Goal: Task Accomplishment & Management: Use online tool/utility

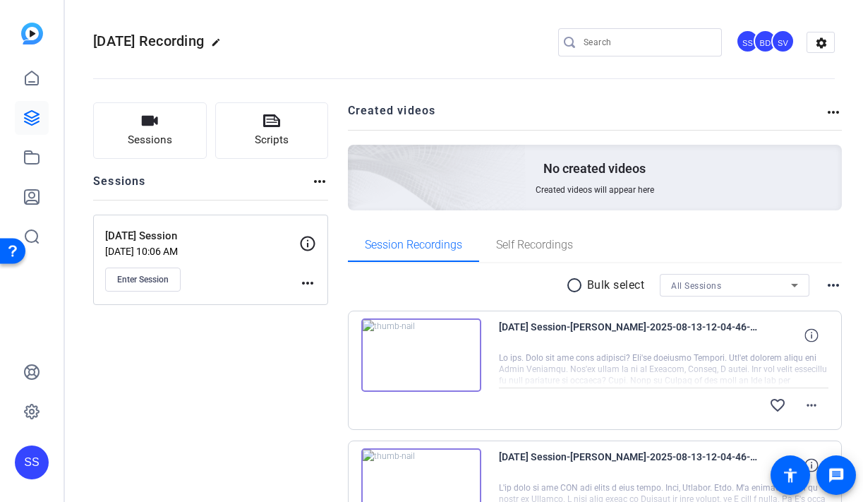
click at [35, 459] on div "SS" at bounding box center [32, 462] width 34 height 34
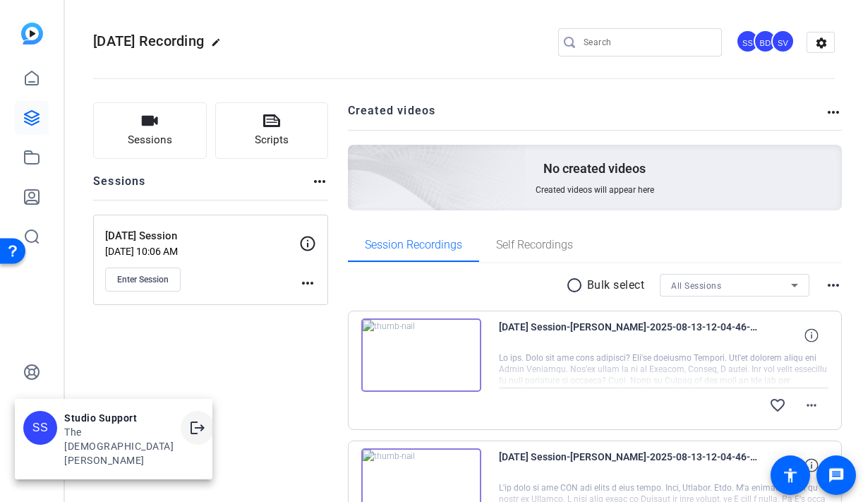
click at [189, 423] on mat-icon "logout" at bounding box center [197, 427] width 17 height 17
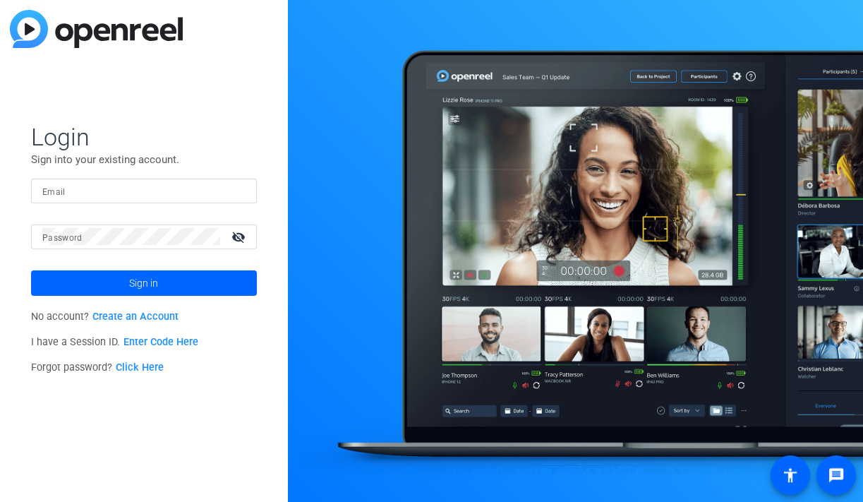
click at [228, 192] on div at bounding box center [143, 191] width 203 height 25
click at [236, 193] on img at bounding box center [234, 190] width 10 height 17
type input "smulligan@openreel.com"
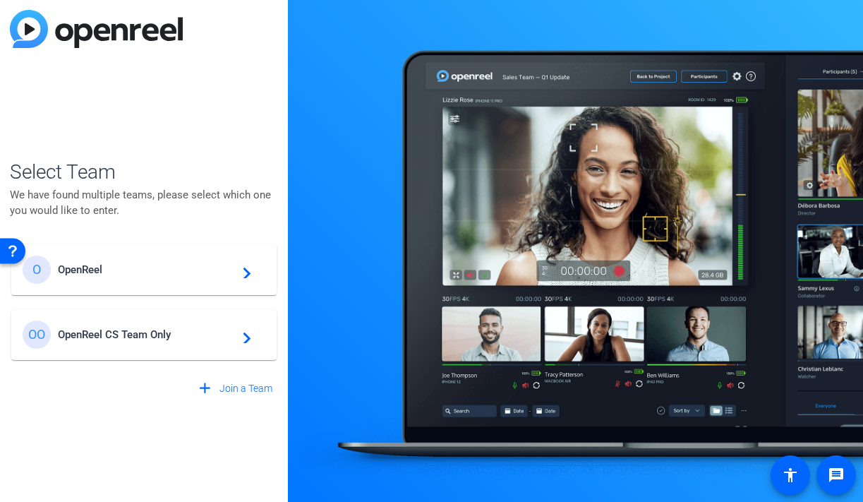
click at [223, 263] on div "O OpenReel navigate_next" at bounding box center [144, 269] width 243 height 28
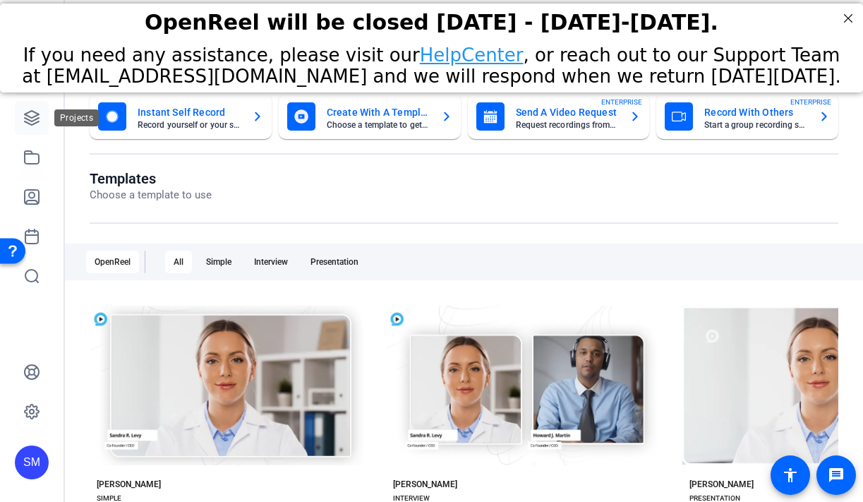
click at [37, 125] on icon at bounding box center [31, 117] width 17 height 17
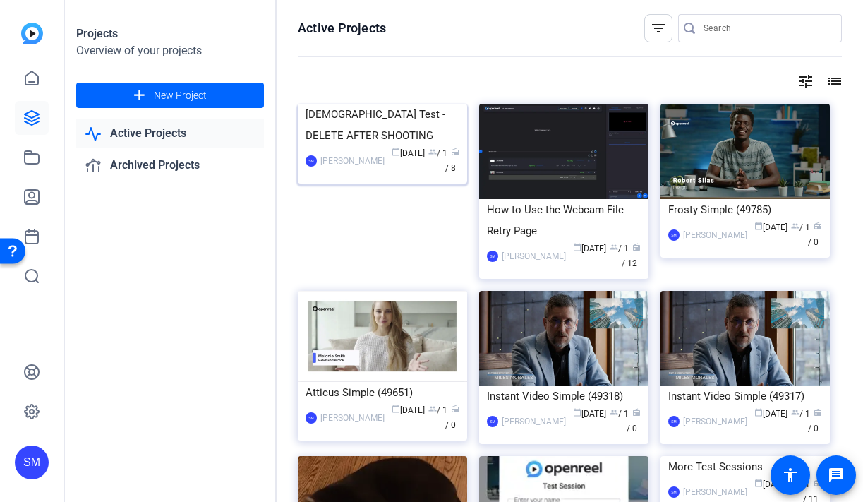
click at [409, 146] on div "LDS Test - DELETE AFTER SHOOTING" at bounding box center [383, 125] width 154 height 42
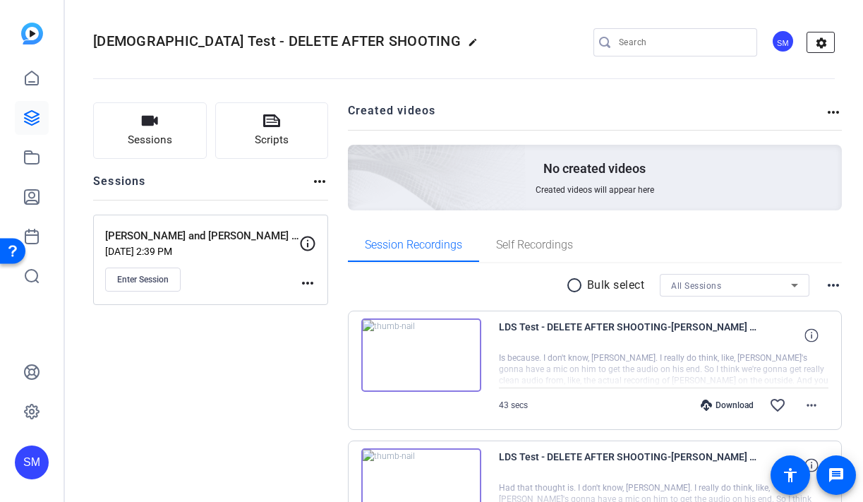
click at [828, 42] on mat-icon "settings" at bounding box center [821, 42] width 28 height 21
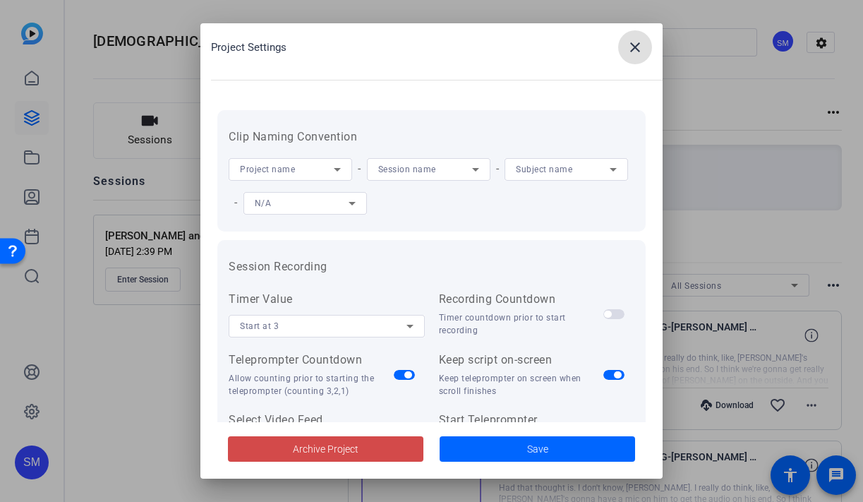
click at [337, 444] on span "Archive Project" at bounding box center [326, 449] width 66 height 15
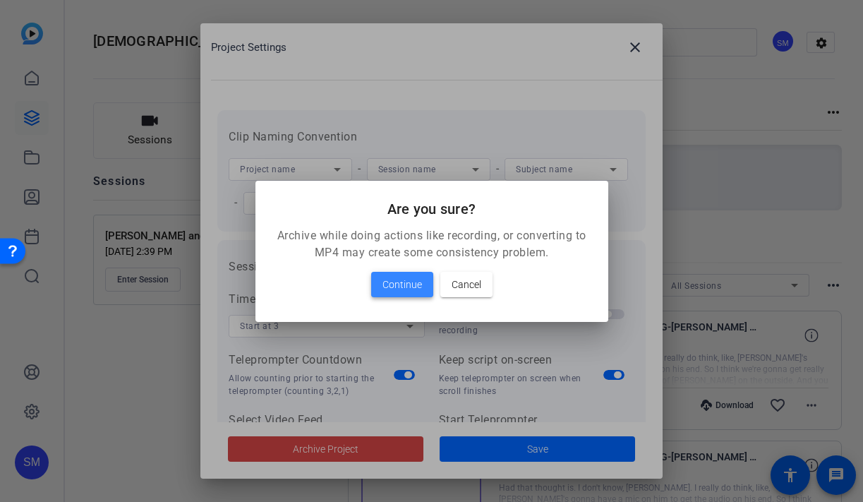
click at [399, 286] on span "Continue" at bounding box center [403, 284] width 40 height 17
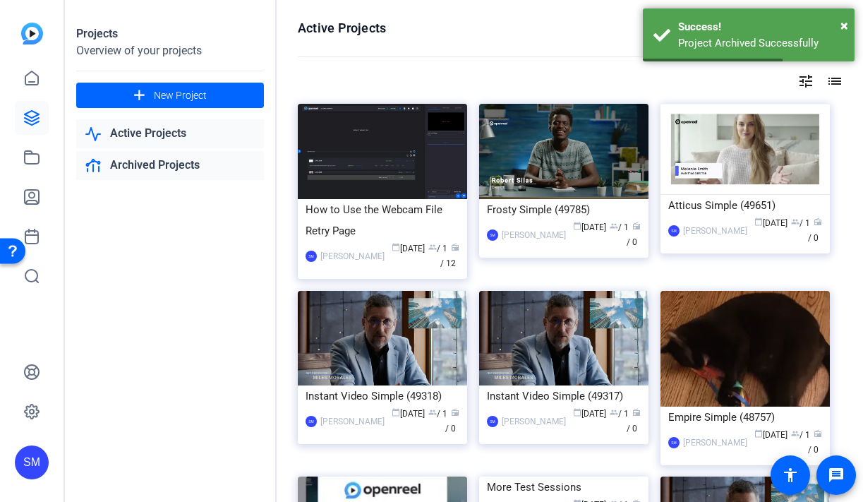
click at [164, 165] on link "Archived Projects" at bounding box center [170, 165] width 188 height 29
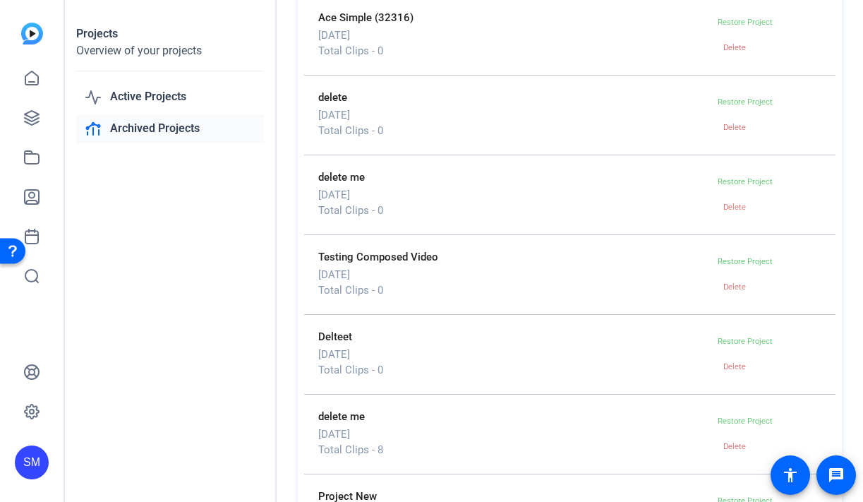
scroll to position [2781, 0]
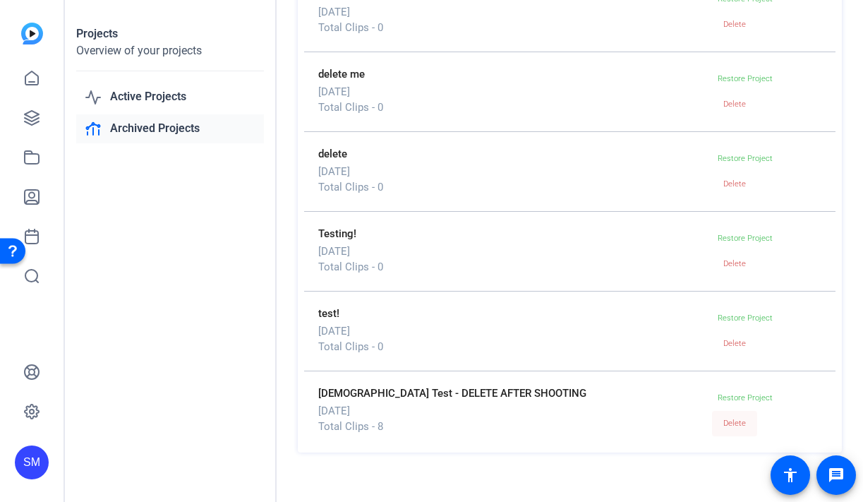
click at [742, 423] on span "Delete" at bounding box center [734, 423] width 23 height 9
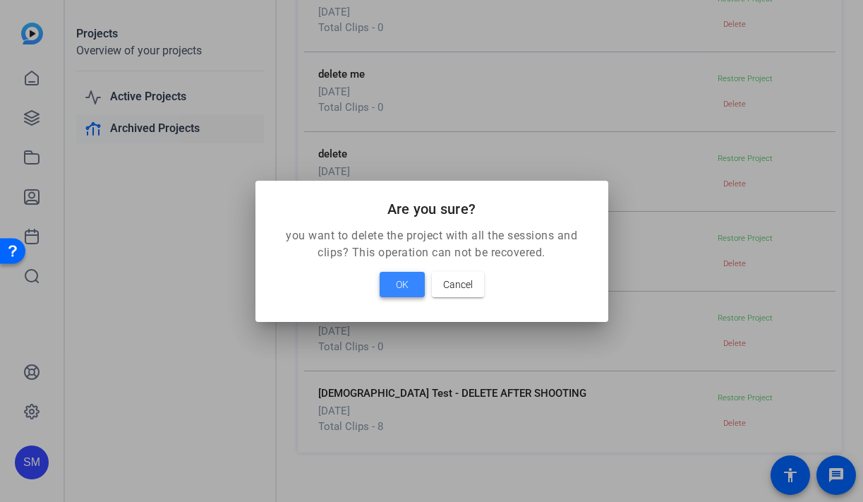
click at [399, 284] on span "OK" at bounding box center [402, 284] width 13 height 17
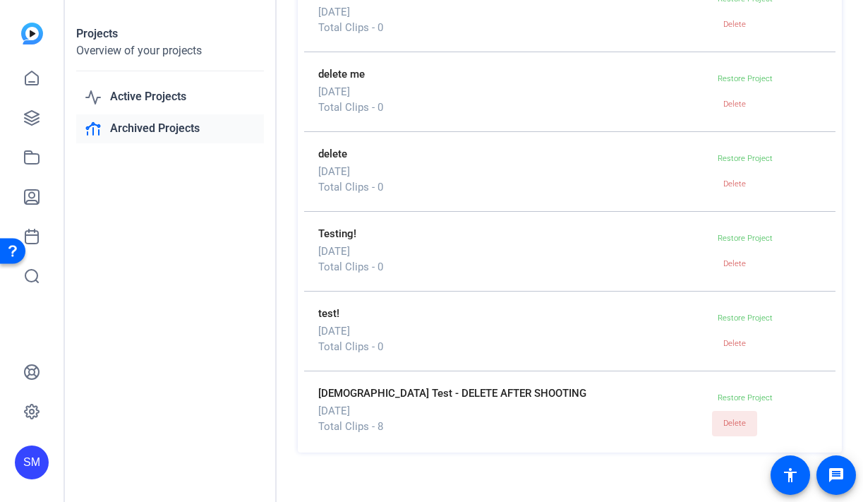
scroll to position [2702, 0]
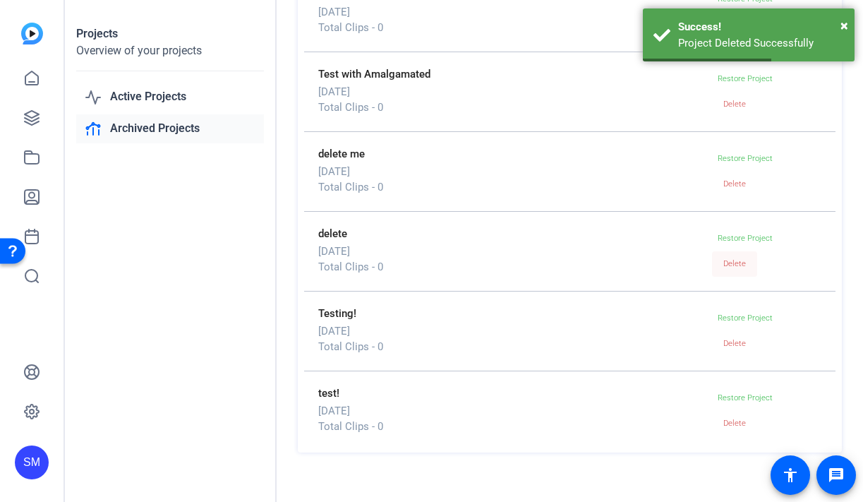
click at [728, 266] on span "Delete" at bounding box center [734, 263] width 23 height 9
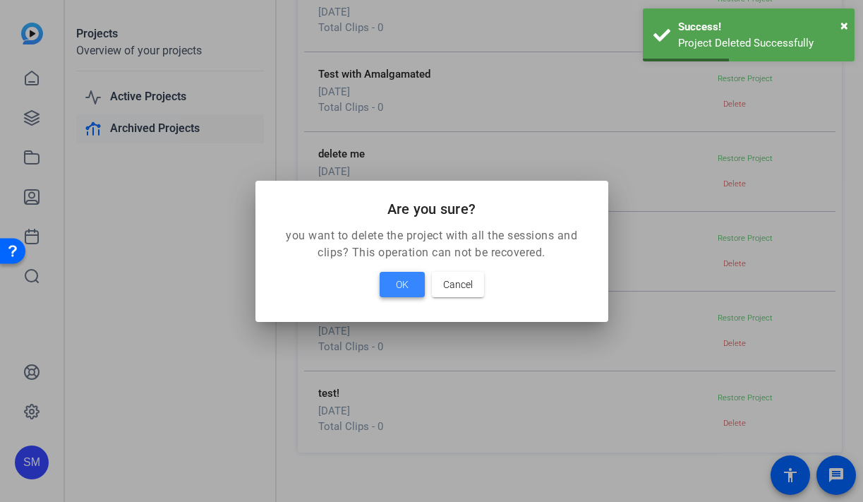
click at [409, 291] on span at bounding box center [402, 284] width 45 height 34
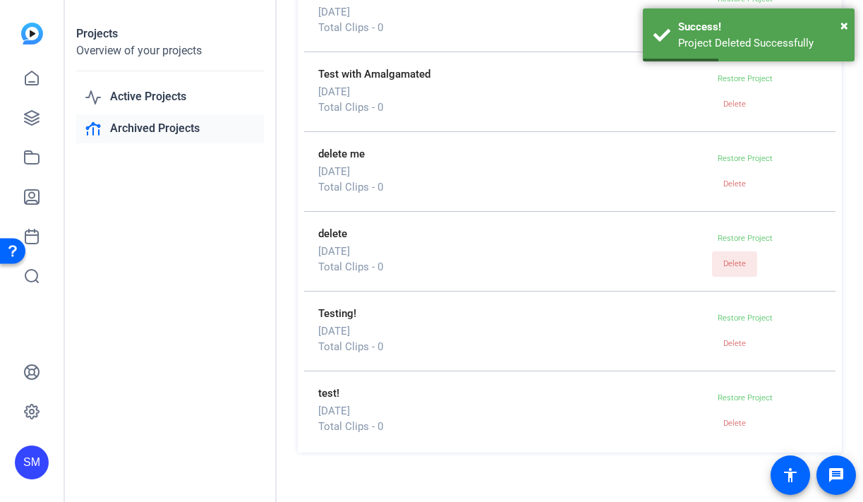
scroll to position [2622, 0]
click at [742, 265] on span "Delete" at bounding box center [734, 263] width 23 height 9
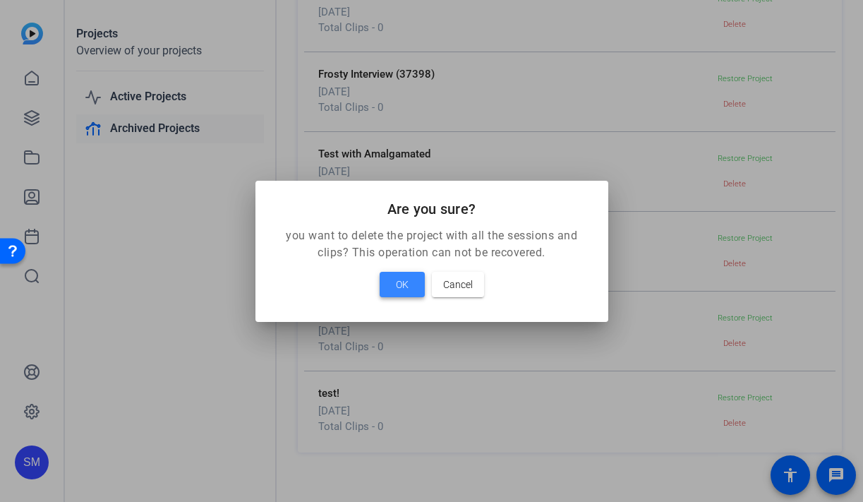
click at [416, 287] on span at bounding box center [402, 284] width 45 height 34
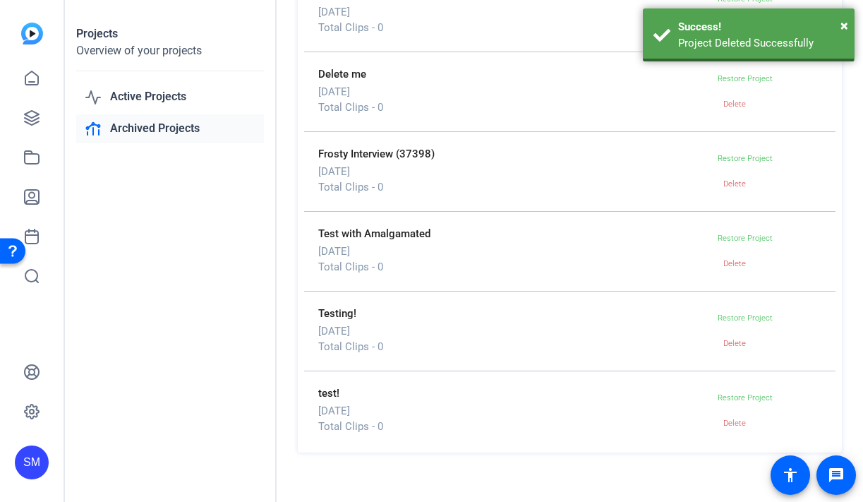
scroll to position [2542, 0]
click at [735, 257] on span "Delete" at bounding box center [734, 263] width 23 height 21
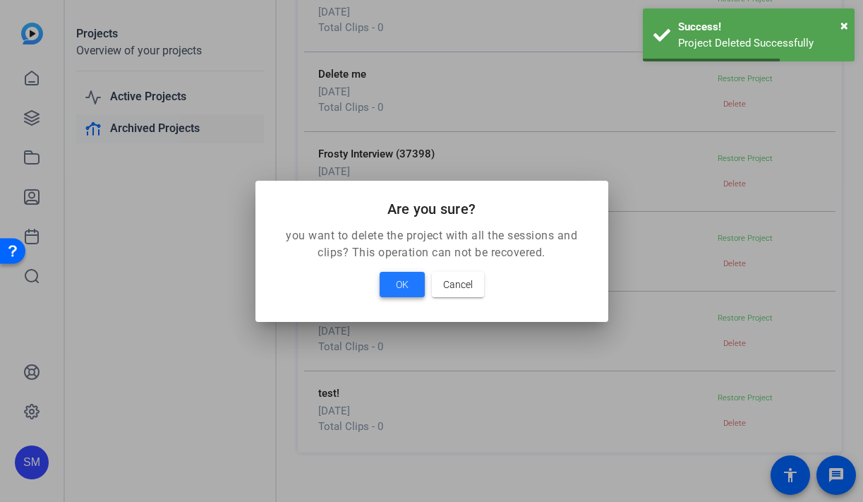
click at [387, 287] on span at bounding box center [402, 284] width 45 height 34
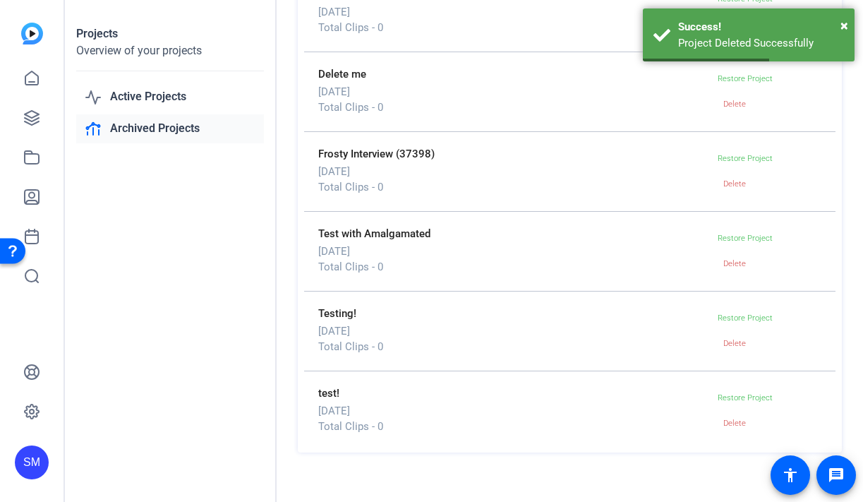
scroll to position [2462, 0]
click at [728, 188] on span "Delete" at bounding box center [734, 183] width 23 height 9
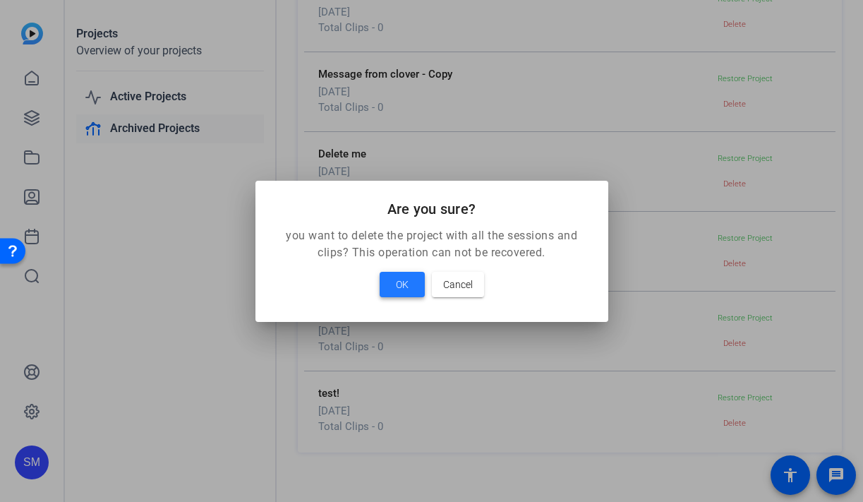
click at [404, 283] on span "OK" at bounding box center [402, 284] width 13 height 17
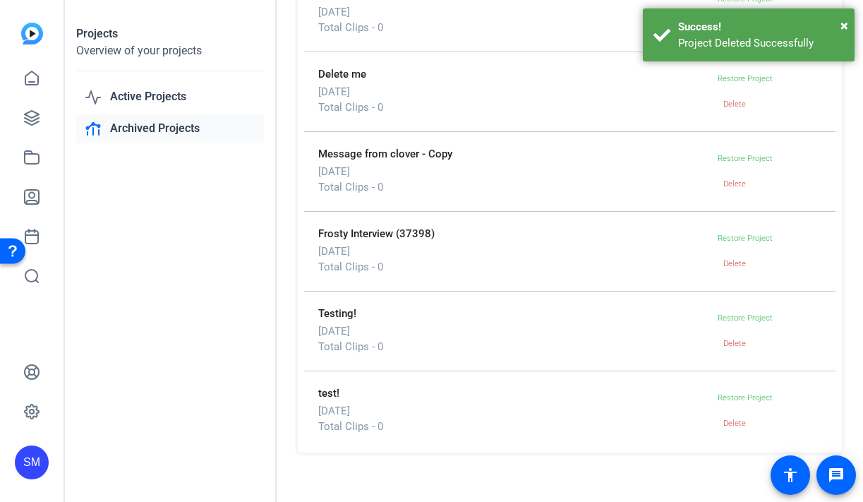
scroll to position [2383, 0]
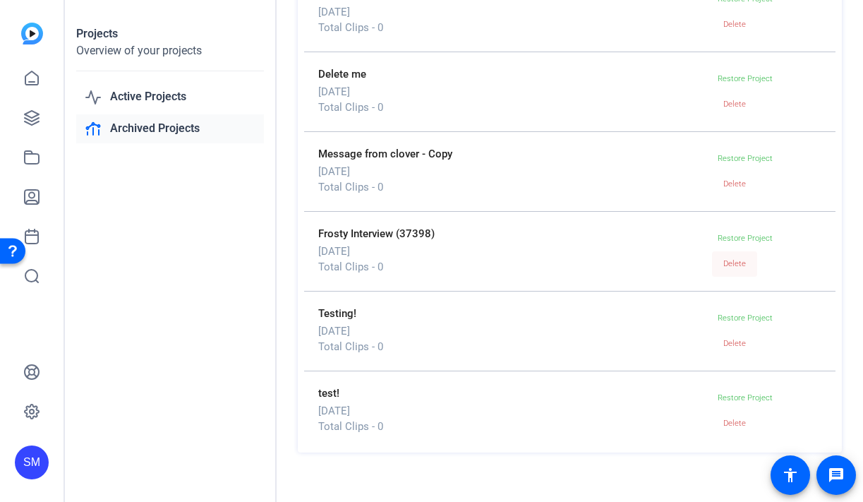
click at [733, 267] on span "Delete" at bounding box center [734, 263] width 23 height 9
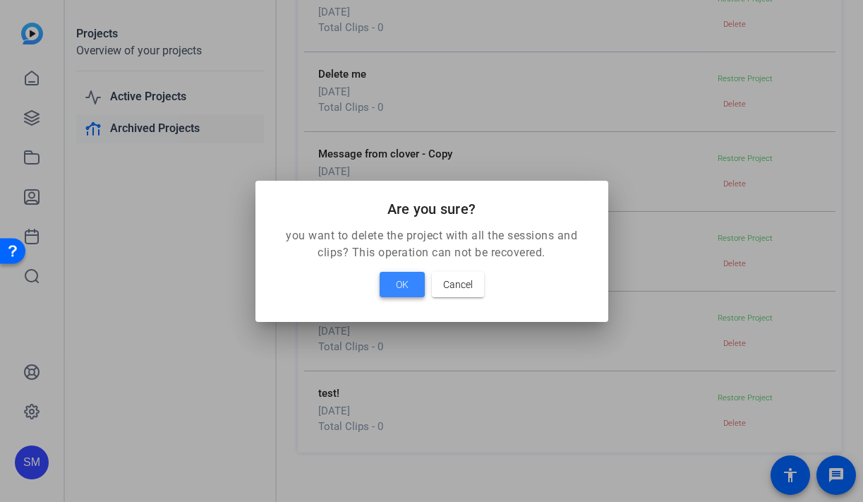
click at [409, 289] on span at bounding box center [402, 284] width 45 height 34
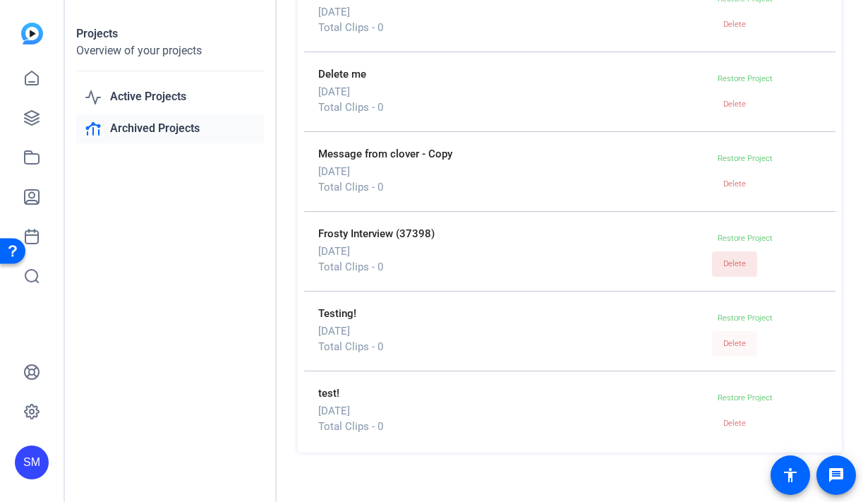
scroll to position [2303, 0]
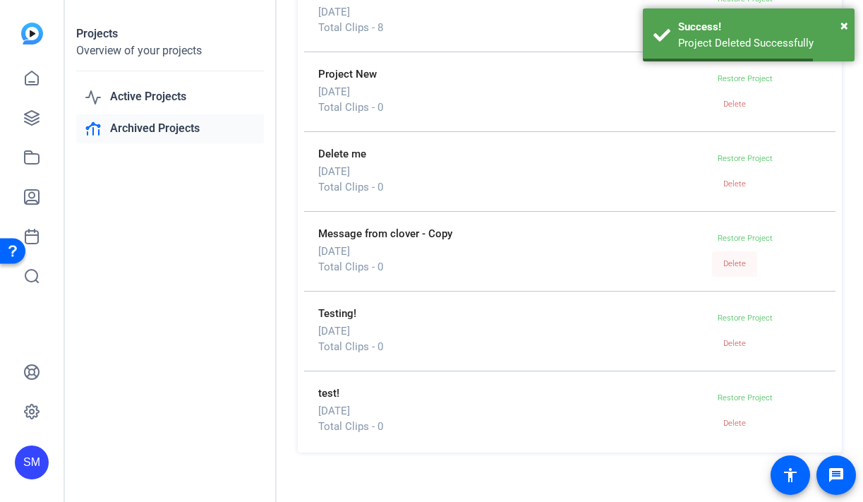
click at [736, 270] on span "Delete" at bounding box center [734, 263] width 23 height 21
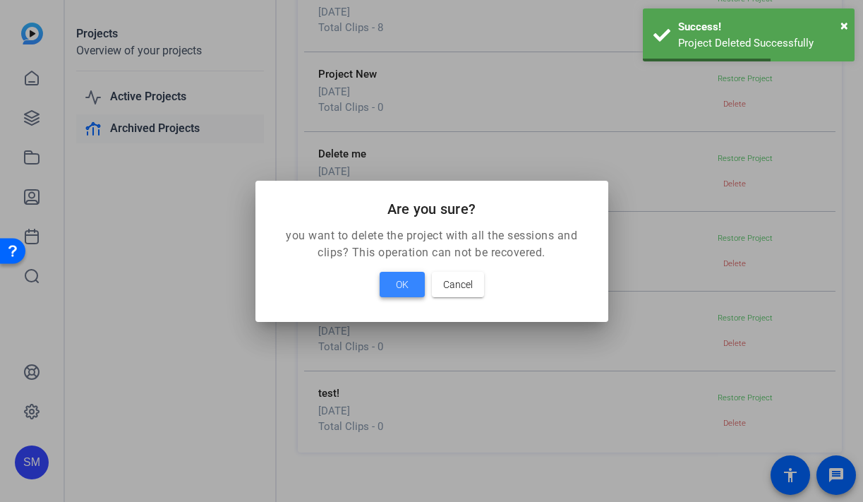
click at [412, 286] on span at bounding box center [402, 284] width 45 height 34
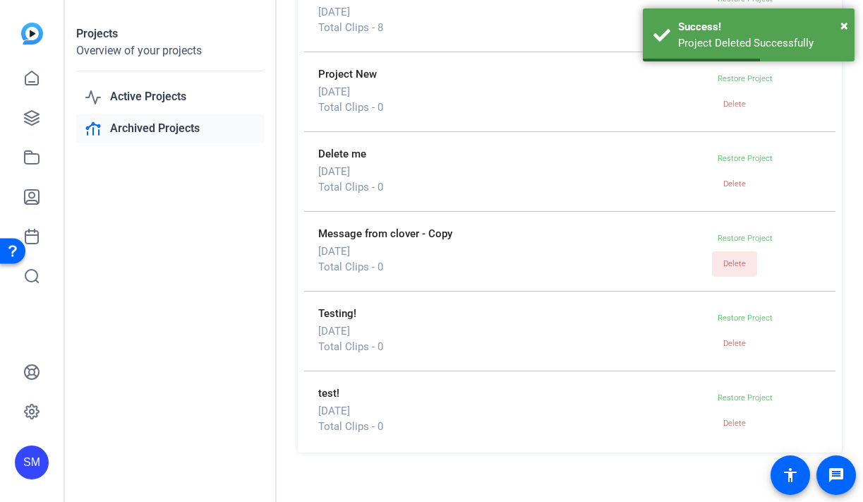
scroll to position [2223, 0]
click at [735, 264] on span "Delete" at bounding box center [734, 263] width 23 height 9
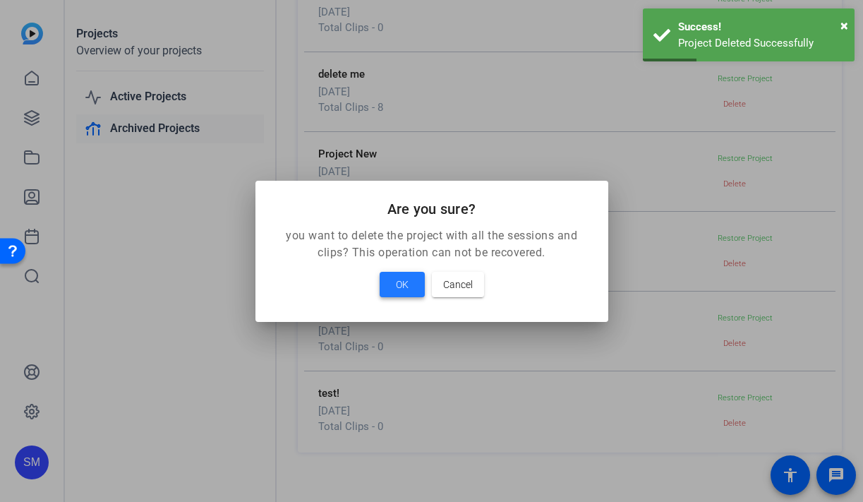
click at [403, 279] on span "OK" at bounding box center [402, 284] width 13 height 17
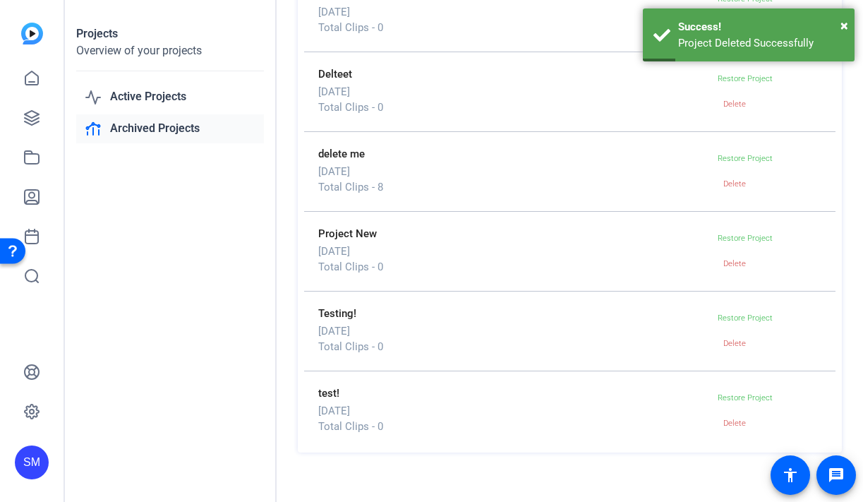
scroll to position [2143, 0]
click at [740, 268] on span "Delete" at bounding box center [734, 263] width 23 height 9
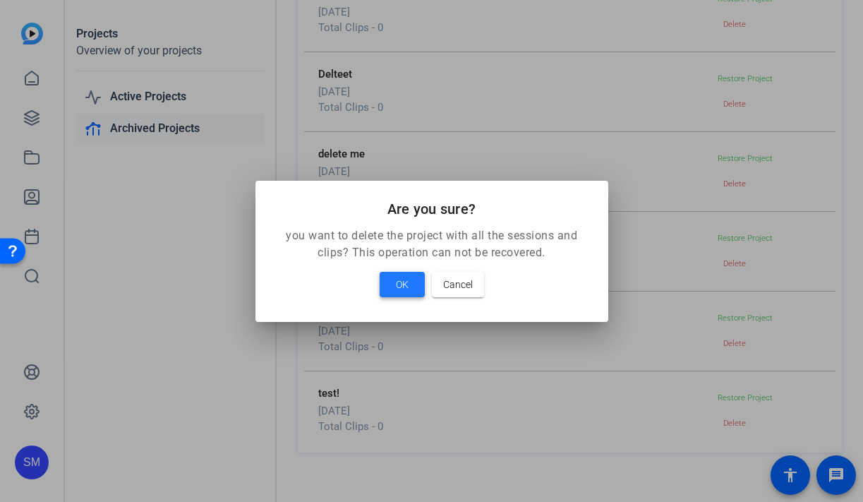
click at [411, 285] on span at bounding box center [402, 284] width 45 height 34
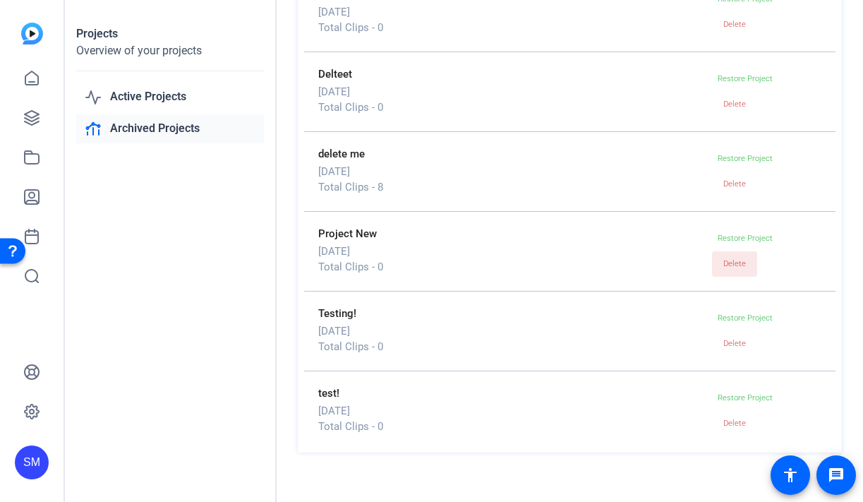
scroll to position [2064, 0]
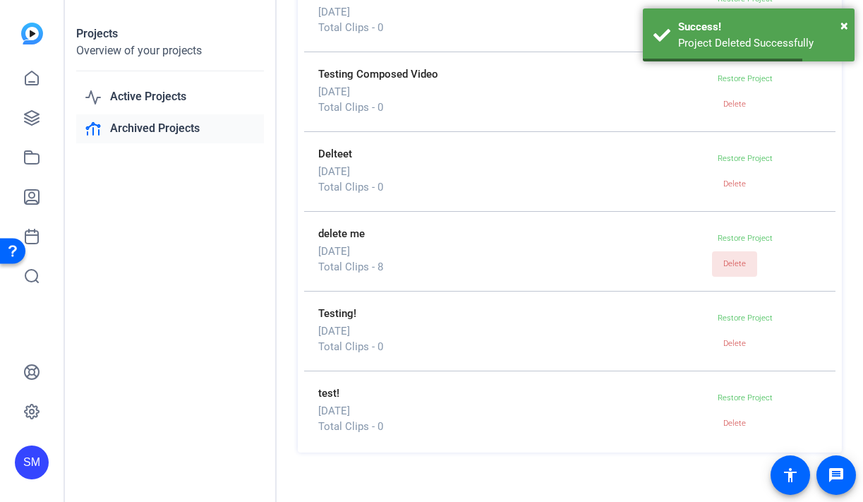
click at [735, 267] on span "Delete" at bounding box center [734, 263] width 23 height 9
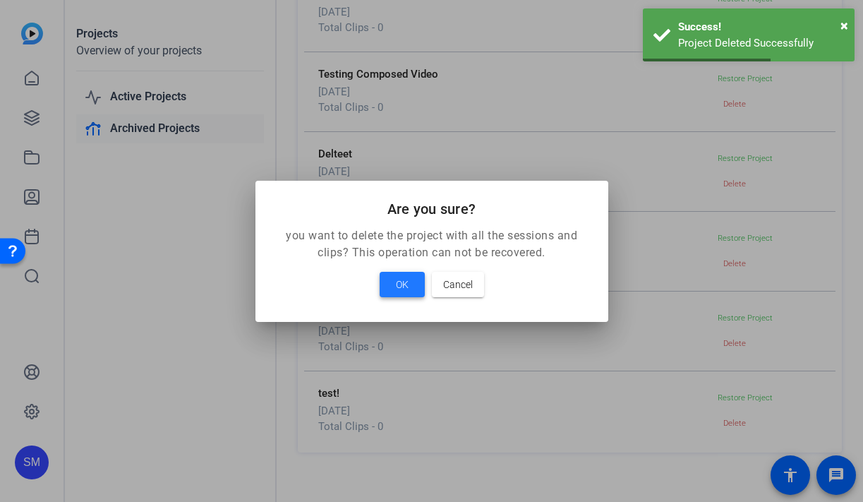
click at [404, 282] on span "OK" at bounding box center [402, 284] width 13 height 17
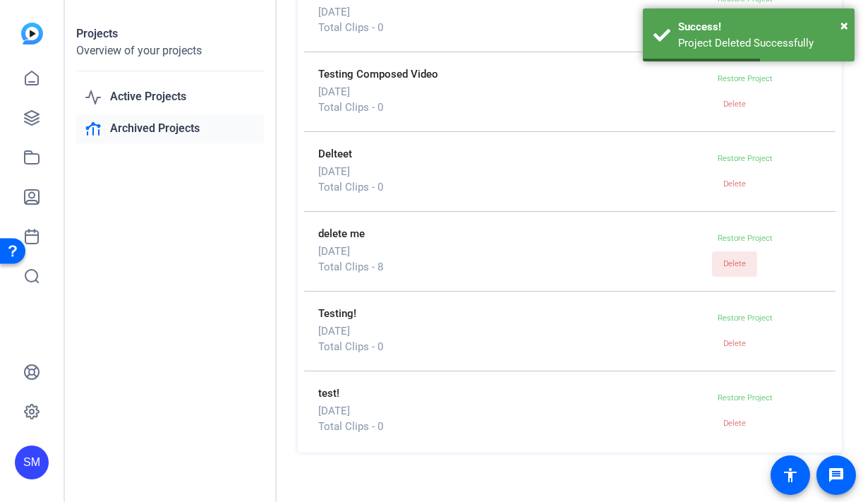
scroll to position [1984, 0]
click at [736, 346] on span "Delete" at bounding box center [734, 343] width 23 height 9
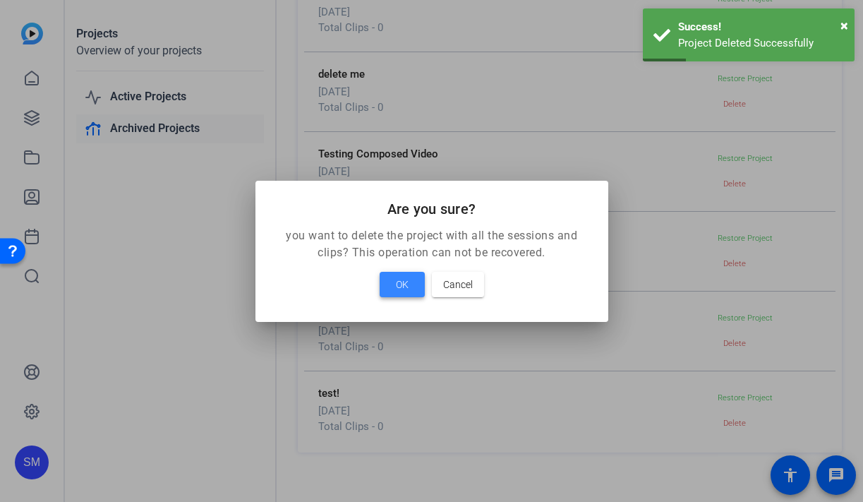
click at [402, 289] on span "OK" at bounding box center [402, 284] width 13 height 17
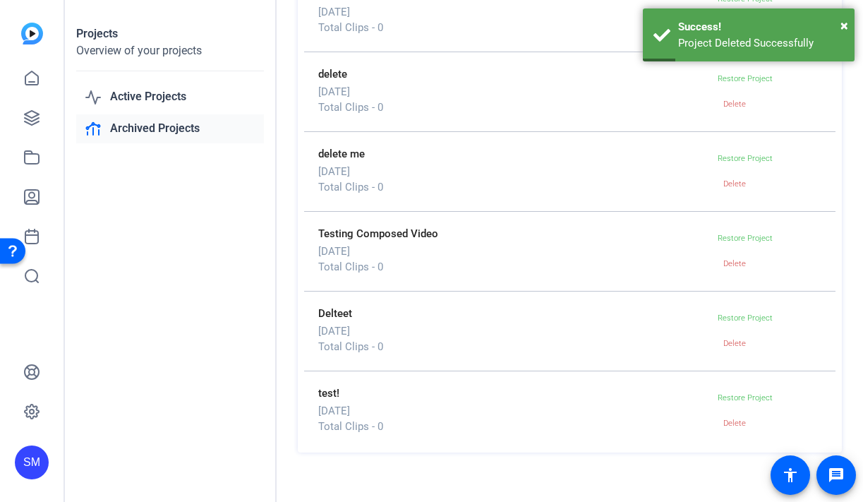
scroll to position [1904, 0]
click at [734, 419] on span "Delete" at bounding box center [734, 423] width 23 height 9
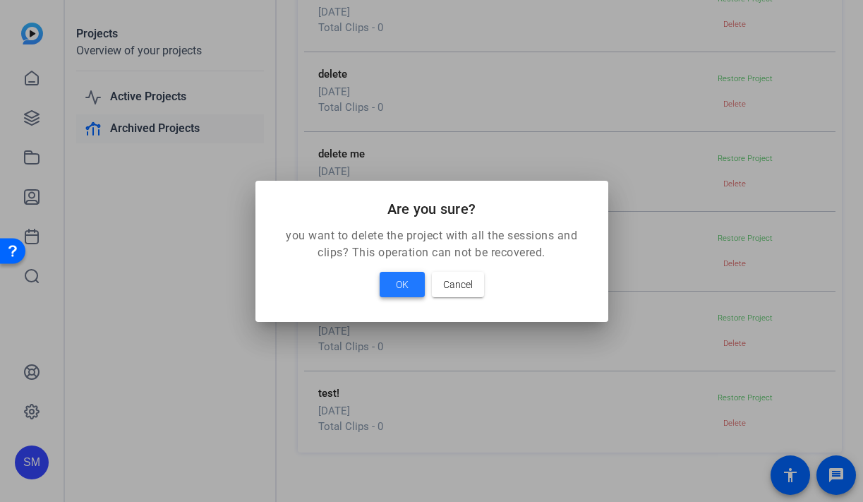
click at [410, 286] on span at bounding box center [402, 284] width 45 height 34
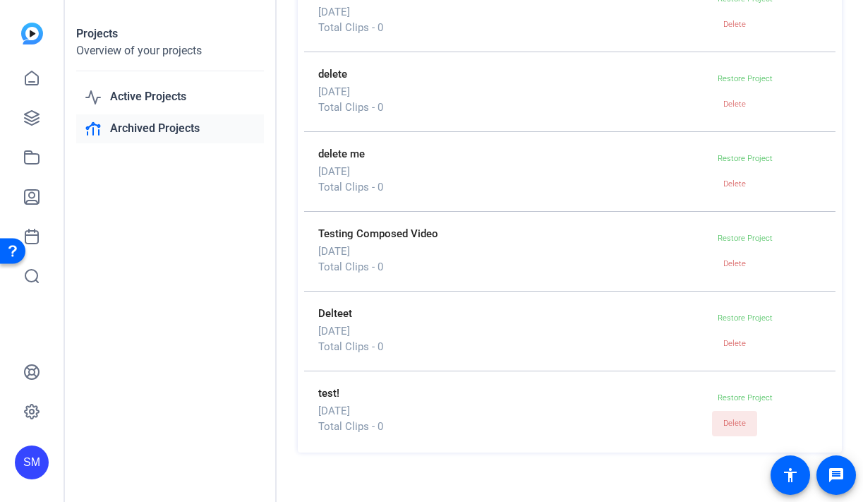
scroll to position [1824, 0]
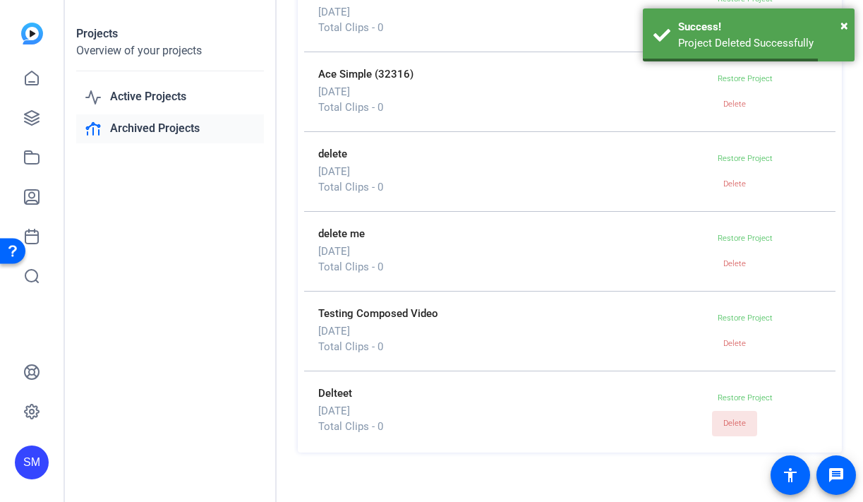
click at [741, 427] on span "Delete" at bounding box center [734, 423] width 23 height 9
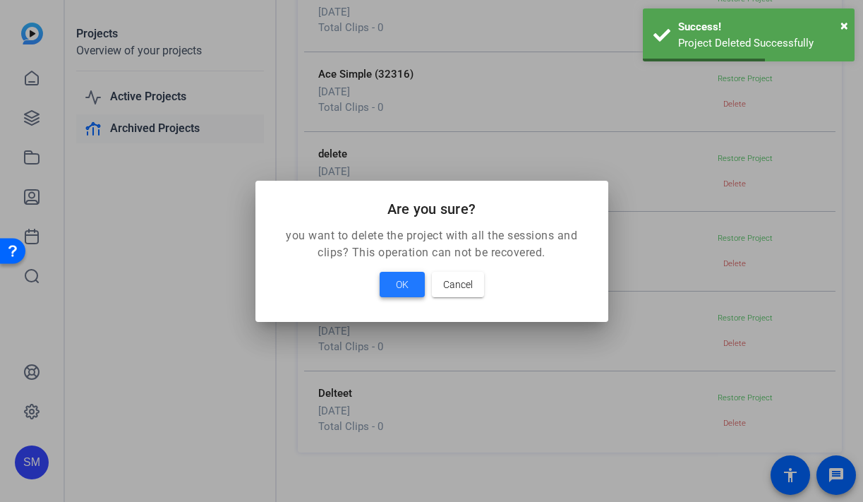
click at [395, 281] on span at bounding box center [402, 284] width 45 height 34
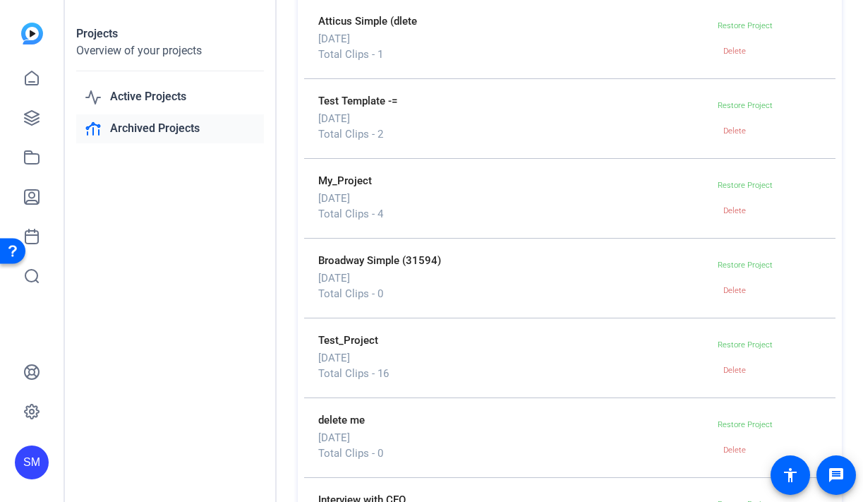
scroll to position [997, 0]
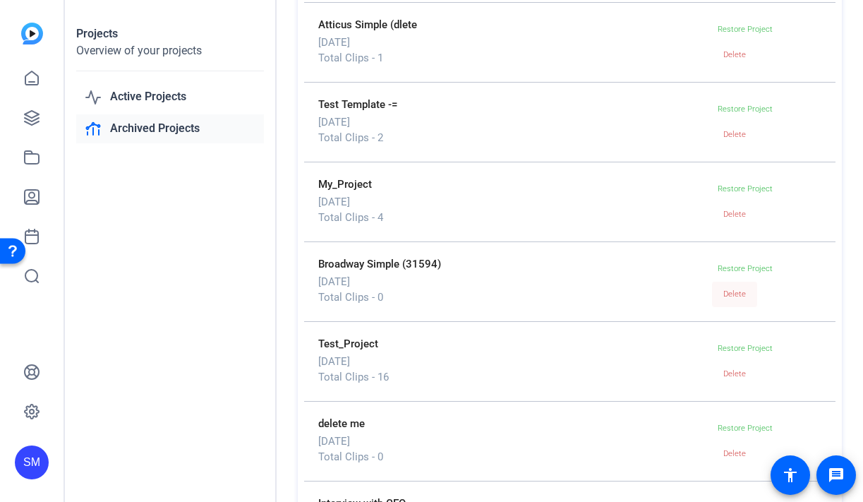
click at [740, 296] on span "Delete" at bounding box center [734, 293] width 23 height 9
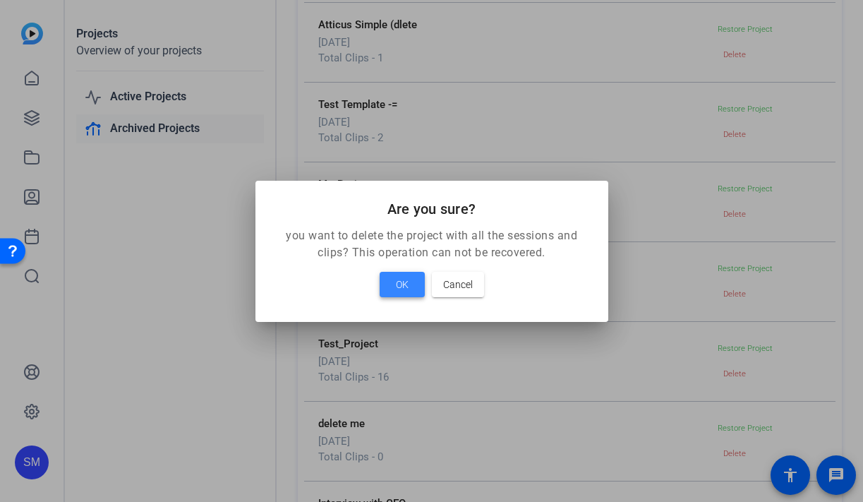
click at [410, 277] on span at bounding box center [402, 284] width 45 height 34
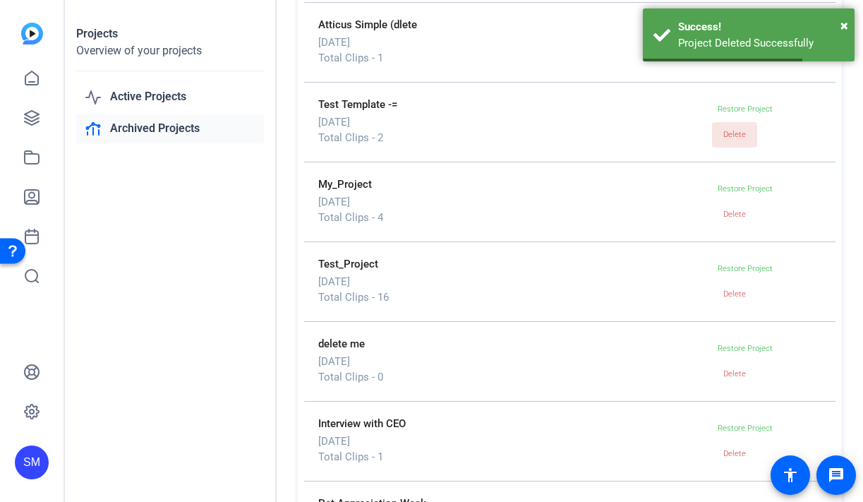
click at [742, 138] on span "Delete" at bounding box center [734, 134] width 23 height 9
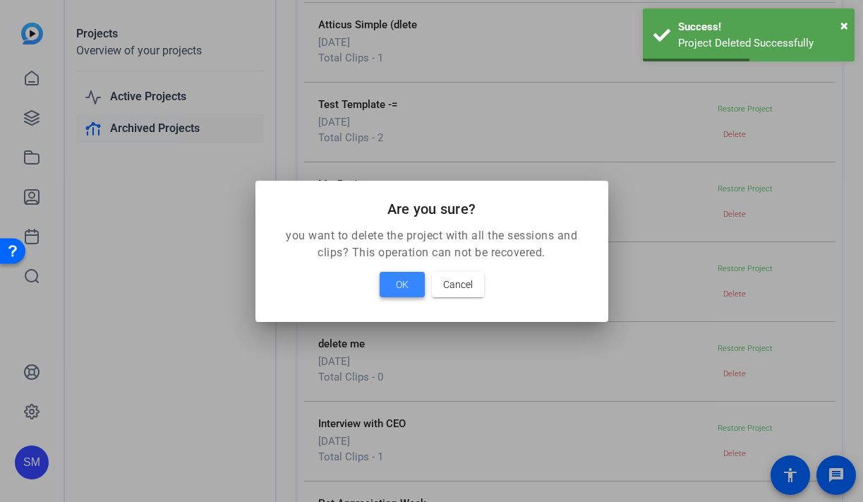
click at [412, 279] on span at bounding box center [402, 284] width 45 height 34
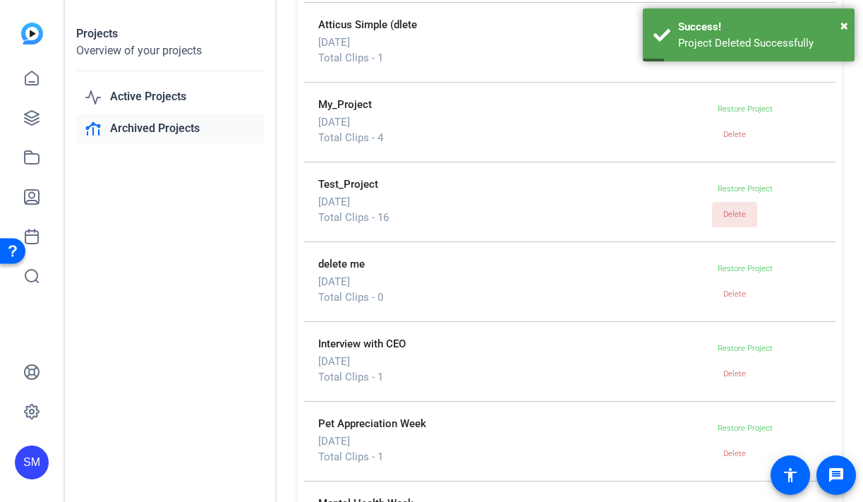
click at [741, 226] on span at bounding box center [734, 215] width 45 height 34
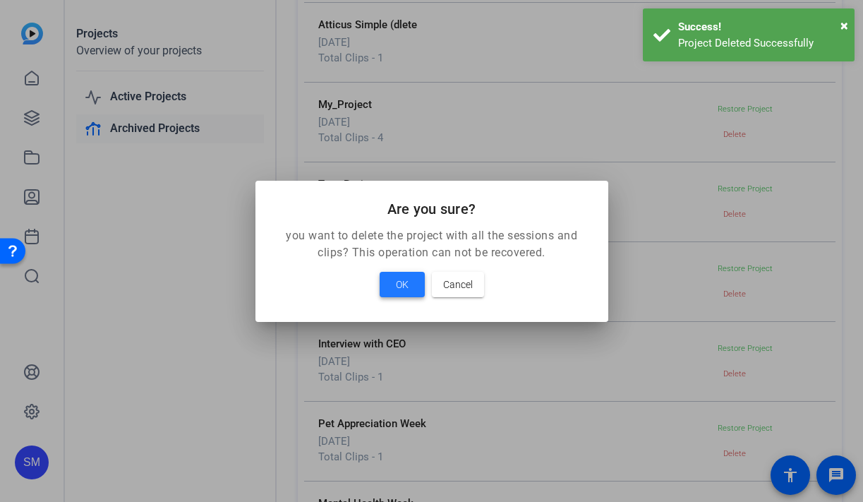
click at [398, 284] on span "OK" at bounding box center [402, 284] width 13 height 17
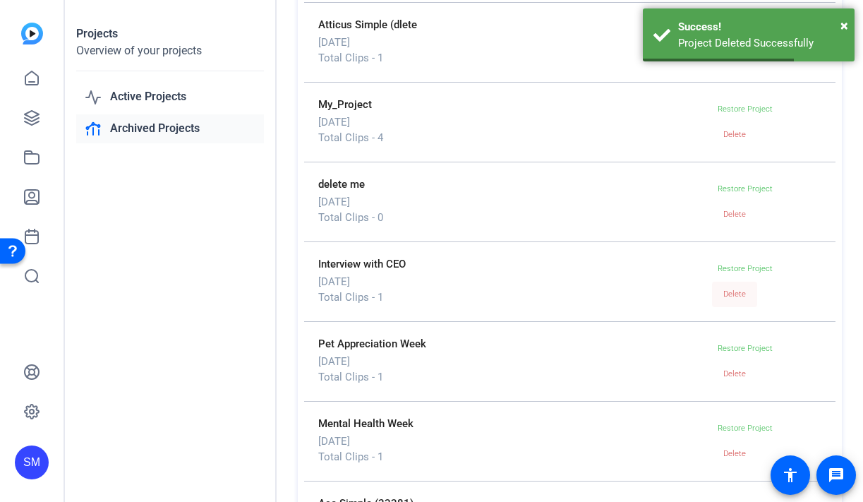
click at [735, 303] on span "Delete" at bounding box center [734, 294] width 23 height 21
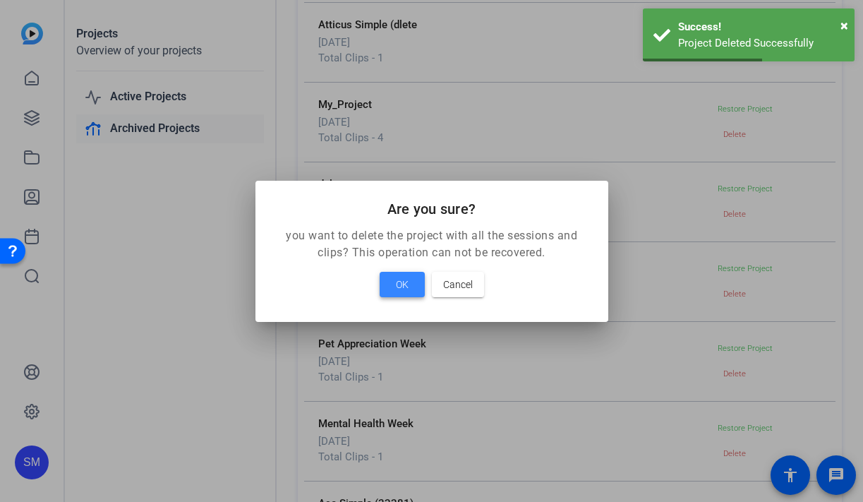
click at [387, 284] on span at bounding box center [402, 284] width 45 height 34
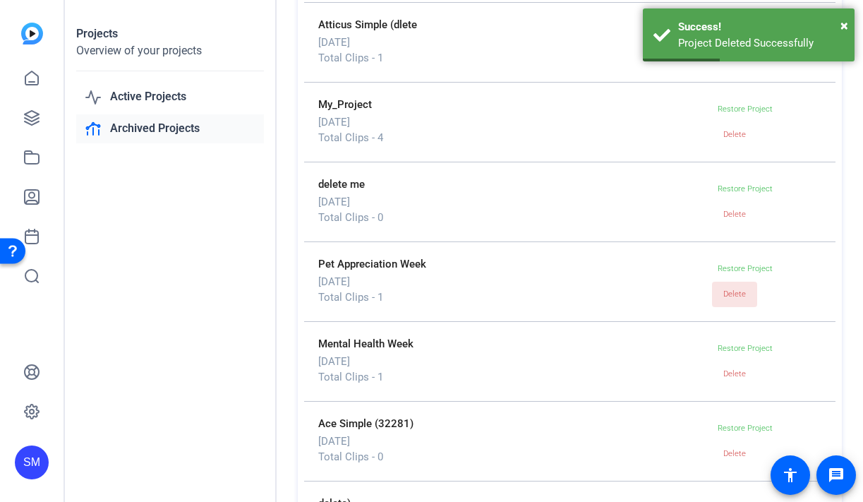
click at [730, 292] on span "Delete" at bounding box center [734, 293] width 23 height 9
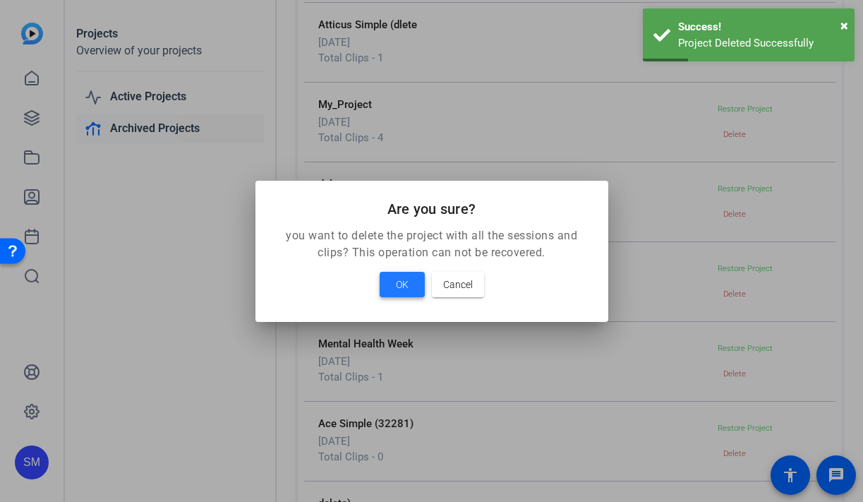
click at [398, 286] on span "OK" at bounding box center [402, 284] width 13 height 17
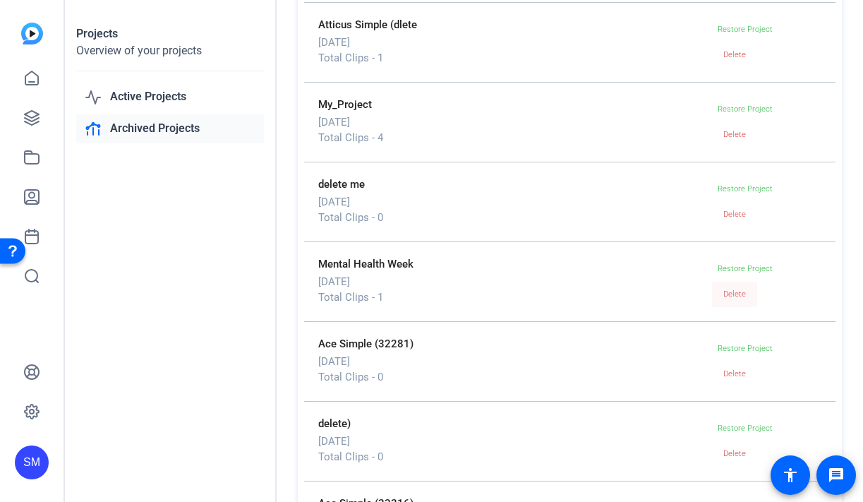
click at [737, 292] on span "Delete" at bounding box center [734, 293] width 23 height 9
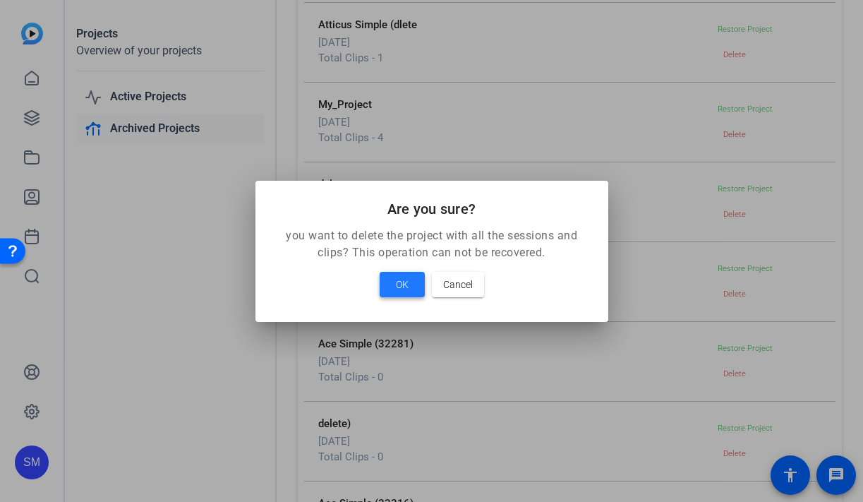
click at [407, 282] on span "OK" at bounding box center [402, 284] width 13 height 17
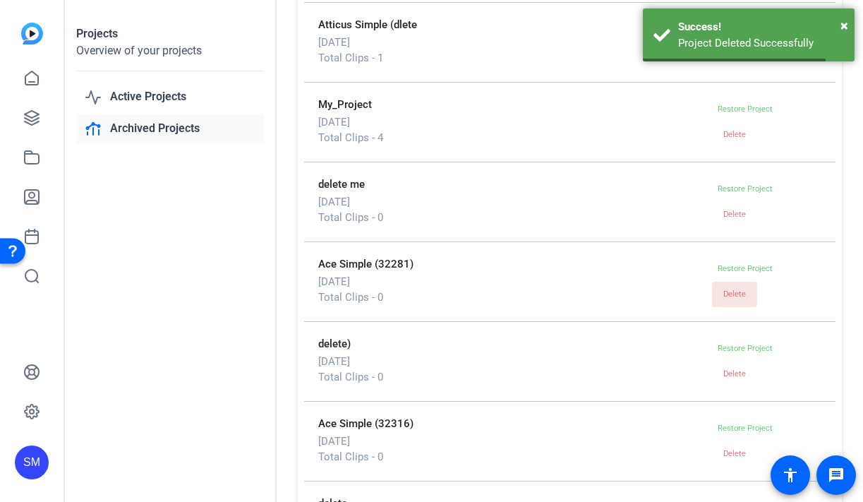
click at [730, 303] on span "Delete" at bounding box center [734, 294] width 23 height 21
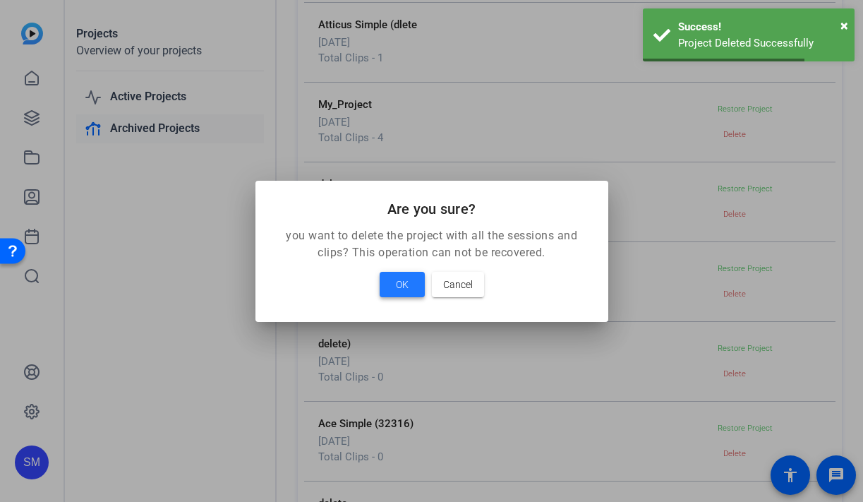
click at [399, 287] on span "OK" at bounding box center [402, 284] width 13 height 17
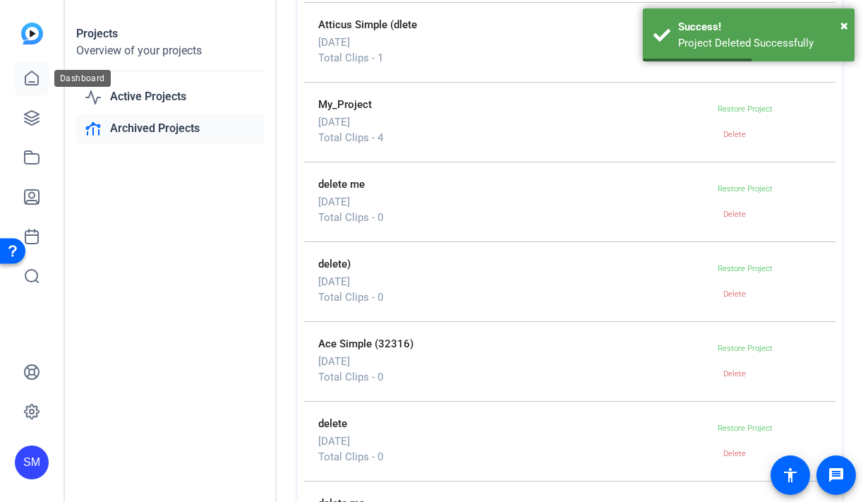
click at [34, 85] on icon at bounding box center [31, 78] width 17 height 17
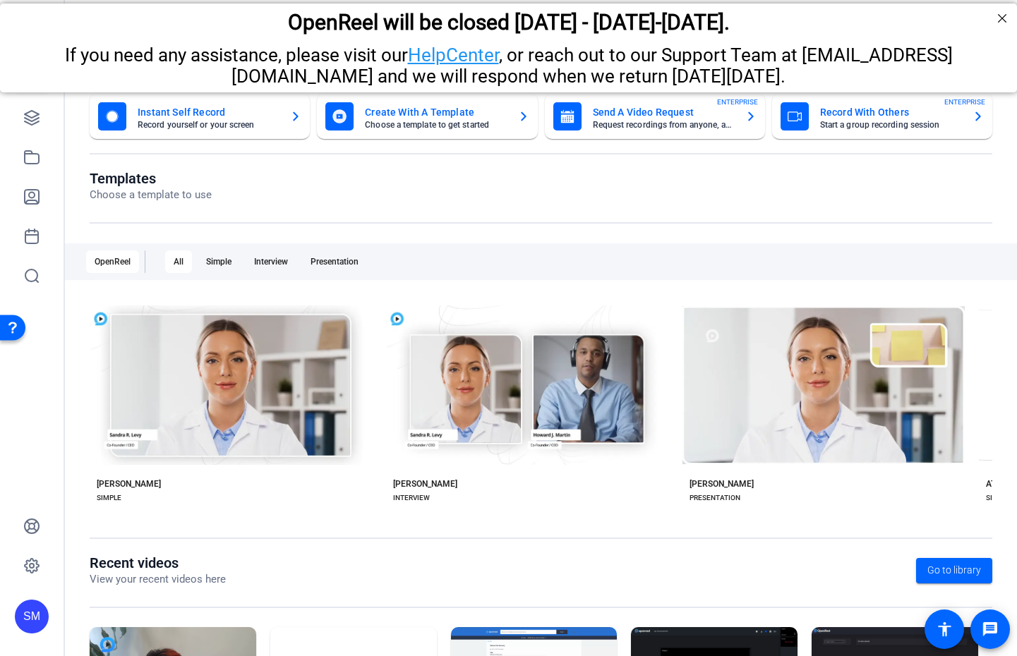
click at [37, 501] on div "SM" at bounding box center [32, 617] width 34 height 34
click at [177, 501] on mat-icon "logout" at bounding box center [169, 604] width 17 height 17
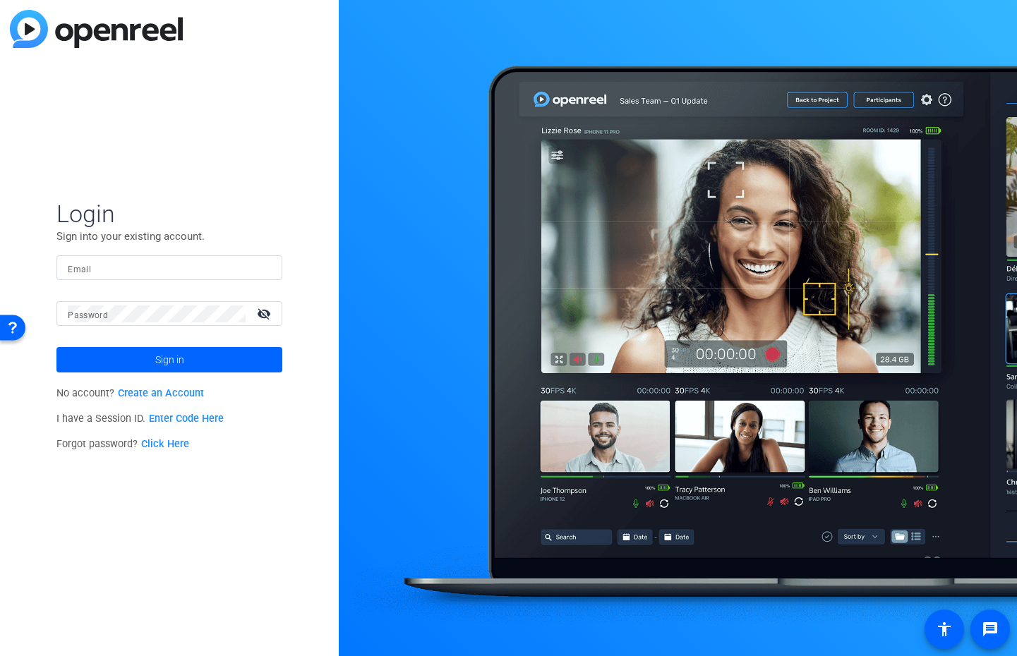
click at [226, 274] on input "Email" at bounding box center [169, 268] width 203 height 17
click at [215, 277] on div at bounding box center [169, 267] width 203 height 25
click at [255, 271] on input "Email" at bounding box center [169, 268] width 203 height 17
click at [263, 268] on div at bounding box center [169, 267] width 203 height 25
type input "studiosupport@openreel.com"
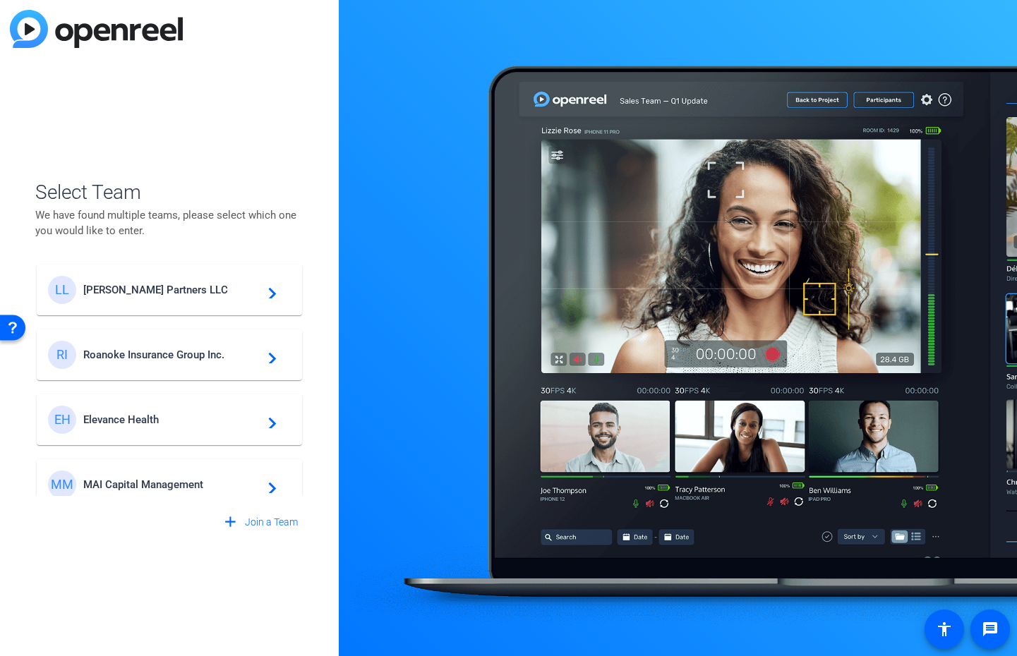
click at [215, 418] on span "Elevance Health" at bounding box center [171, 420] width 176 height 13
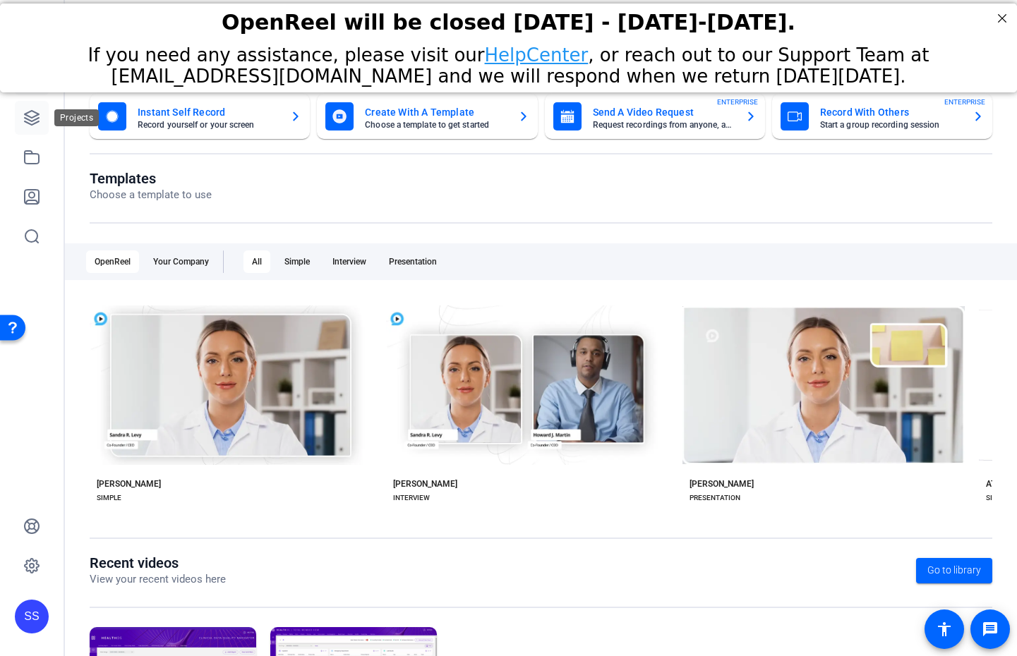
click at [40, 116] on icon at bounding box center [31, 117] width 17 height 17
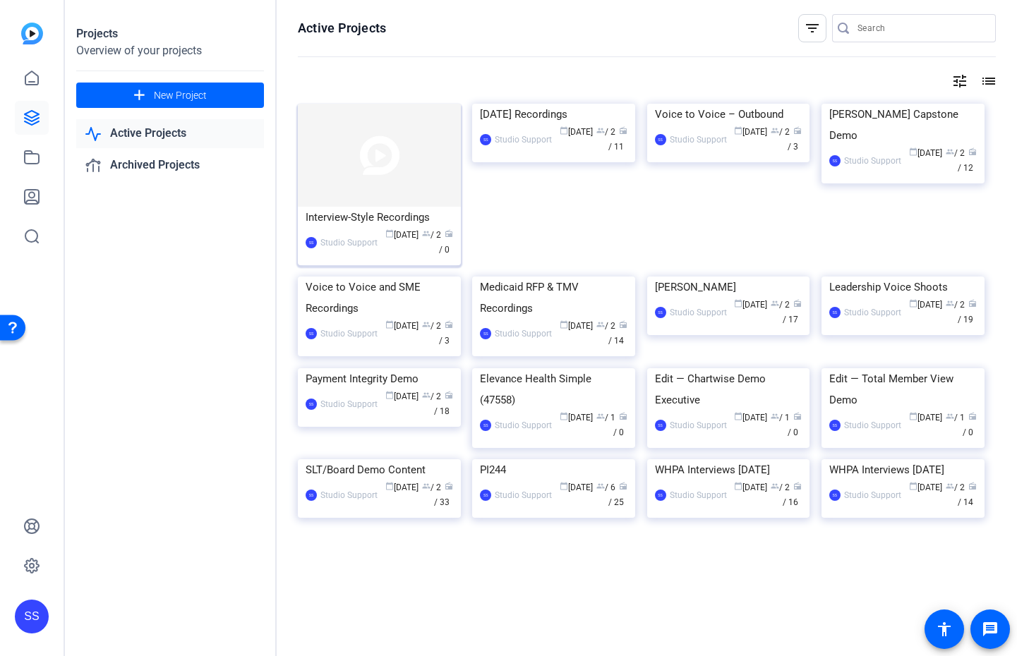
click at [368, 193] on img at bounding box center [379, 155] width 163 height 103
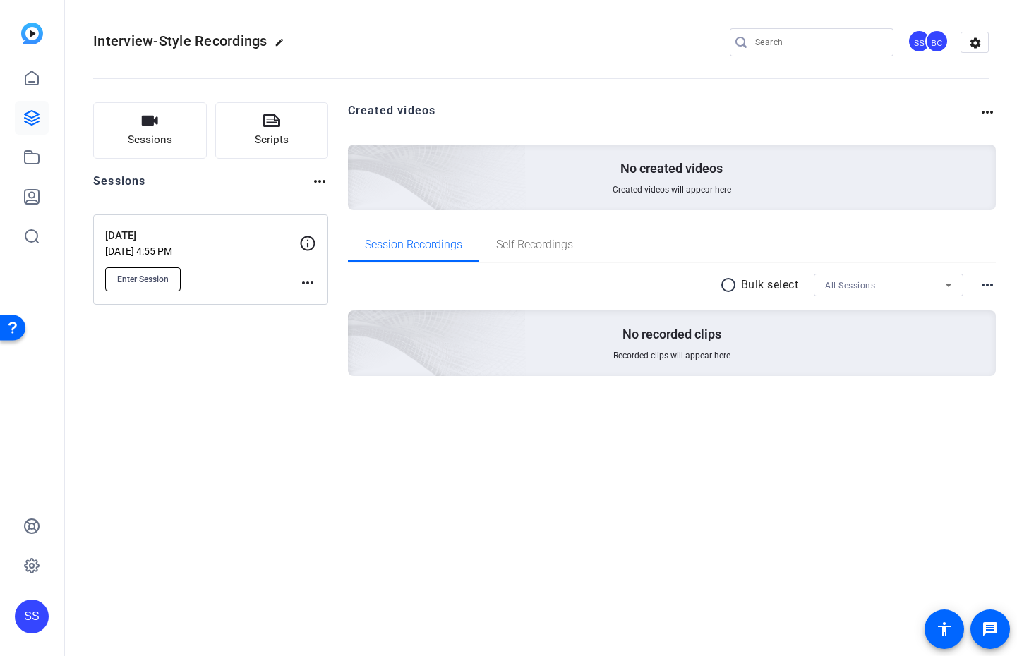
click at [150, 282] on span "Enter Session" at bounding box center [143, 279] width 52 height 11
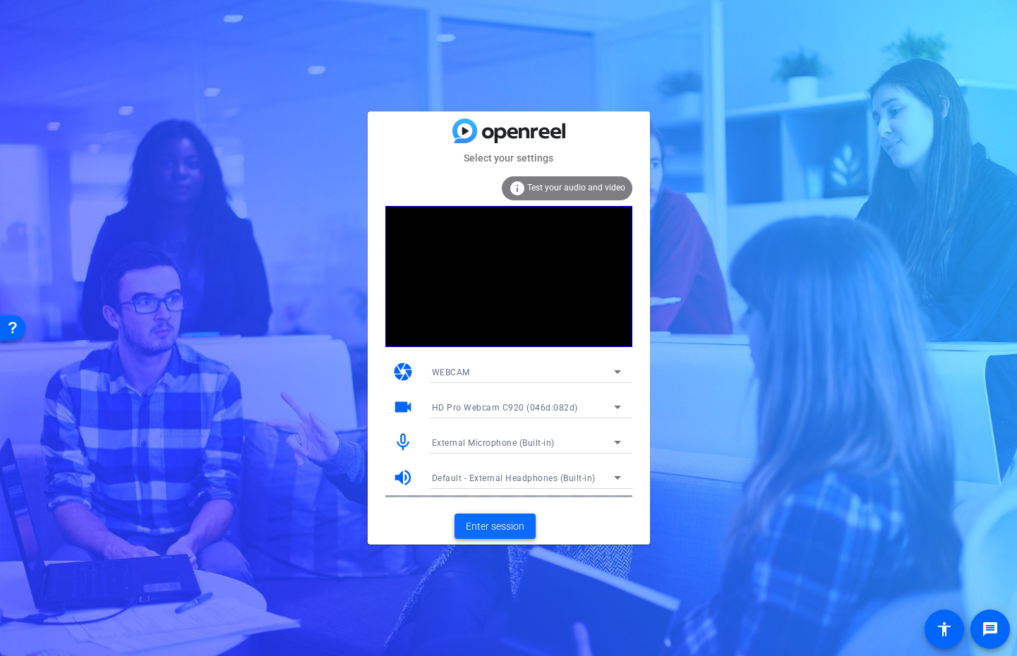
click at [515, 524] on span "Enter session" at bounding box center [495, 526] width 59 height 15
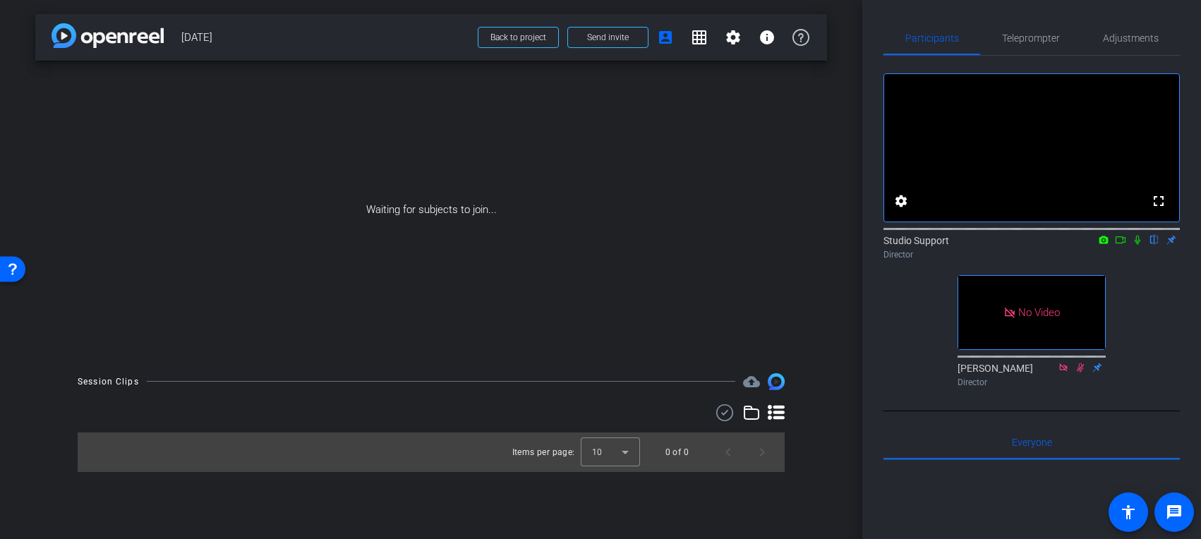
drag, startPoint x: 279, startPoint y: 38, endPoint x: 175, endPoint y: 44, distance: 103.9
click at [175, 44] on div "arrow_back August 13th, 2025 Back to project Send invite account_box grid_on se…" at bounding box center [431, 37] width 792 height 47
copy span "[DATE]"
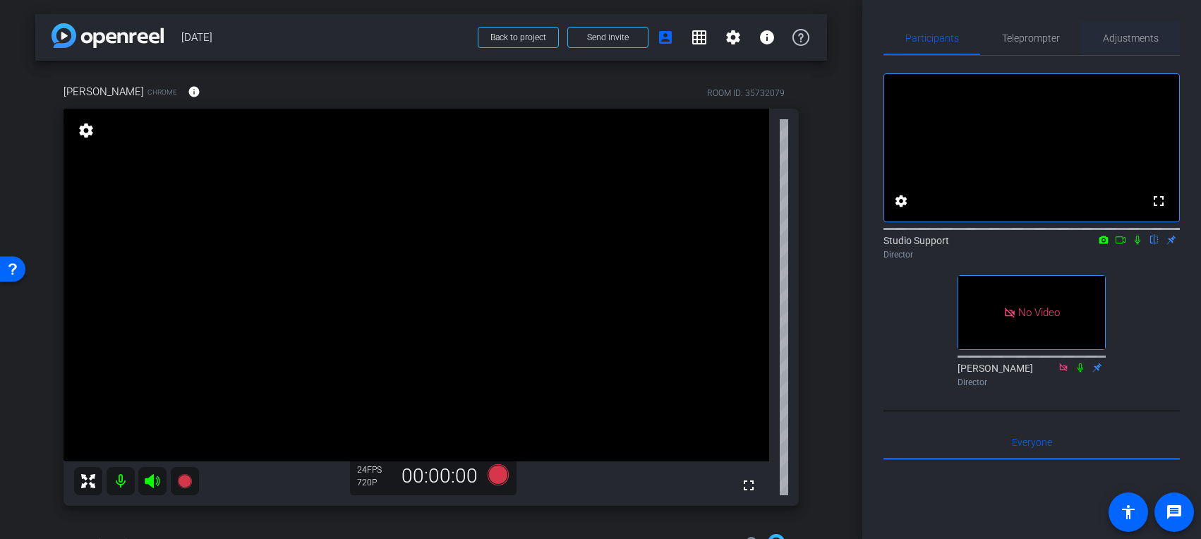
click at [1016, 37] on span "Adjustments" at bounding box center [1131, 38] width 56 height 10
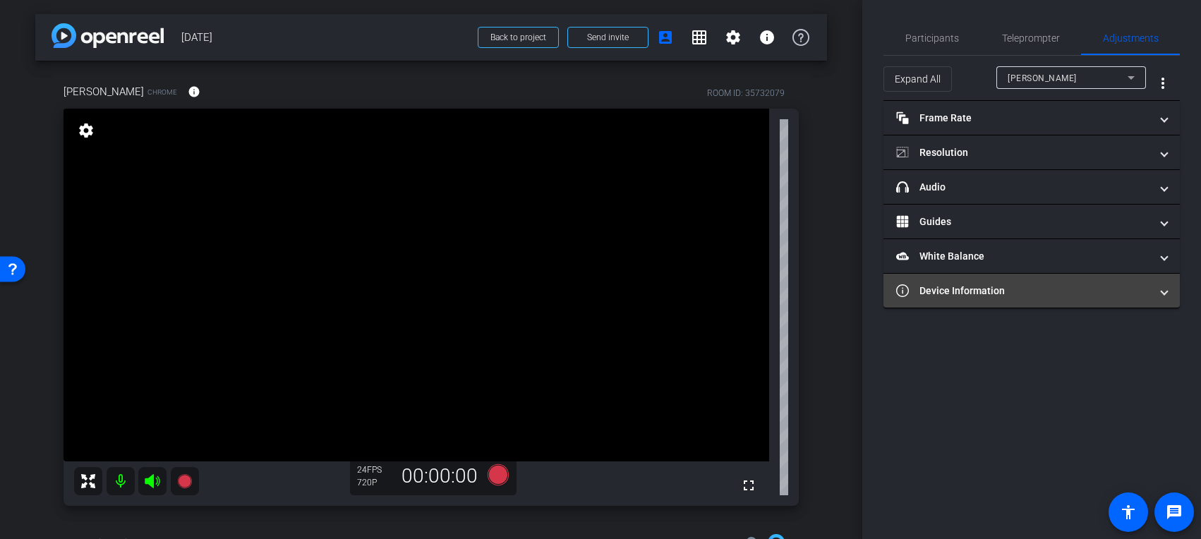
click at [982, 293] on mat-panel-title "Device Information" at bounding box center [1023, 291] width 254 height 15
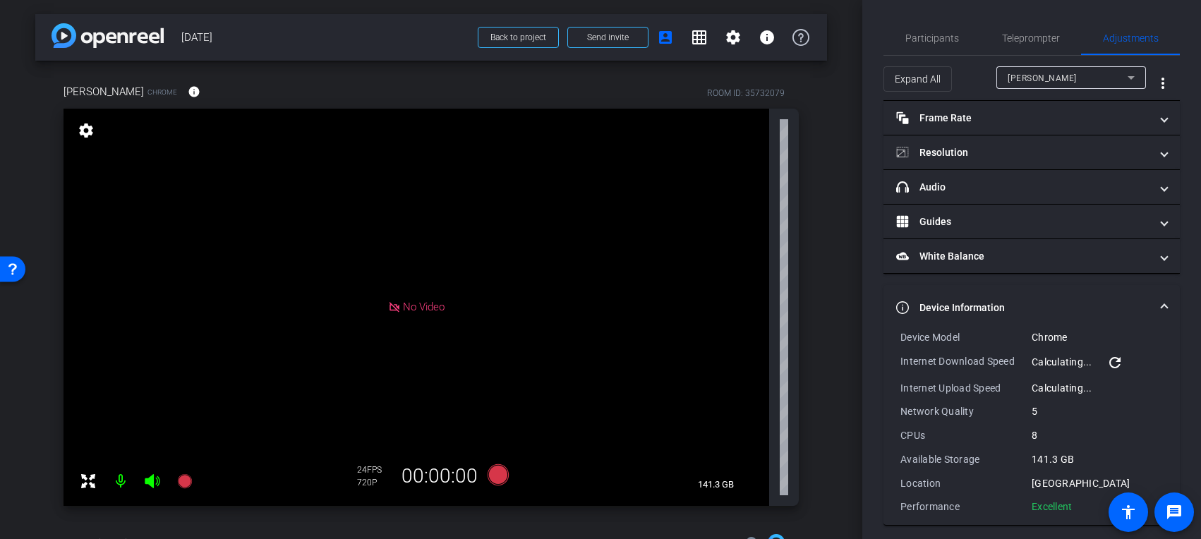
drag, startPoint x: 1083, startPoint y: 507, endPoint x: 896, endPoint y: 330, distance: 258.1
click at [896, 330] on mat-expansion-panel "Device Information Device Model Chrome Internet Download Speed Calculating... r…" at bounding box center [1032, 405] width 296 height 241
copy mat-expansion-panel "Device Model Chrome Internet Download Speed Calculating... refresh Internet Upl…"
click at [980, 440] on div "CPUs" at bounding box center [966, 435] width 131 height 14
drag, startPoint x: 1071, startPoint y: 510, endPoint x: 1047, endPoint y: 488, distance: 32.5
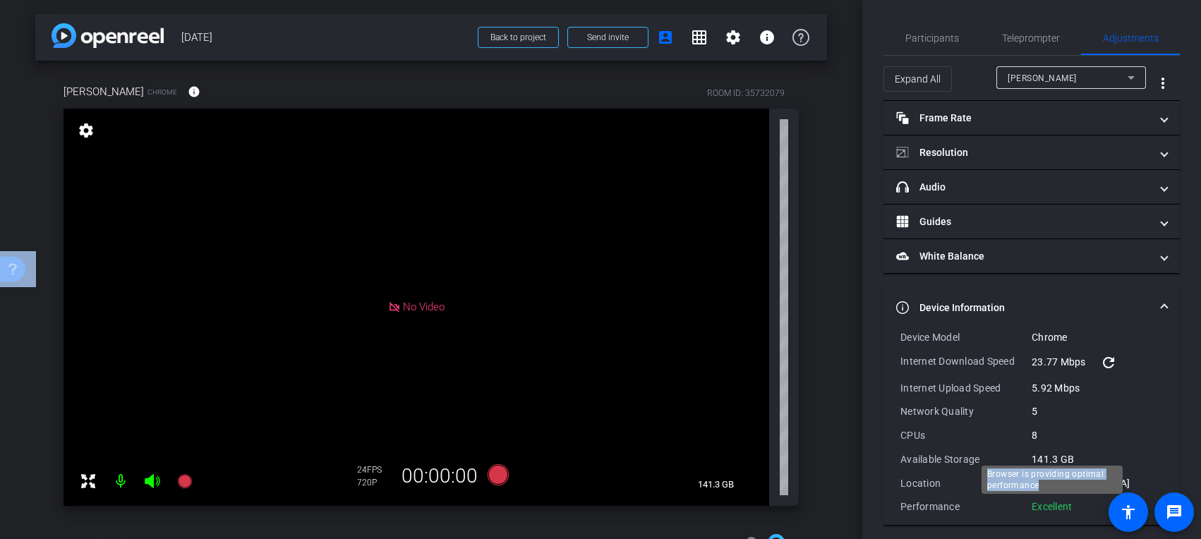
click at [1016, 488] on body "Accessibility Screen-Reader Guide, Feedback, and Issue Reporting | New window m…" at bounding box center [600, 269] width 1201 height 539
click at [1016, 507] on div "Performance Excellent" at bounding box center [1032, 507] width 263 height 14
drag, startPoint x: 1078, startPoint y: 512, endPoint x: 880, endPoint y: 337, distance: 264.5
click at [880, 337] on div "Participants Teleprompter Adjustments settings Studio Support flip Director Bla…" at bounding box center [1031, 269] width 339 height 539
copy div "Device Model Chrome Internet Download Speed 23.77 Mbps refresh Internet Upload …"
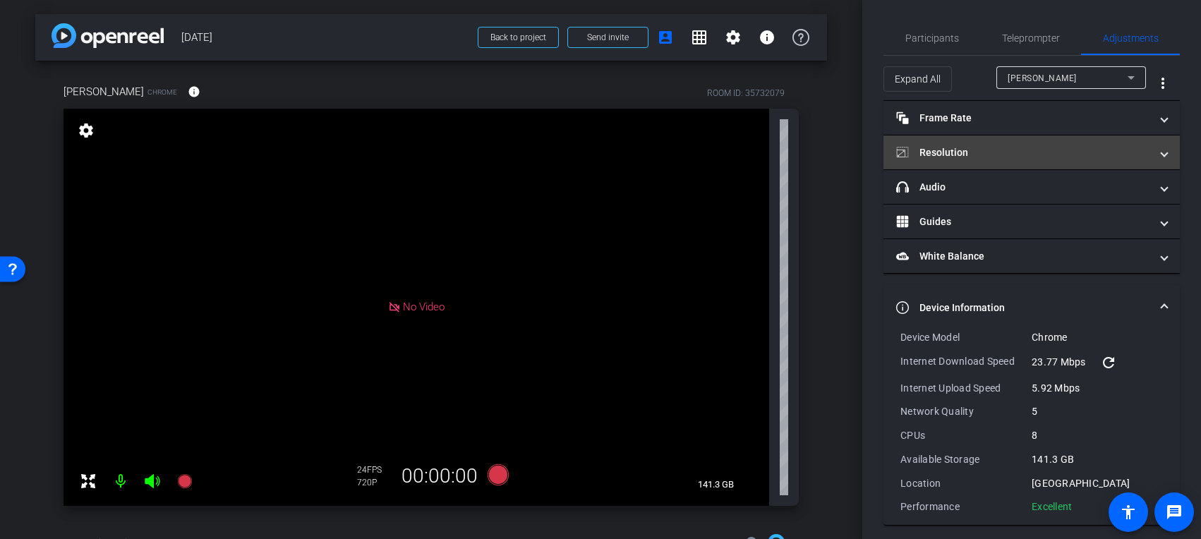
click at [975, 152] on mat-panel-title "Resolution" at bounding box center [1023, 152] width 254 height 15
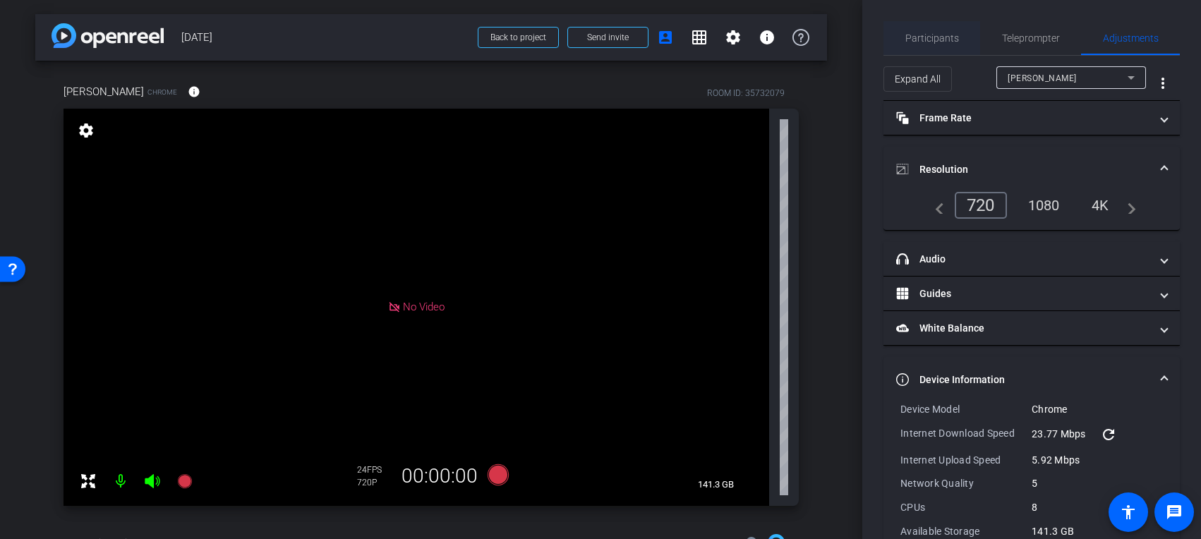
click at [925, 39] on span "Participants" at bounding box center [933, 38] width 54 height 10
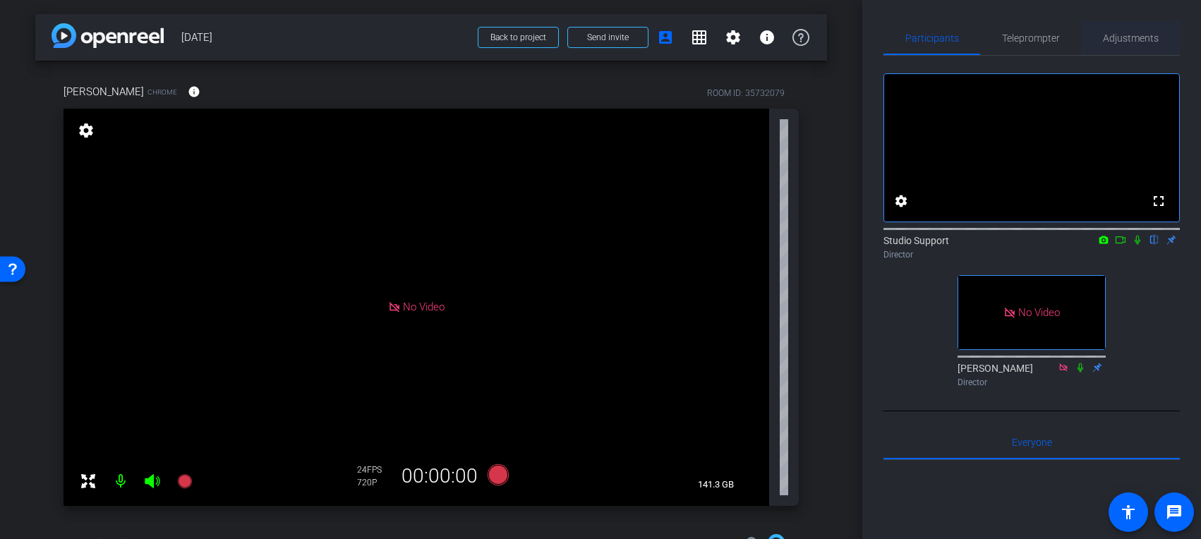
click at [1016, 39] on span "Adjustments" at bounding box center [1131, 38] width 56 height 10
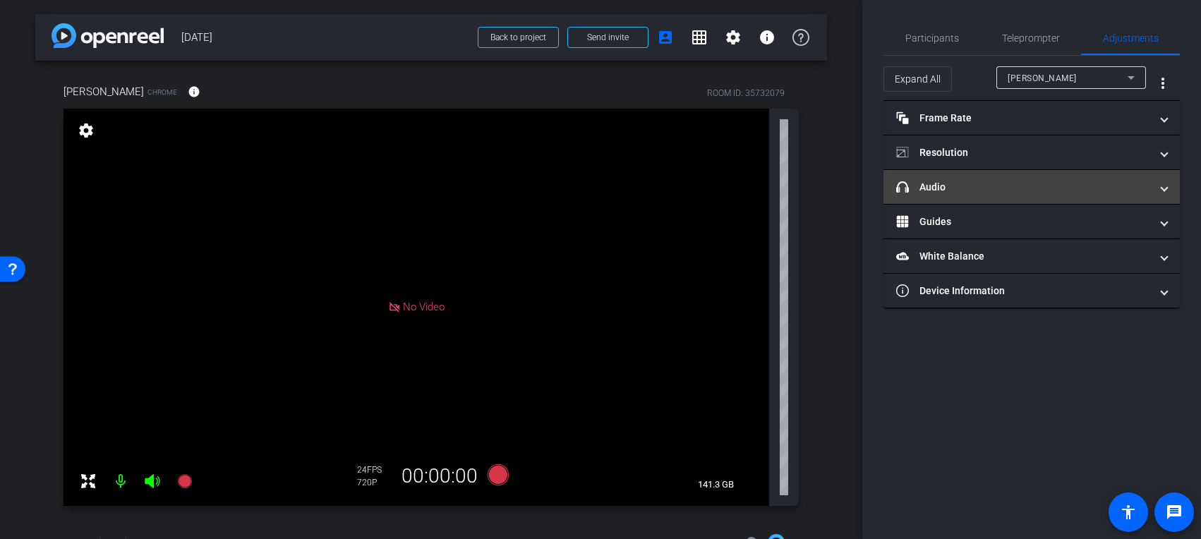
click at [942, 189] on mat-panel-title "headphone icon Audio" at bounding box center [1023, 187] width 254 height 15
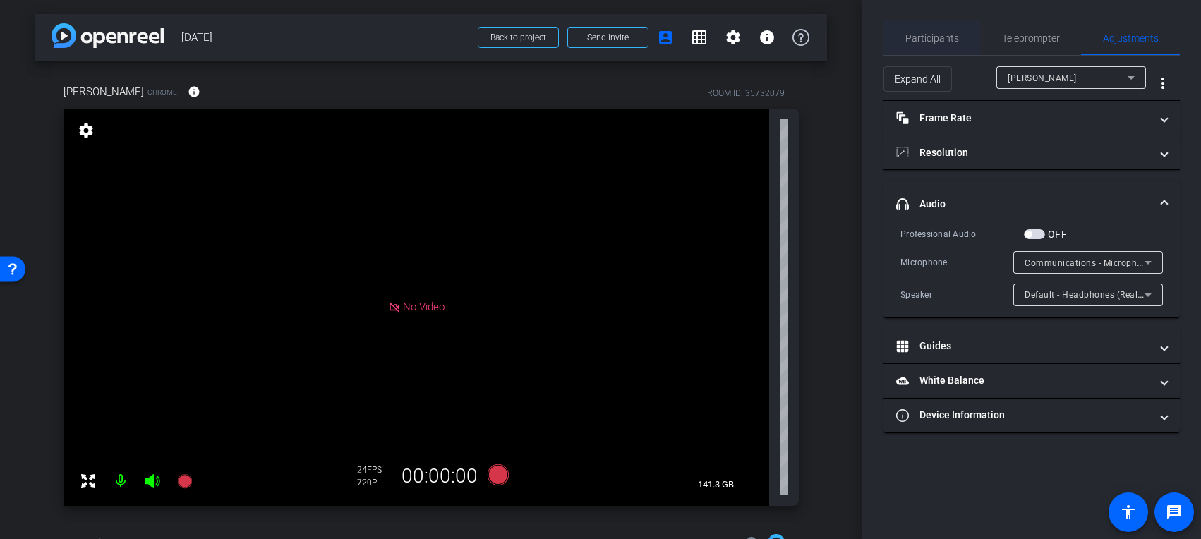
click at [928, 38] on span "Participants" at bounding box center [933, 38] width 54 height 10
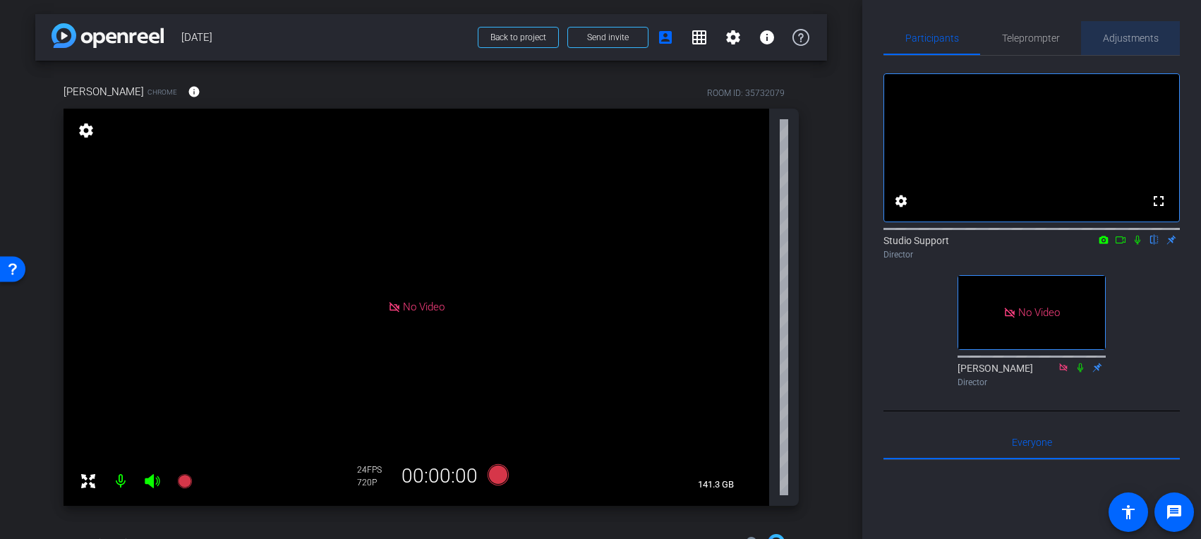
click at [1016, 35] on span "Adjustments" at bounding box center [1131, 38] width 56 height 10
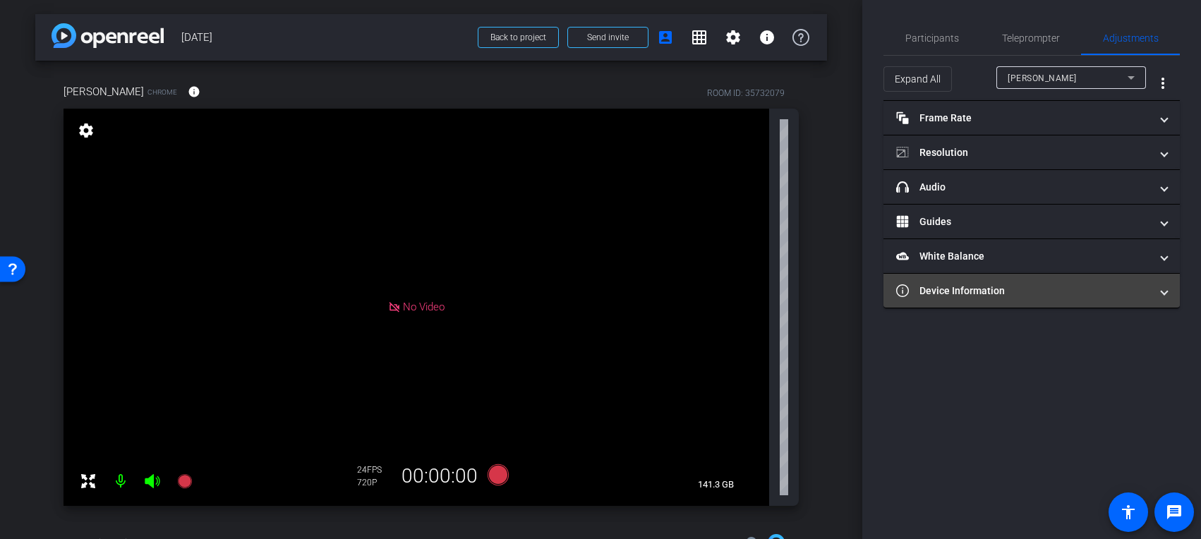
click at [990, 296] on mat-panel-title "Device Information" at bounding box center [1023, 291] width 254 height 15
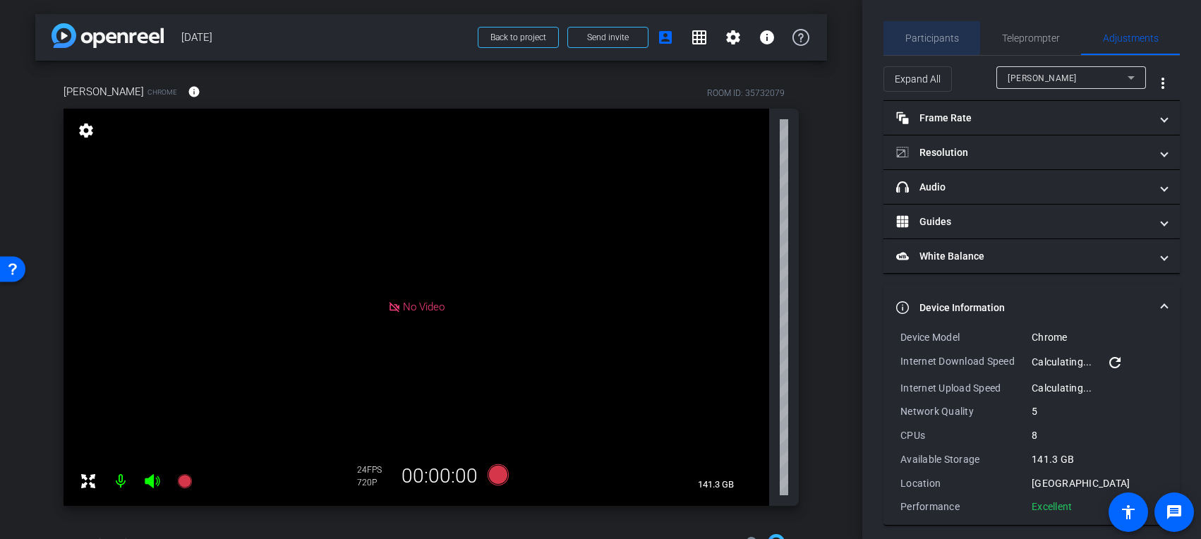
click at [914, 37] on span "Participants" at bounding box center [933, 38] width 54 height 10
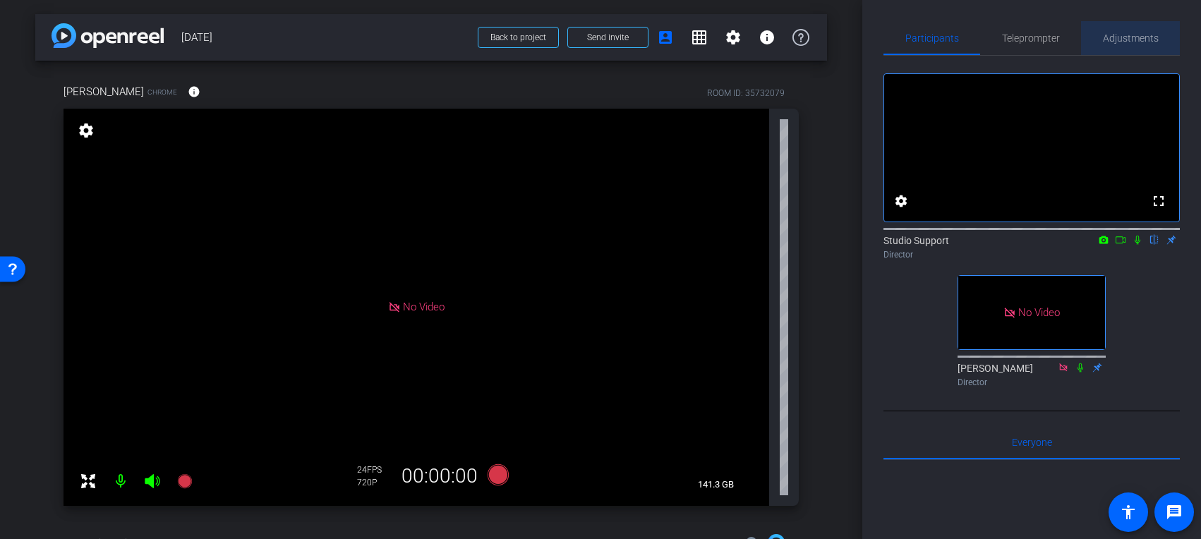
click at [1016, 47] on div "Adjustments" at bounding box center [1130, 38] width 99 height 34
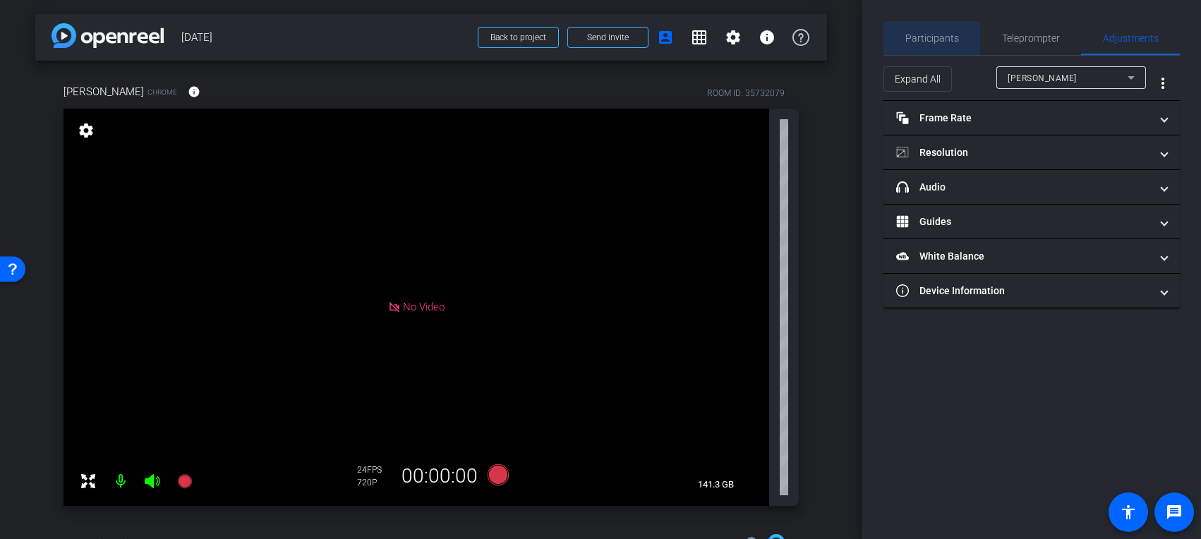
click at [934, 24] on span "Participants" at bounding box center [933, 38] width 54 height 34
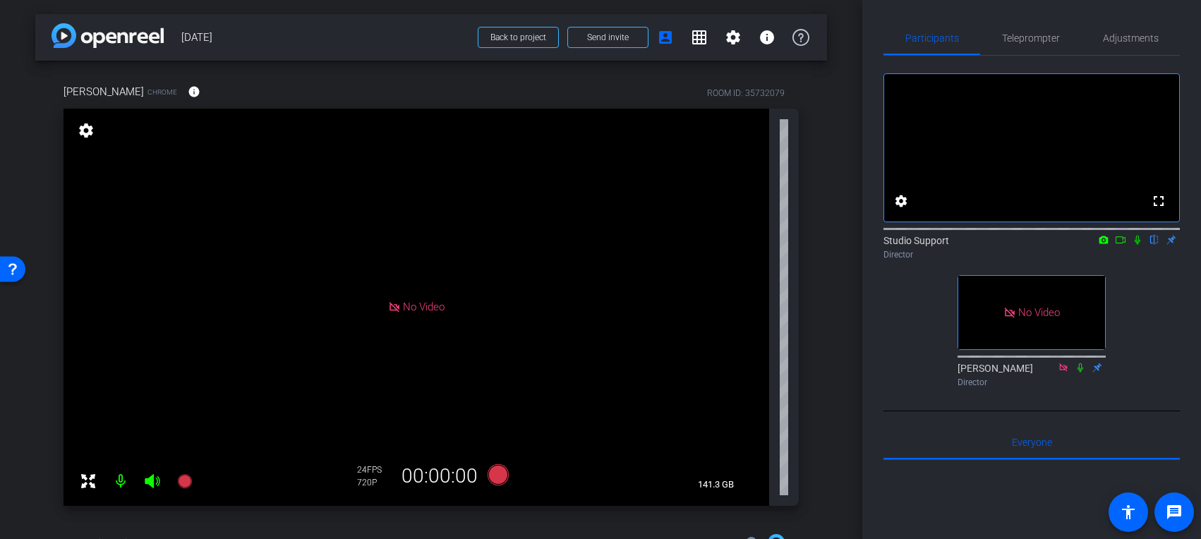
drag, startPoint x: 1061, startPoint y: 348, endPoint x: 1018, endPoint y: 339, distance: 43.9
click at [1016, 339] on div "No Video" at bounding box center [1031, 312] width 147 height 73
click at [885, 390] on div "fullscreen settings Studio Support flip Director No Video Blake Cole Director" at bounding box center [1032, 224] width 296 height 337
click at [1016, 35] on span "Adjustments" at bounding box center [1131, 38] width 56 height 10
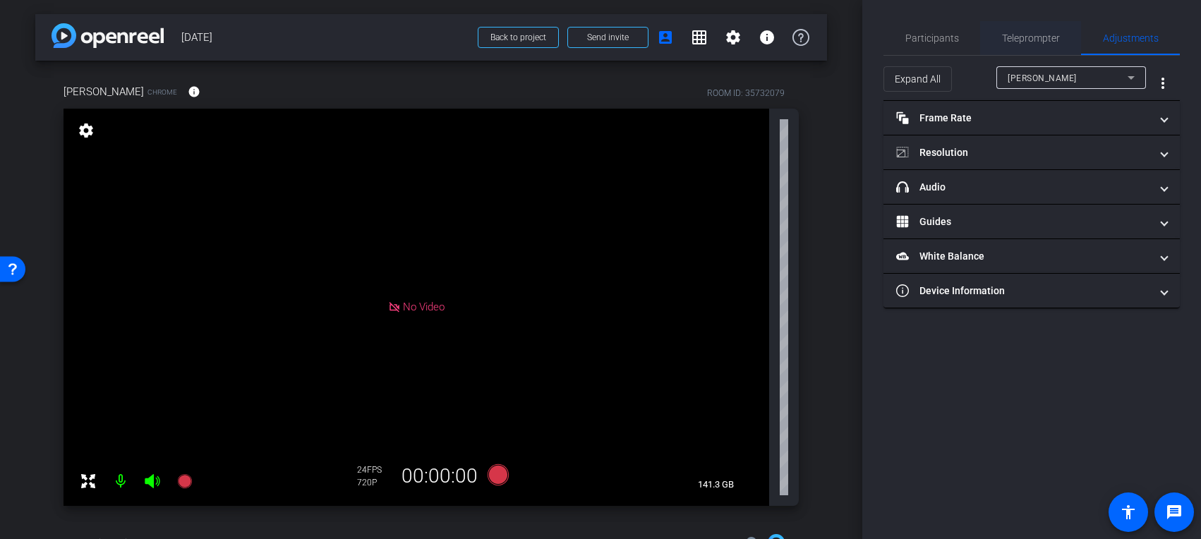
click at [1016, 39] on span "Teleprompter" at bounding box center [1031, 38] width 58 height 10
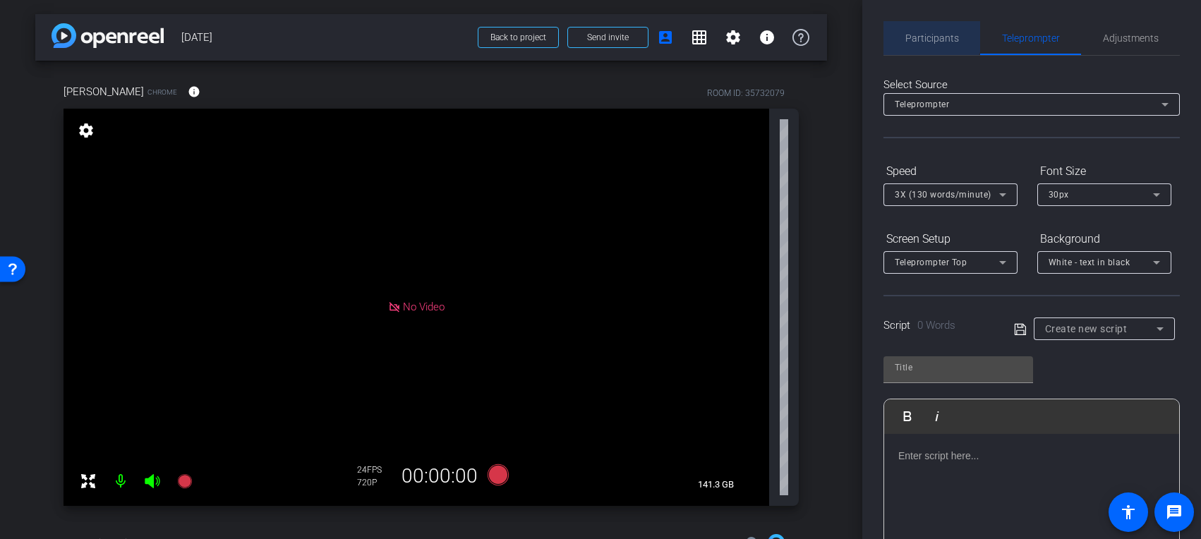
click at [927, 33] on span "Participants" at bounding box center [933, 38] width 54 height 10
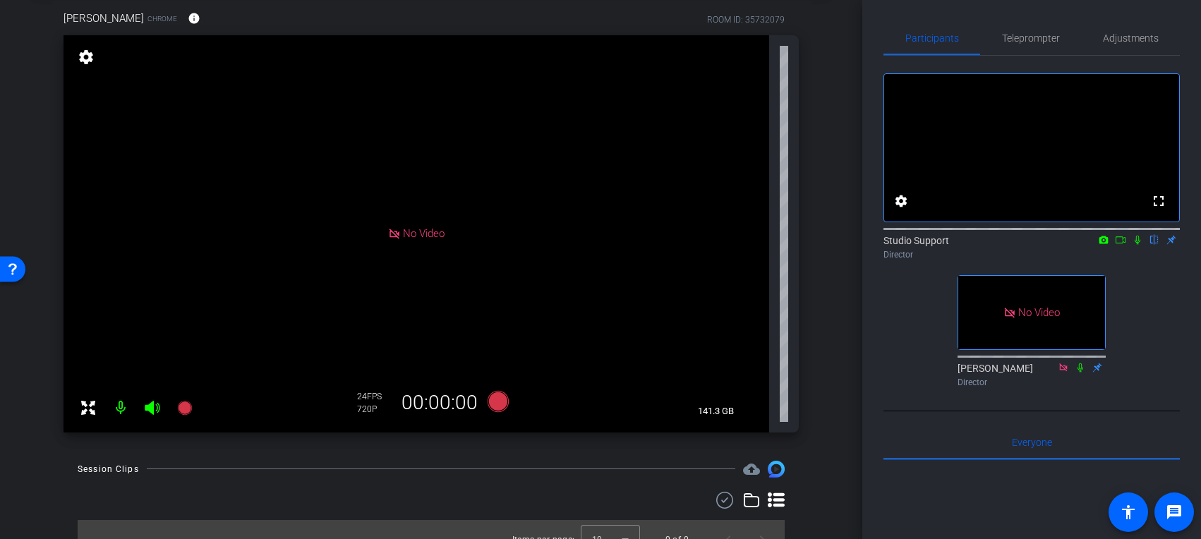
scroll to position [94, 0]
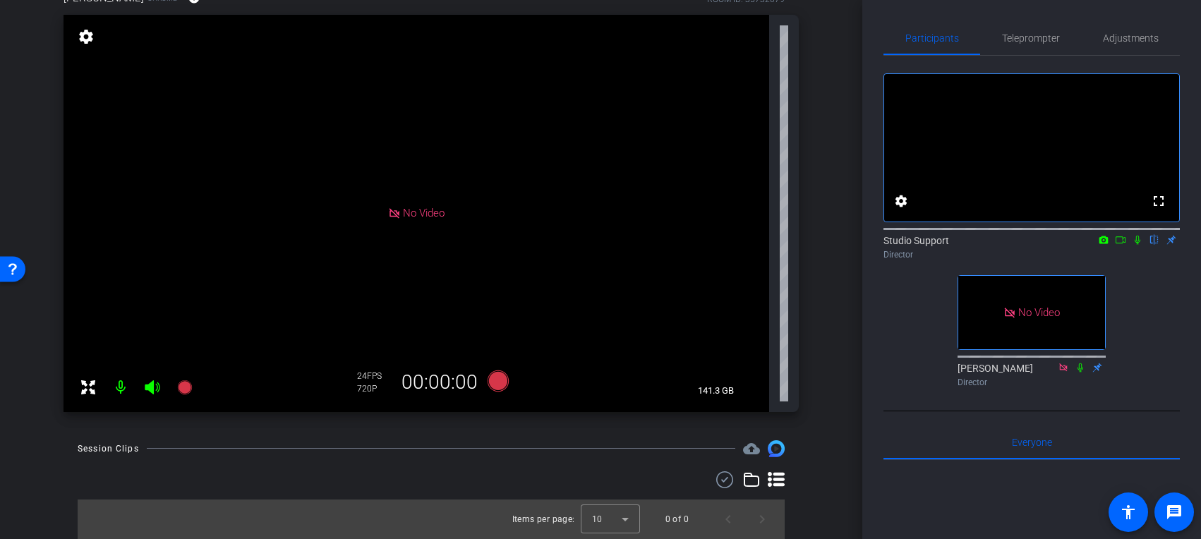
click at [594, 426] on div "arrow_back August 13th, 2025 Back to project Send invite account_box grid_on se…" at bounding box center [431, 175] width 862 height 539
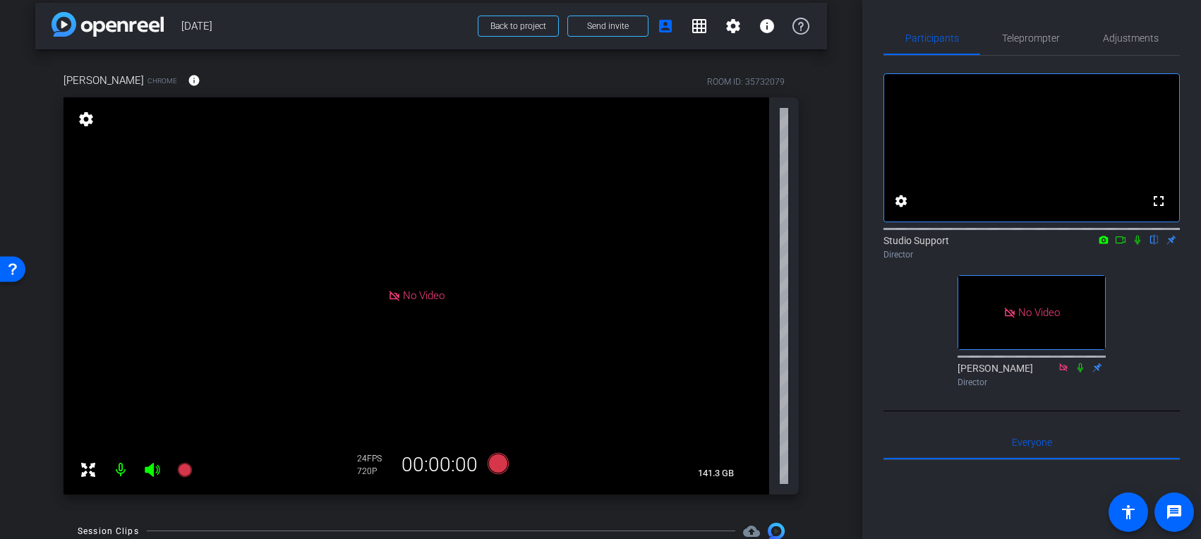
scroll to position [0, 0]
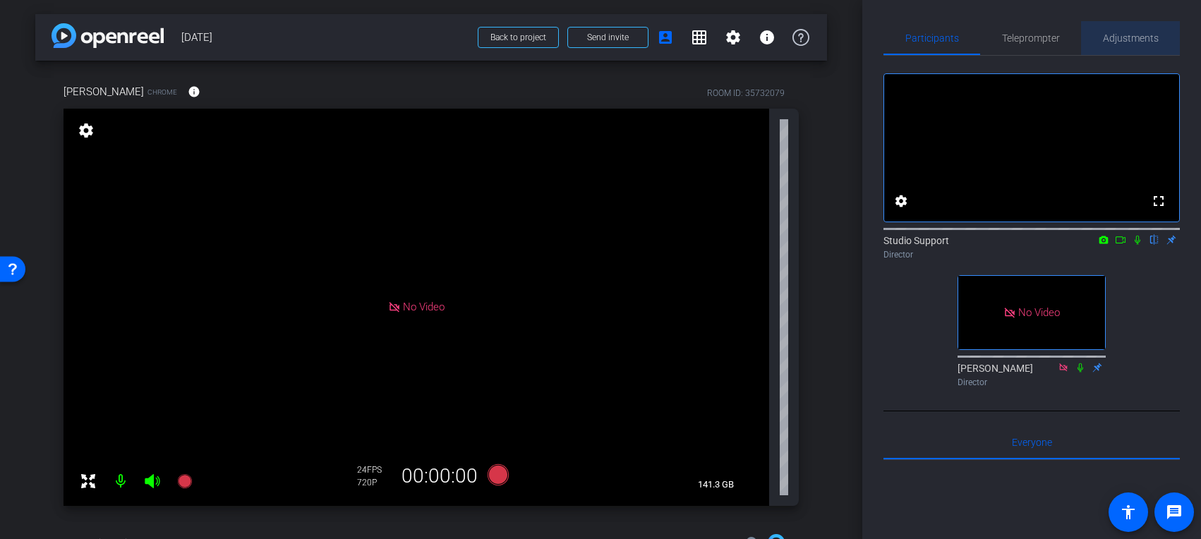
click at [1016, 37] on span "Adjustments" at bounding box center [1131, 38] width 56 height 10
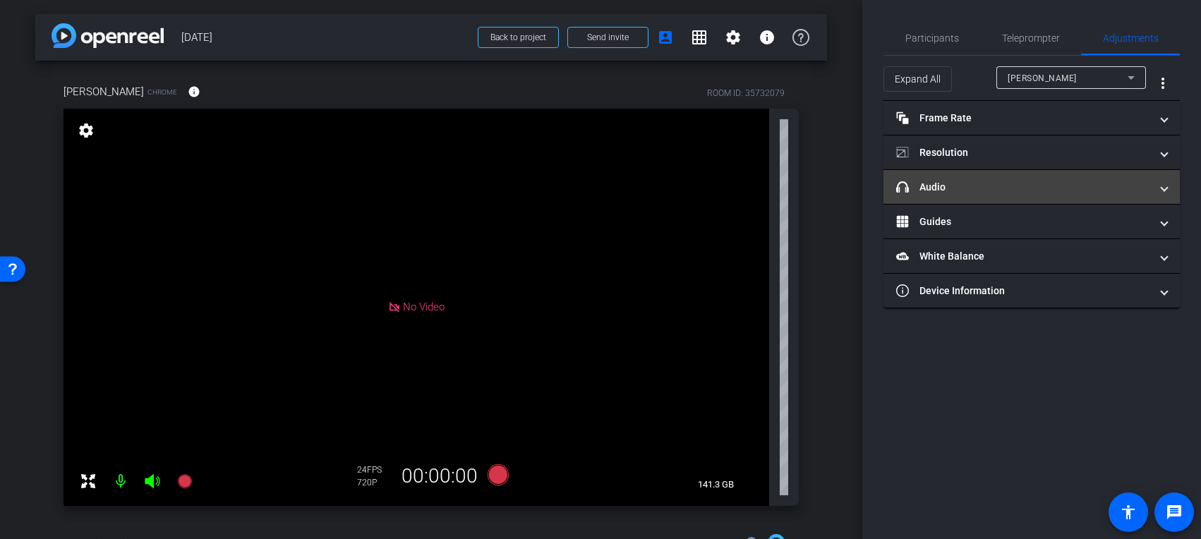
click at [1009, 177] on mat-expansion-panel-header "headphone icon Audio" at bounding box center [1032, 187] width 296 height 34
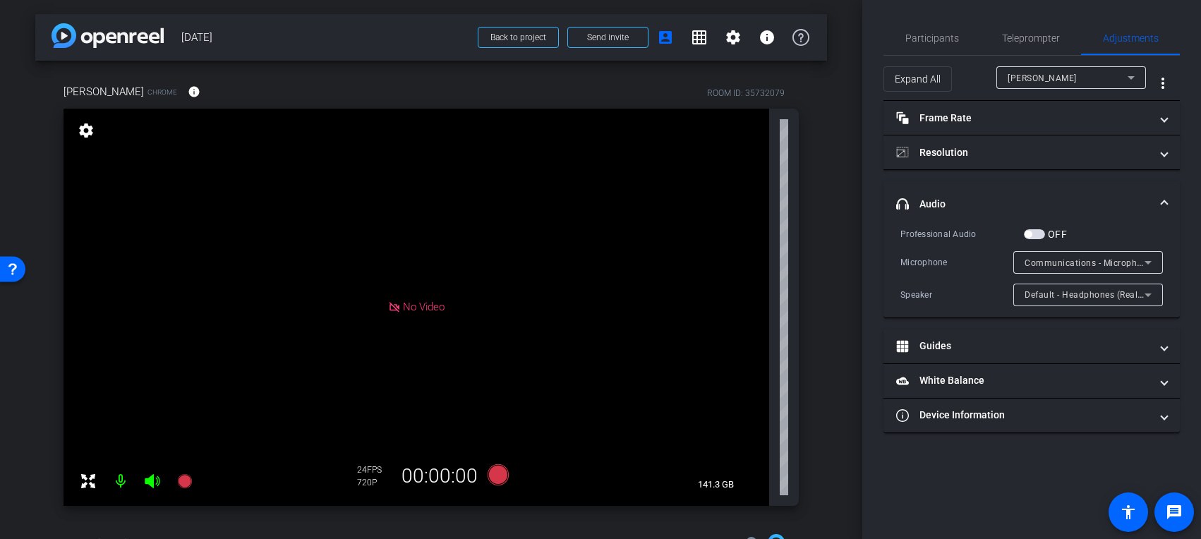
click at [1016, 263] on span "Communications - Microphone (CMTECK)" at bounding box center [1111, 262] width 172 height 11
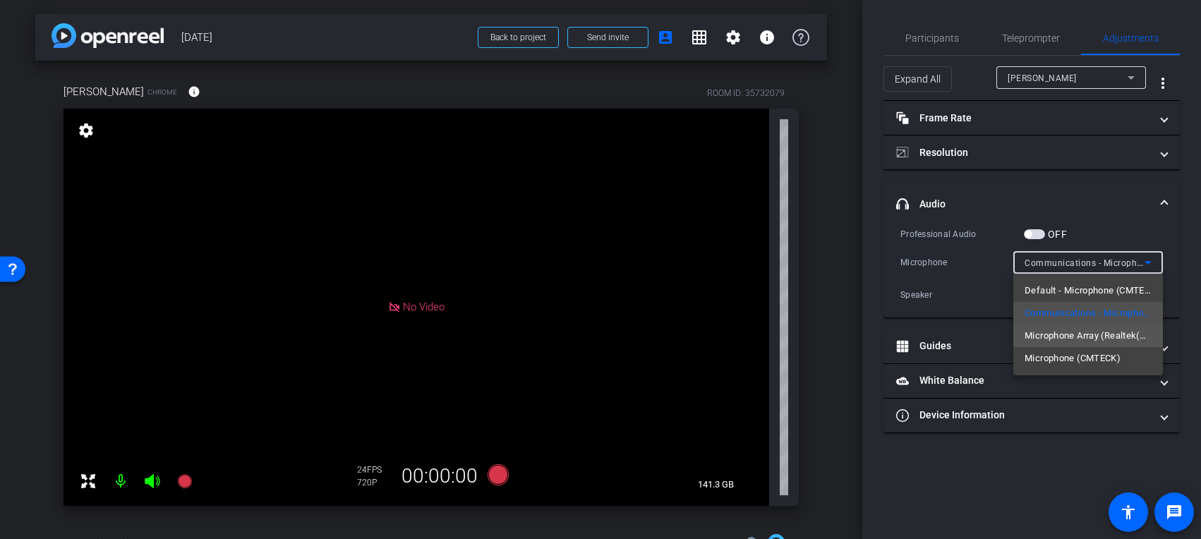
click at [1016, 338] on span "Microphone Array (Realtek(R) Audio)" at bounding box center [1088, 335] width 127 height 17
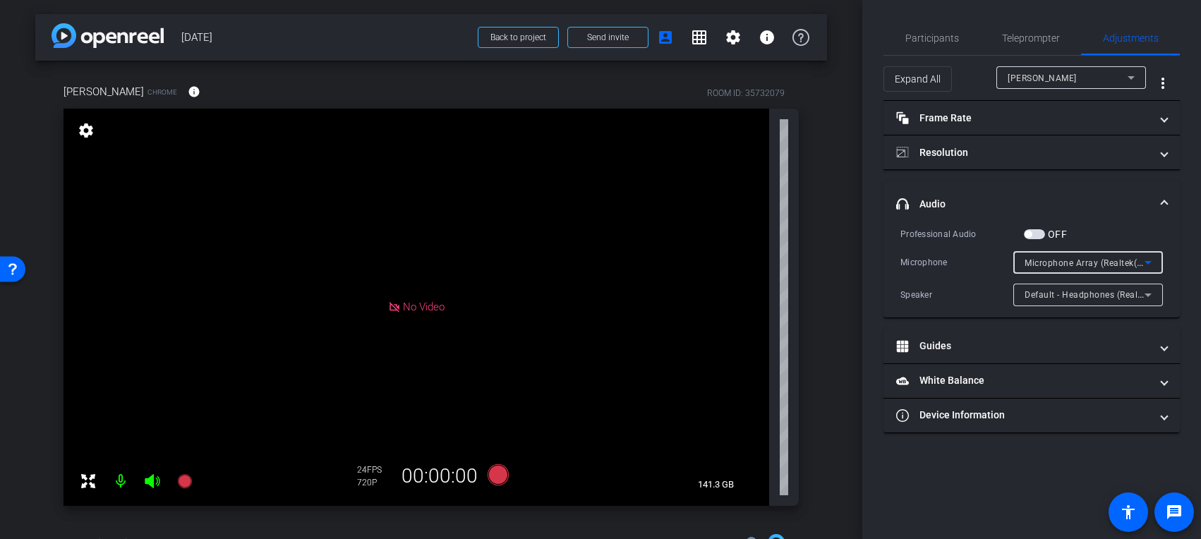
click at [1016, 266] on span "Microphone Array (Realtek(R) Audio)" at bounding box center [1100, 262] width 151 height 11
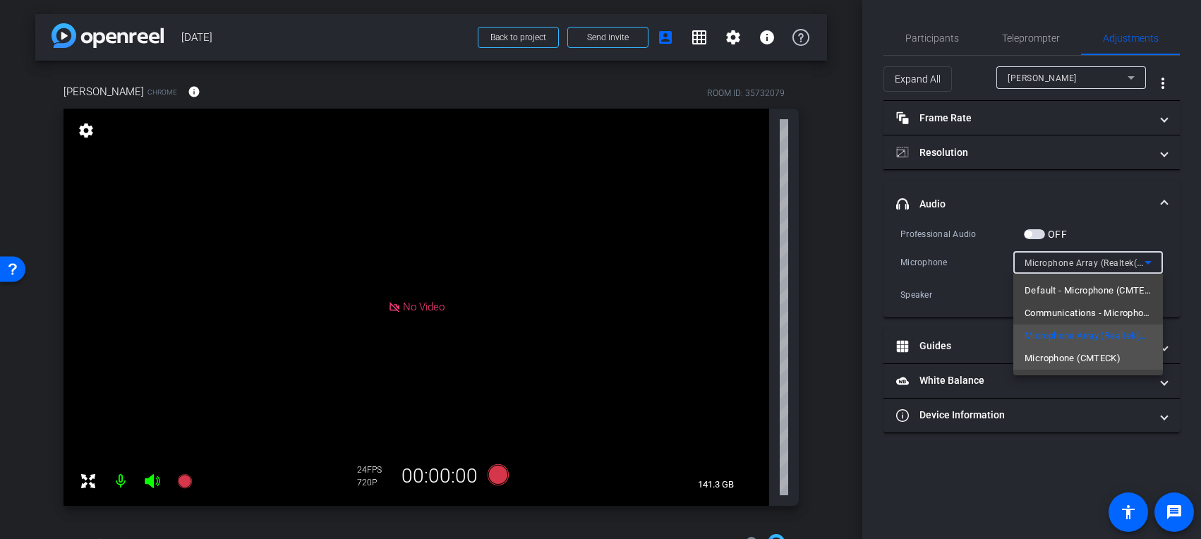
click at [1016, 358] on span "Microphone (CMTECK)" at bounding box center [1073, 358] width 96 height 17
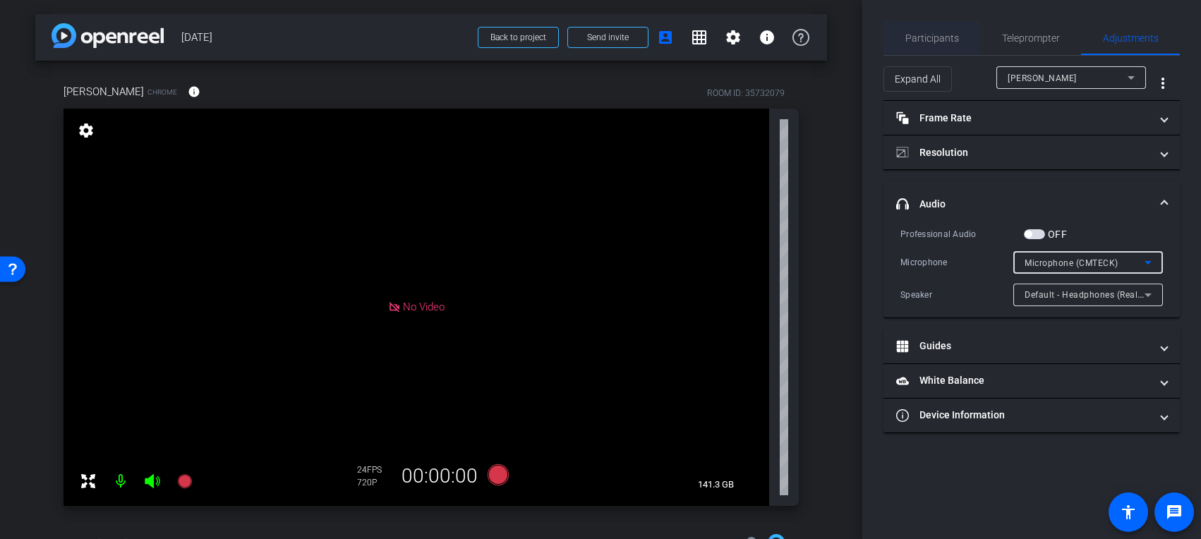
click at [936, 37] on span "Participants" at bounding box center [933, 38] width 54 height 10
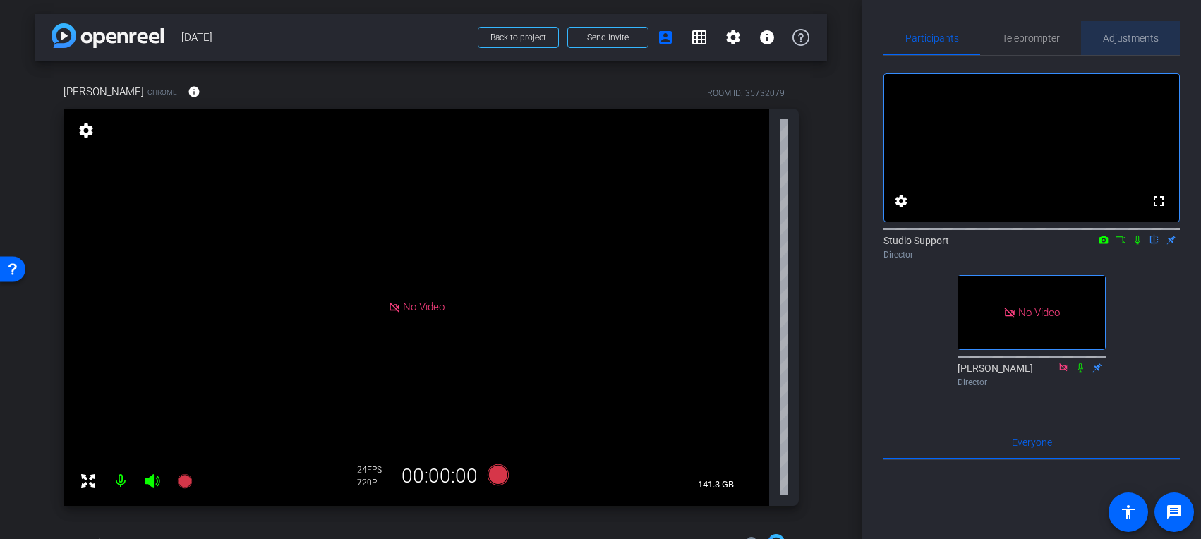
click at [1016, 38] on span "Adjustments" at bounding box center [1131, 38] width 56 height 10
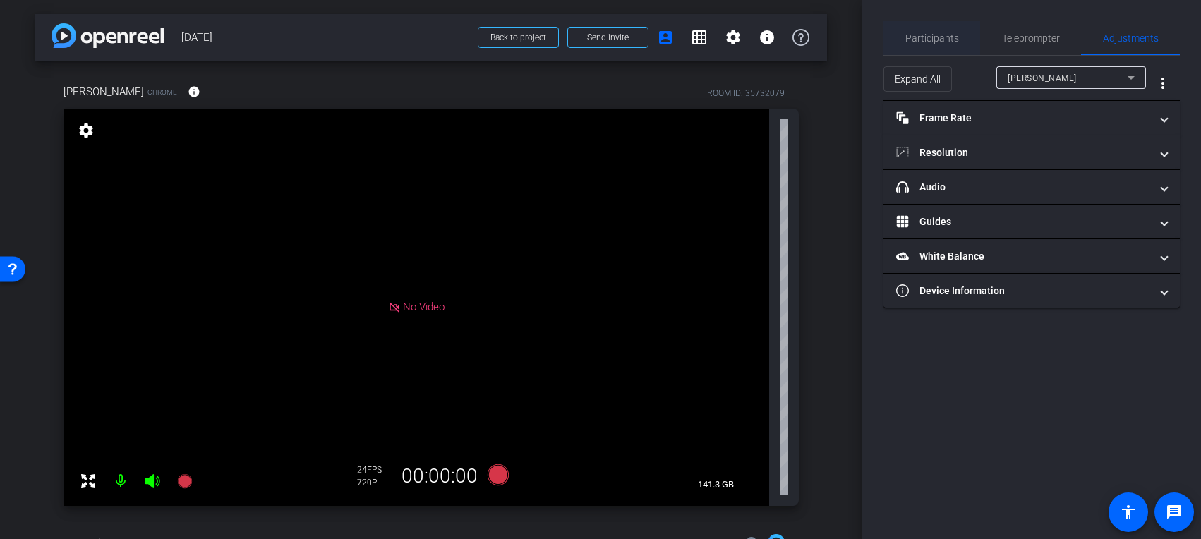
click at [910, 30] on span "Participants" at bounding box center [933, 38] width 54 height 34
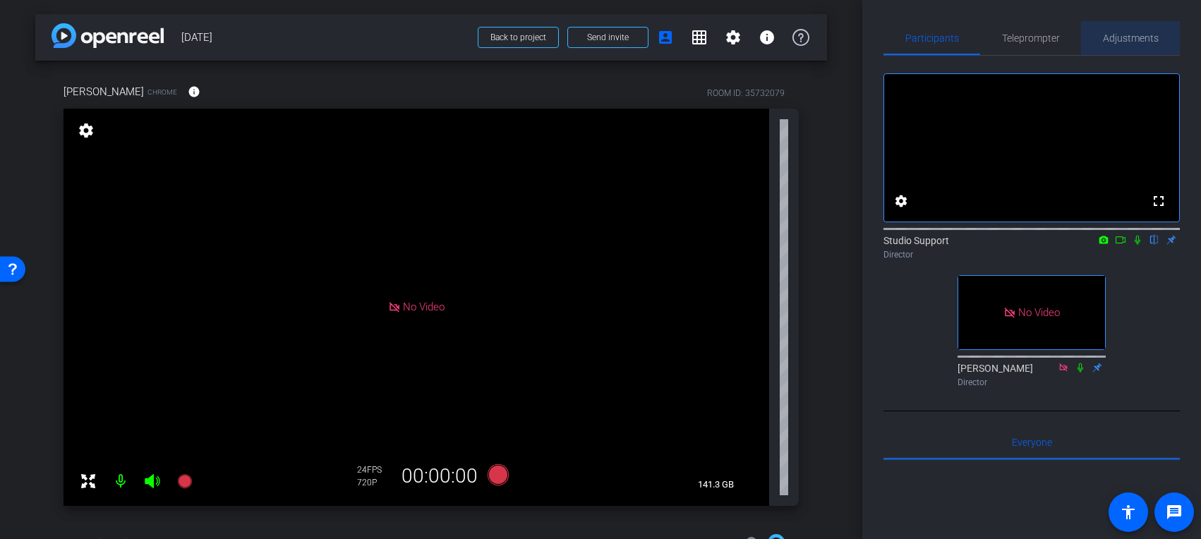
click at [1016, 49] on span "Adjustments" at bounding box center [1131, 38] width 56 height 34
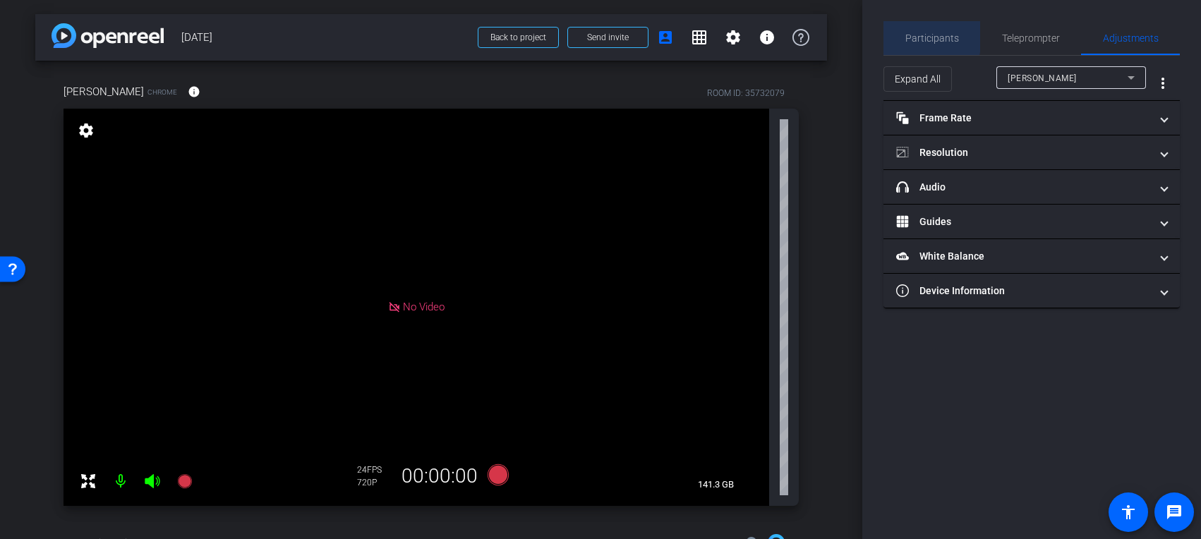
click at [920, 36] on span "Participants" at bounding box center [933, 38] width 54 height 10
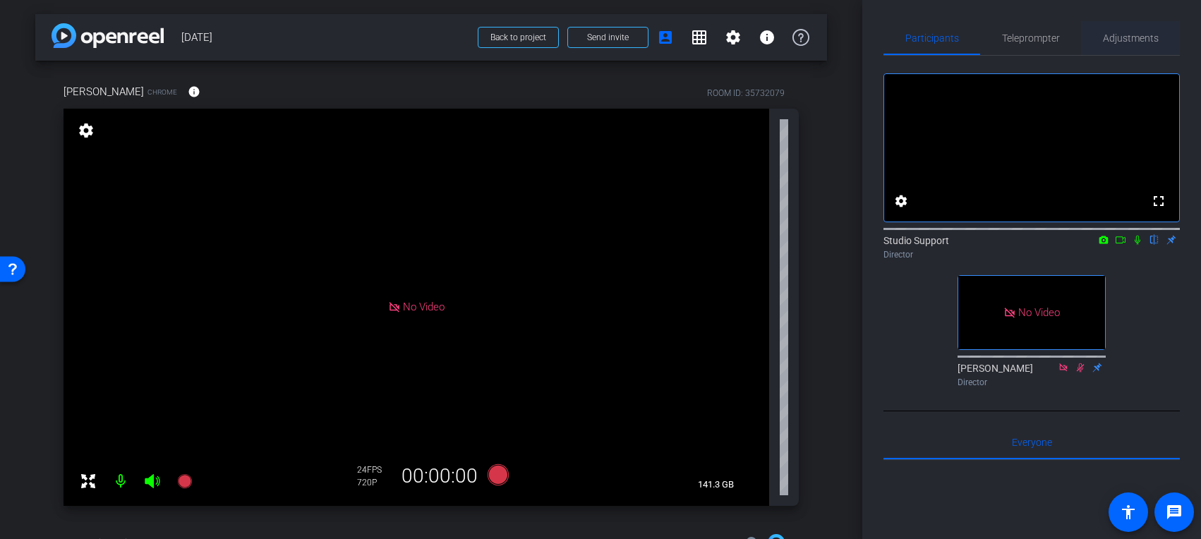
click at [1016, 43] on span "Adjustments" at bounding box center [1131, 38] width 56 height 10
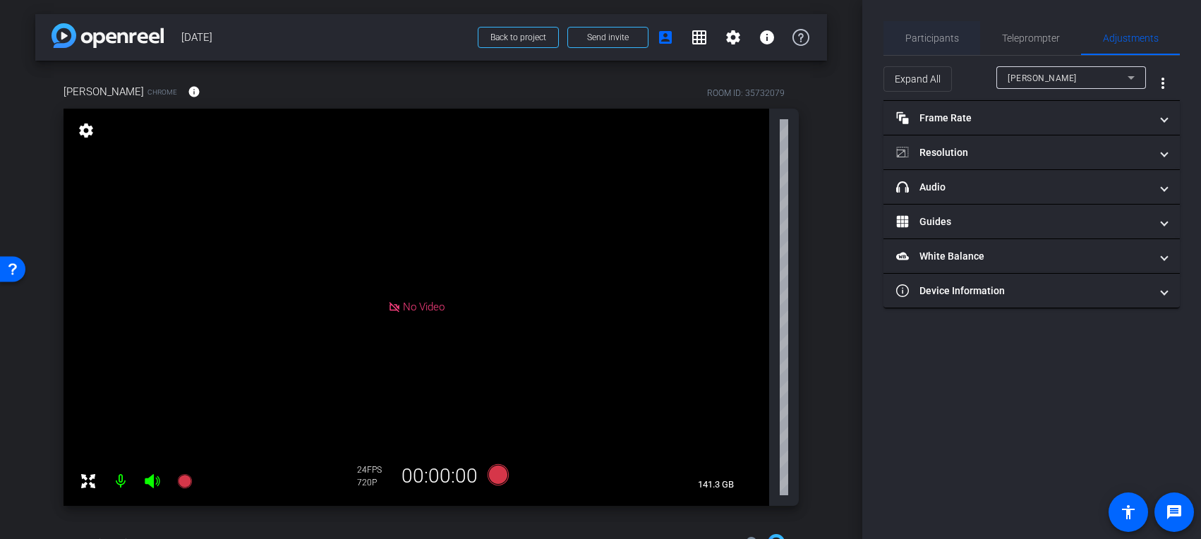
click at [937, 46] on span "Participants" at bounding box center [933, 38] width 54 height 34
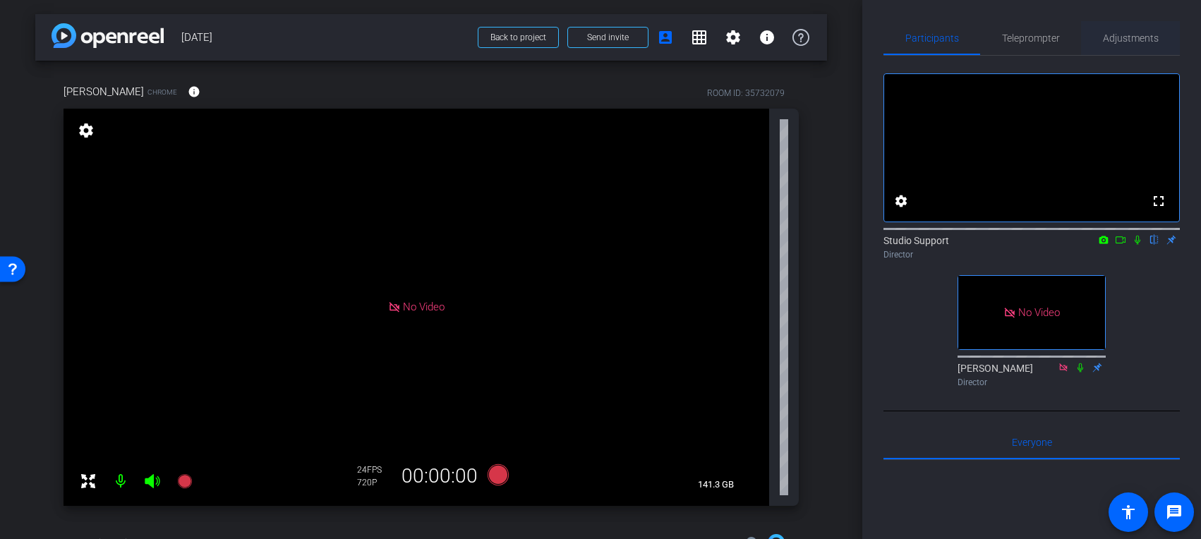
click at [1016, 42] on span "Adjustments" at bounding box center [1131, 38] width 56 height 10
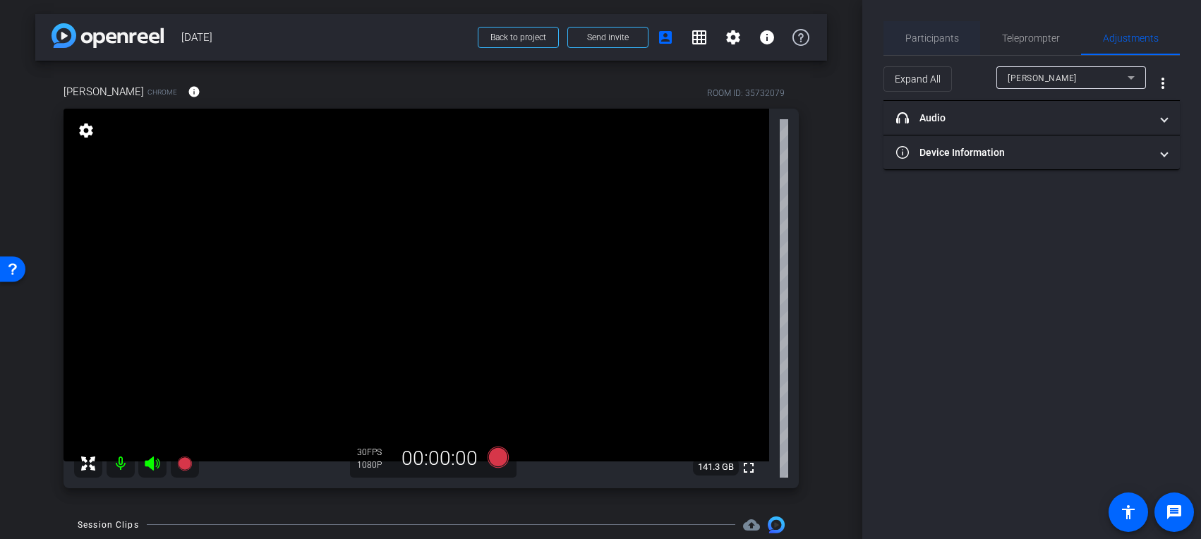
click at [936, 39] on span "Participants" at bounding box center [933, 38] width 54 height 10
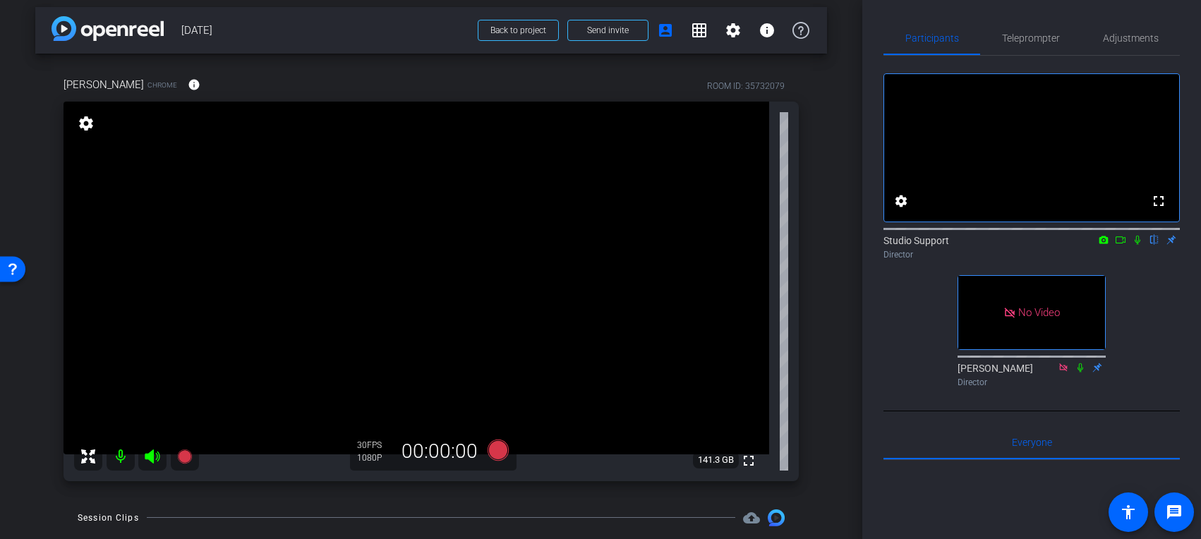
scroll to position [17, 0]
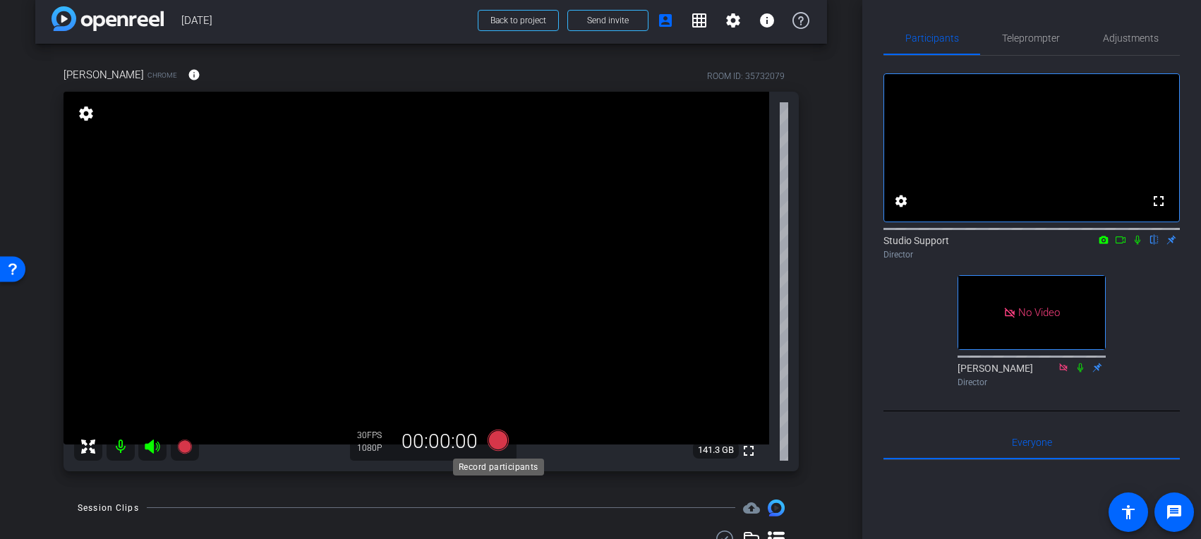
click at [506, 436] on icon at bounding box center [498, 439] width 21 height 21
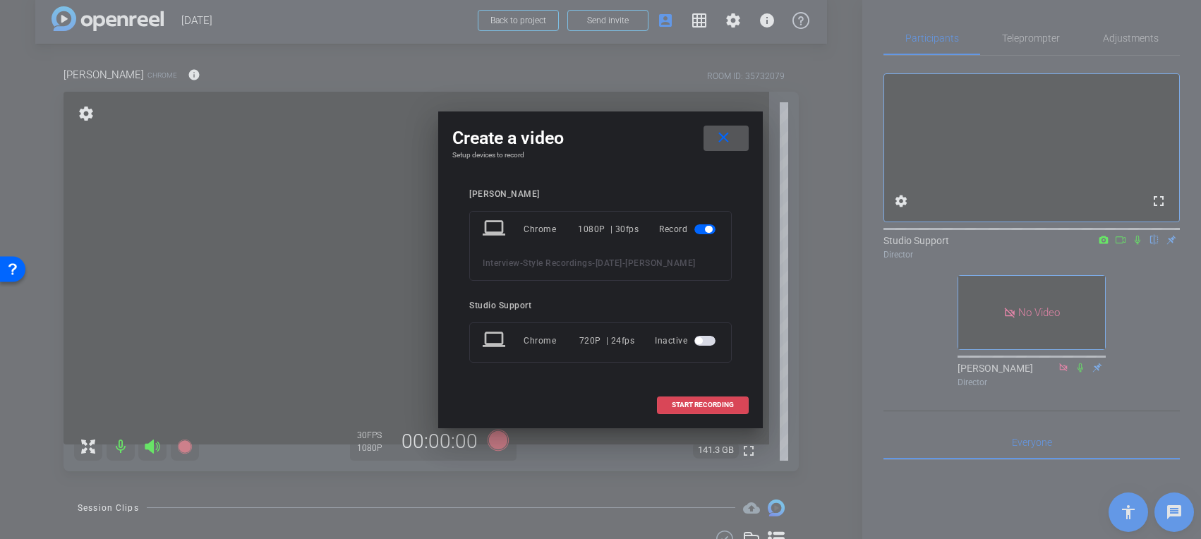
click at [700, 409] on span "START RECORDING" at bounding box center [703, 405] width 62 height 7
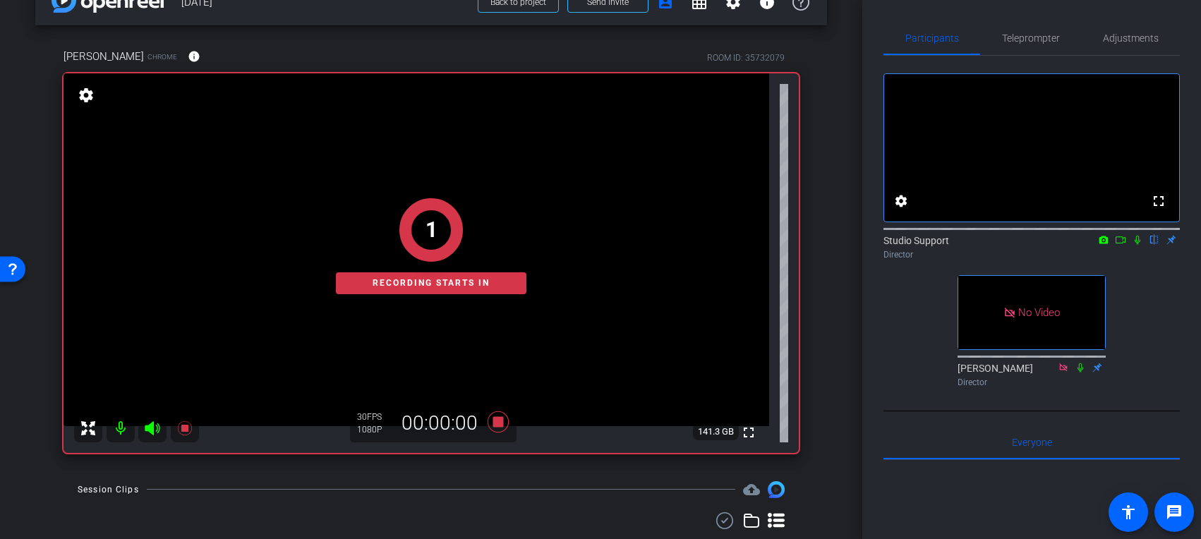
scroll to position [76, 0]
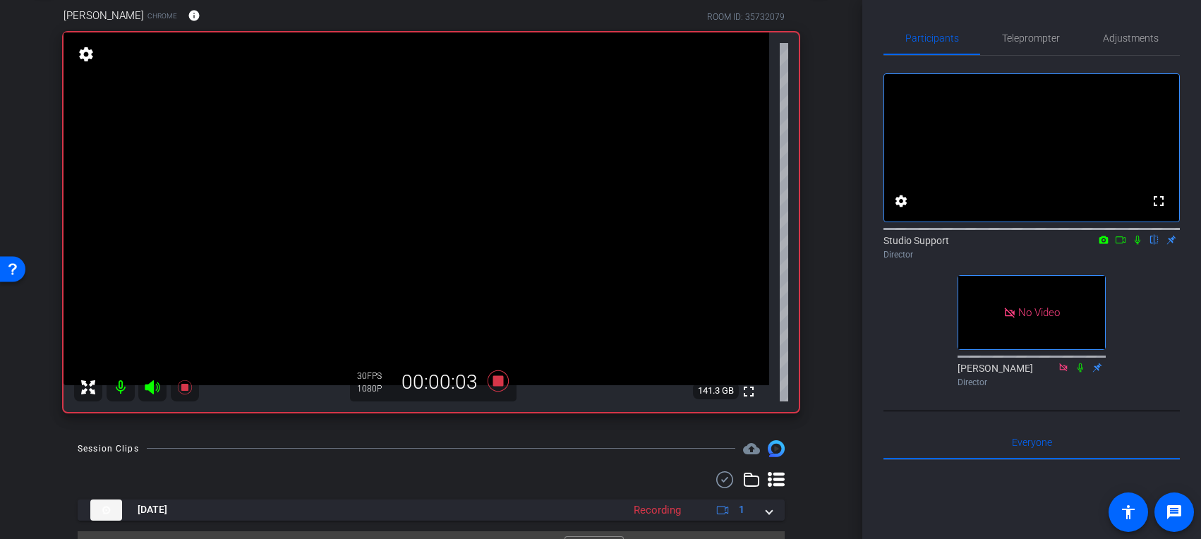
click at [1016, 261] on div "Studio Support flip Director" at bounding box center [1032, 248] width 296 height 28
click at [1016, 284] on div "fullscreen settings Studio Support flip Director No Video Blake Cole Director" at bounding box center [1032, 224] width 296 height 337
click at [1016, 245] on icon at bounding box center [1137, 240] width 11 height 10
click at [1016, 41] on span "Adjustments" at bounding box center [1131, 38] width 56 height 10
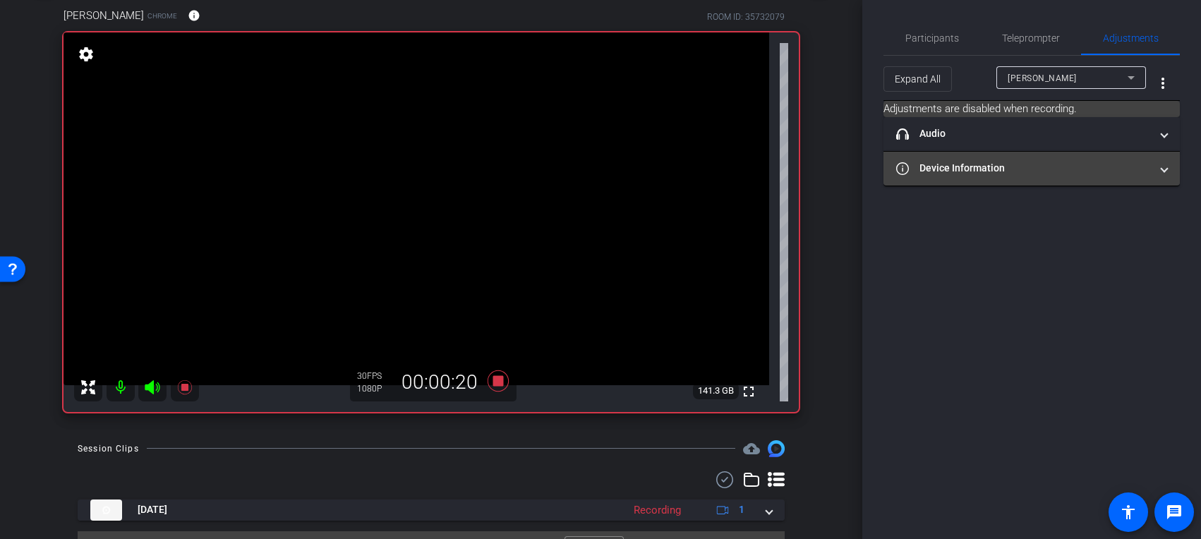
click at [946, 161] on mat-panel-title "Device Information" at bounding box center [1023, 168] width 254 height 15
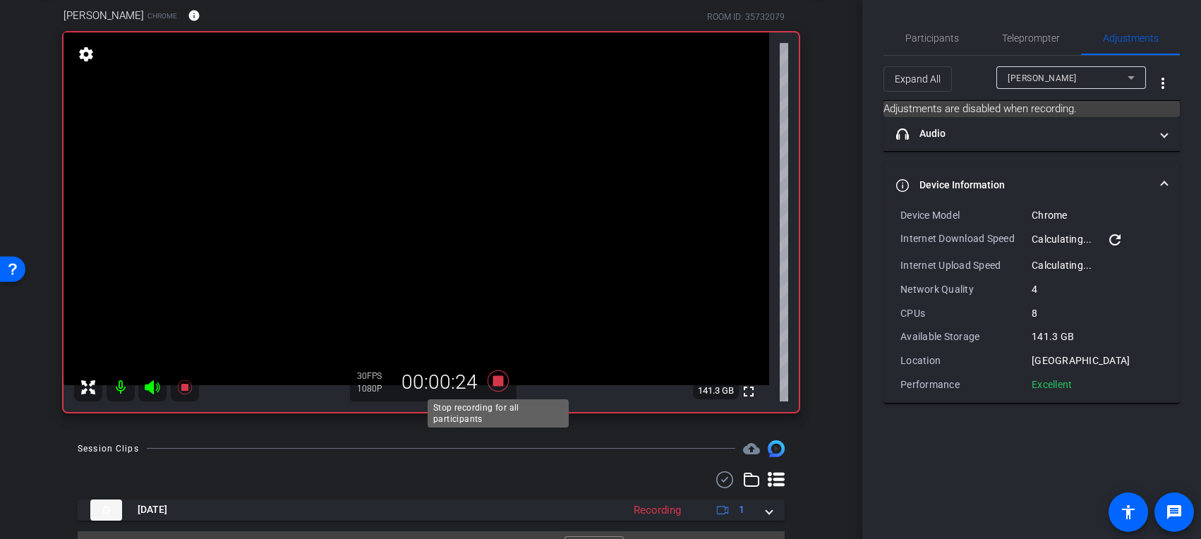
click at [495, 381] on icon at bounding box center [498, 380] width 21 height 21
drag, startPoint x: 896, startPoint y: 7, endPoint x: 902, endPoint y: 14, distance: 9.0
click at [896, 8] on div "Participants Teleprompter Adjustments settings Studio Support flip Director Bla…" at bounding box center [1031, 269] width 339 height 539
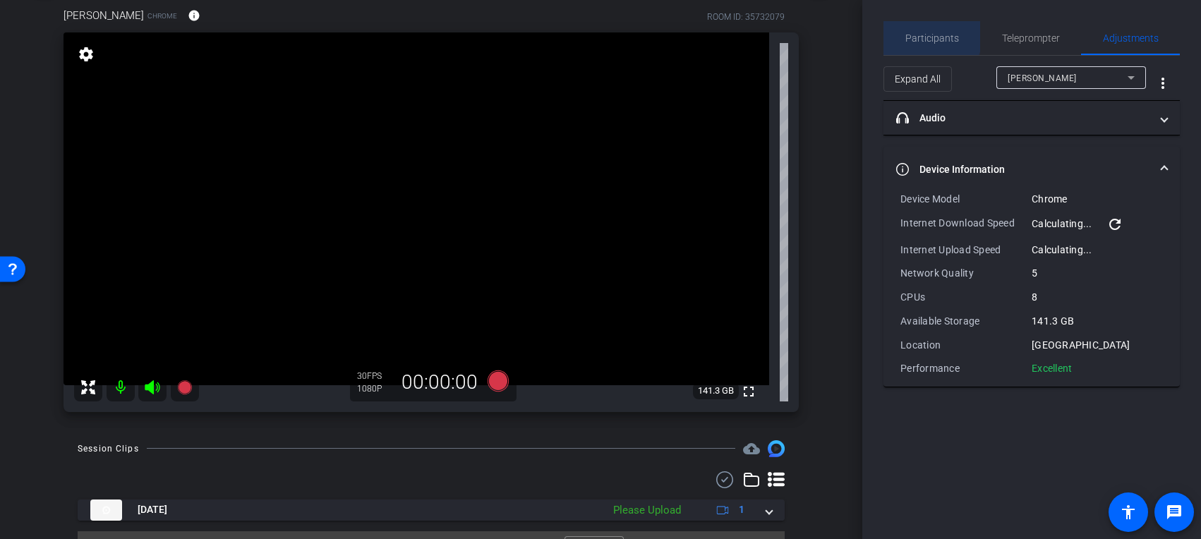
click at [907, 27] on span "Participants" at bounding box center [933, 38] width 54 height 34
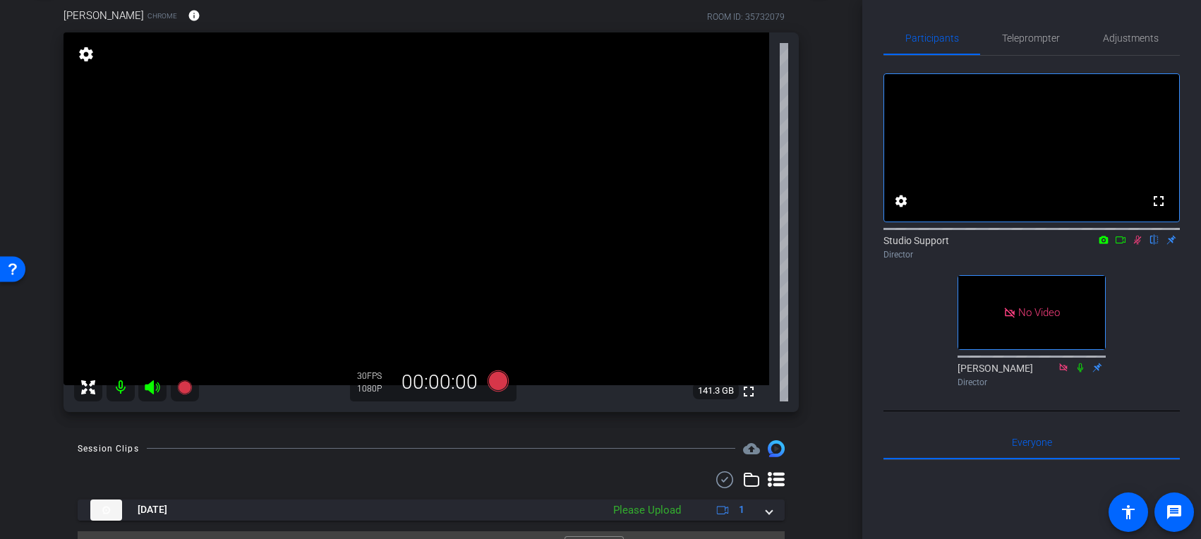
click at [1016, 245] on icon at bounding box center [1137, 240] width 11 height 10
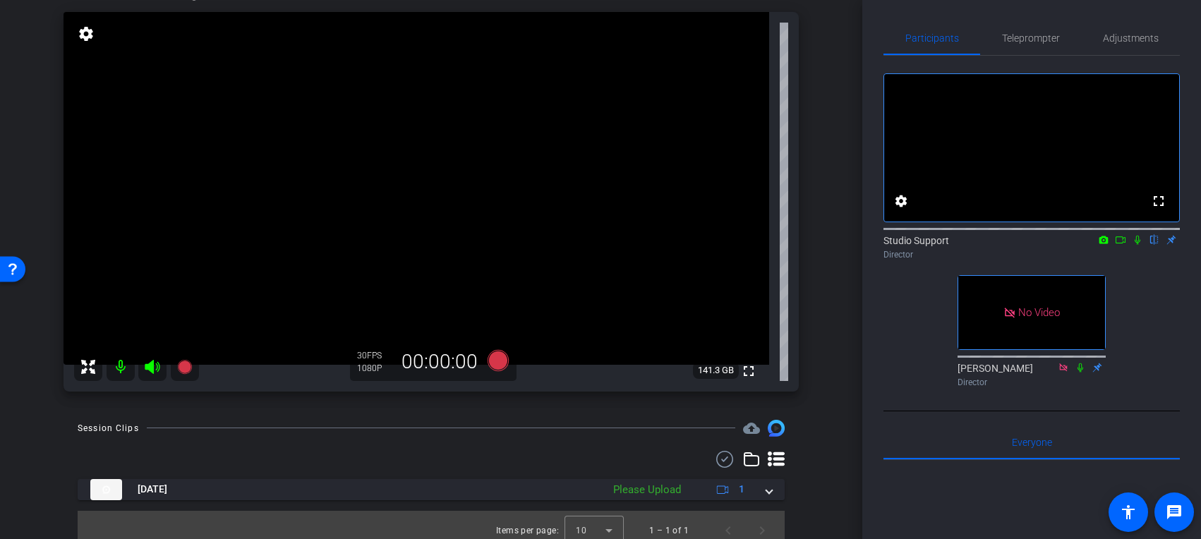
scroll to position [108, 0]
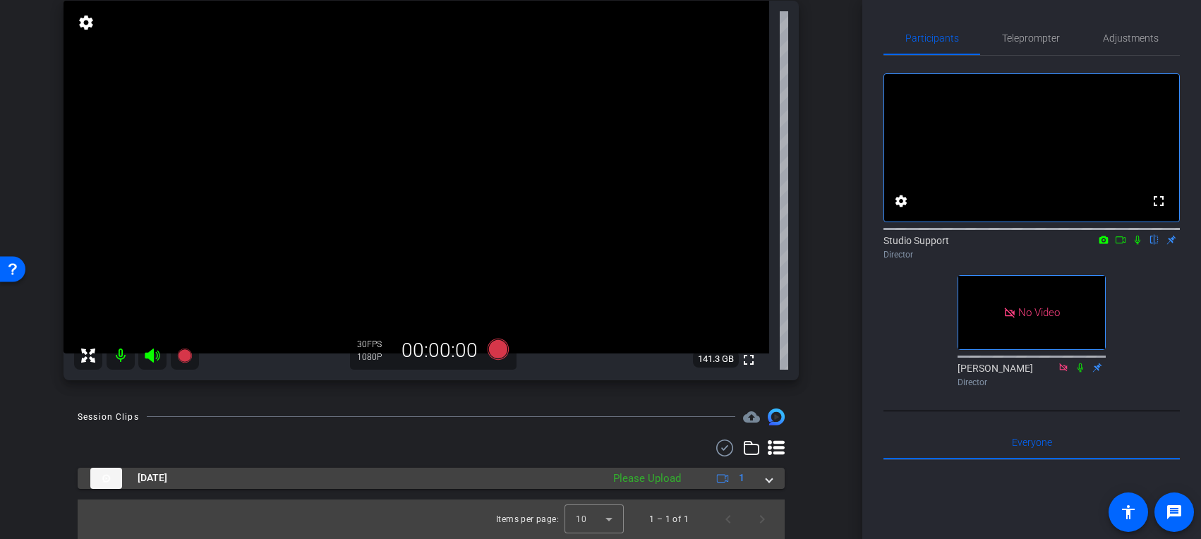
click at [608, 474] on div "Please Upload" at bounding box center [647, 479] width 82 height 16
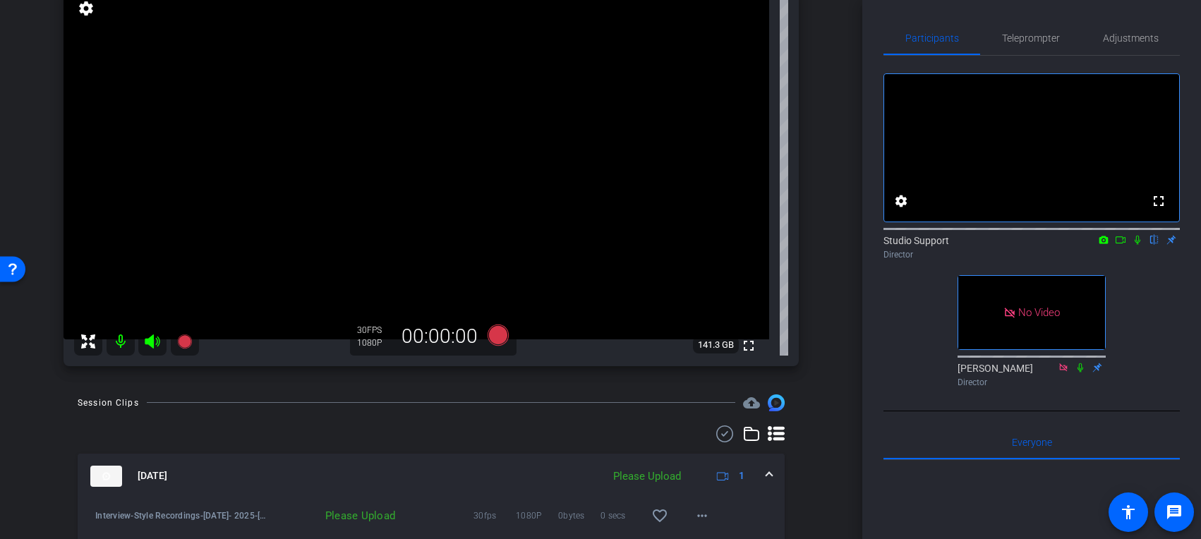
scroll to position [181, 0]
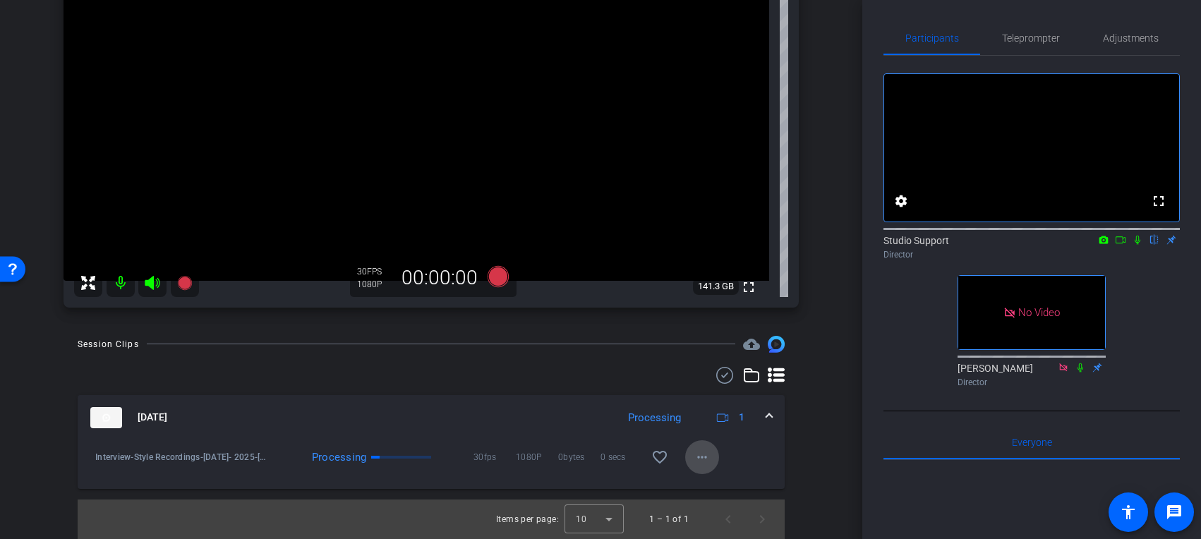
click at [706, 459] on mat-icon "more_horiz" at bounding box center [702, 457] width 17 height 17
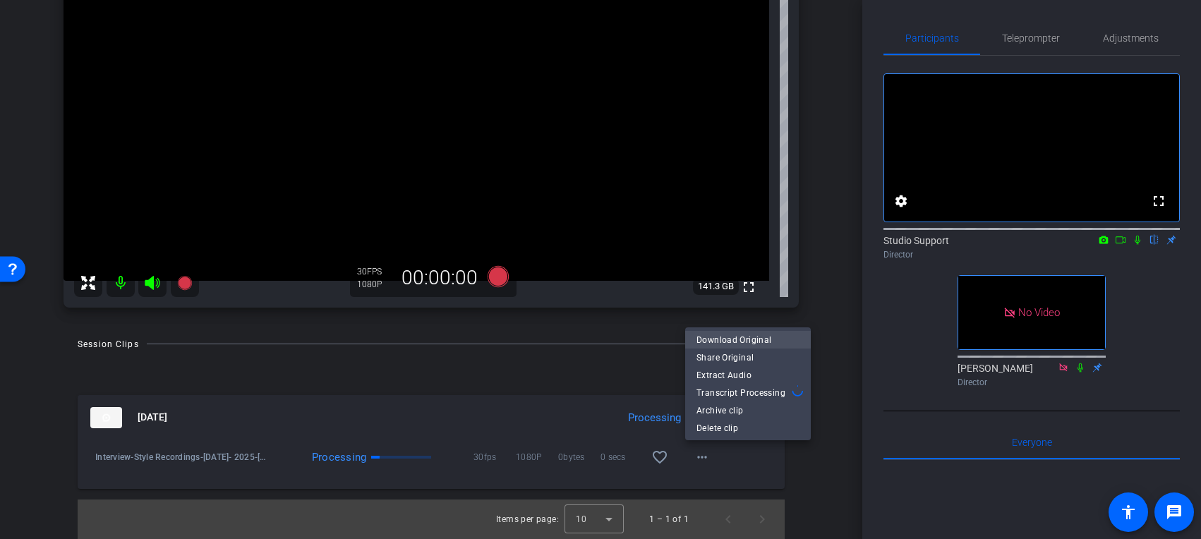
click at [753, 339] on span "Download Original" at bounding box center [748, 340] width 103 height 17
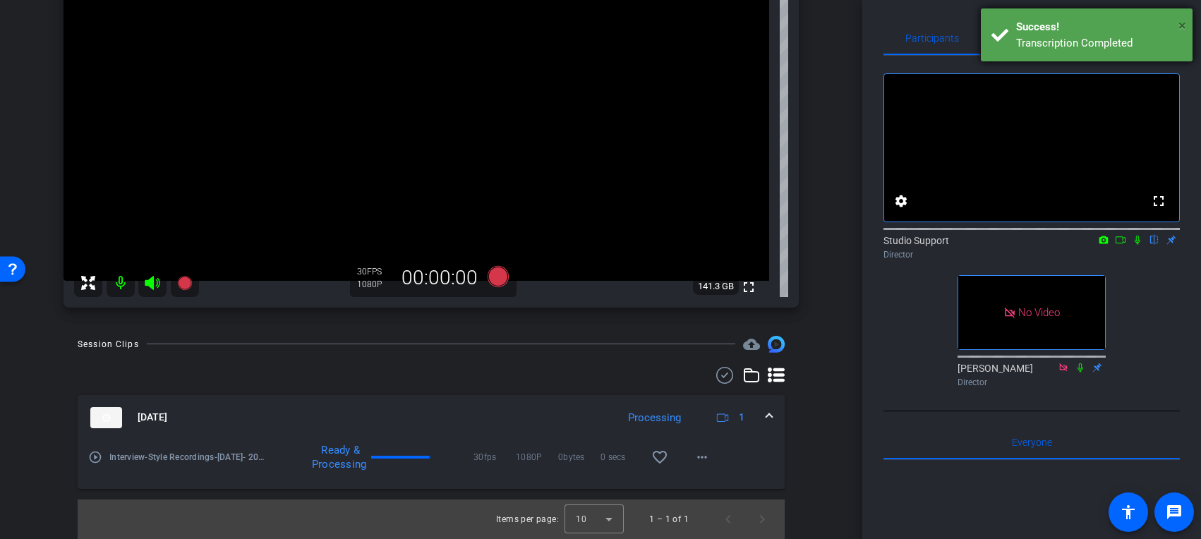
click at [1016, 22] on span "×" at bounding box center [1183, 25] width 8 height 17
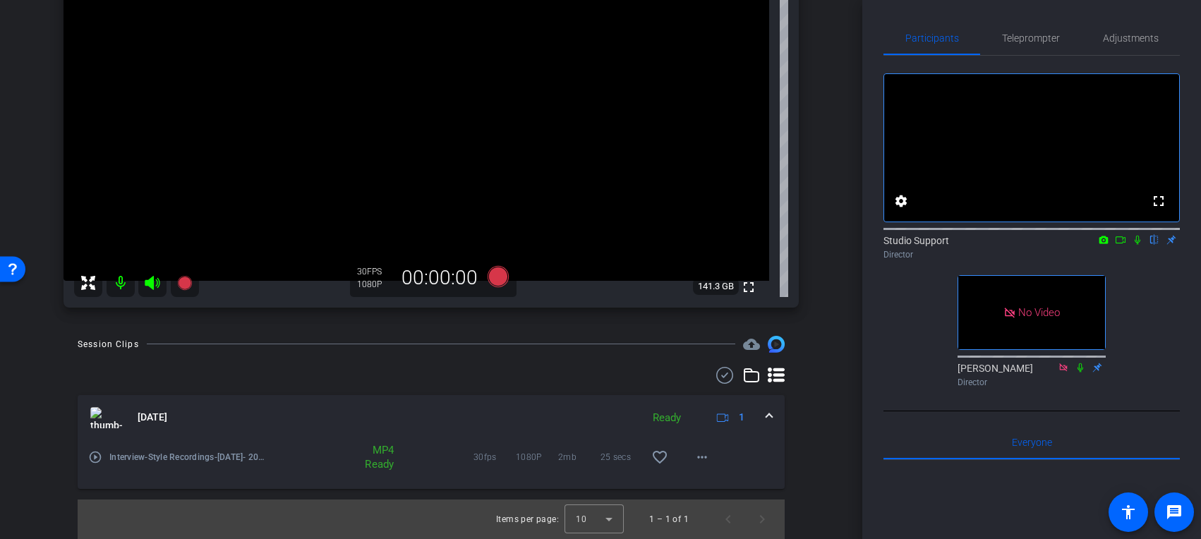
click at [1016, 119] on video at bounding box center [1031, 148] width 295 height 148
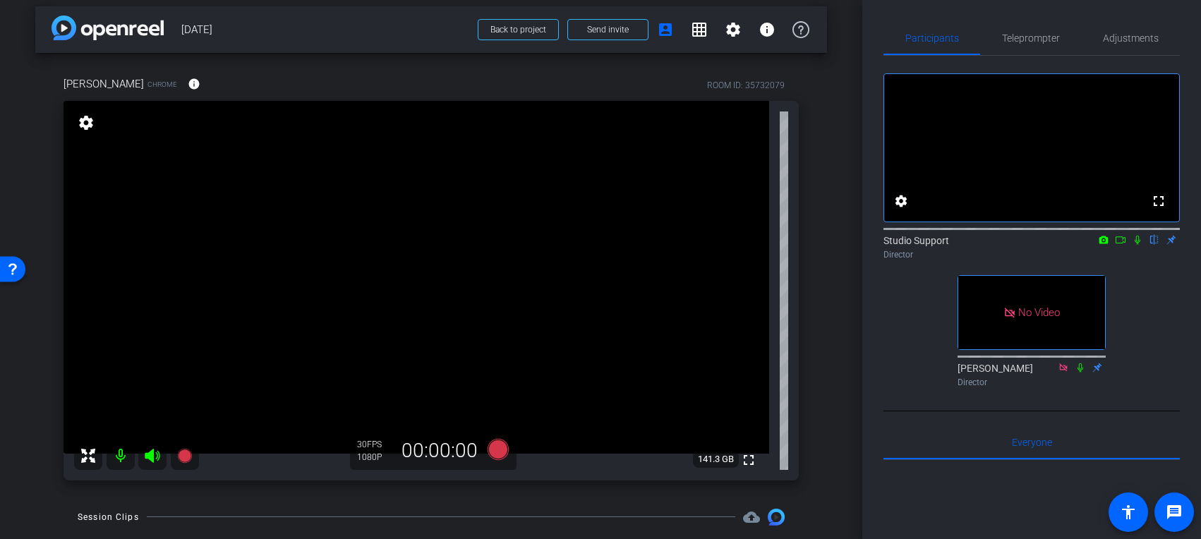
scroll to position [47, 0]
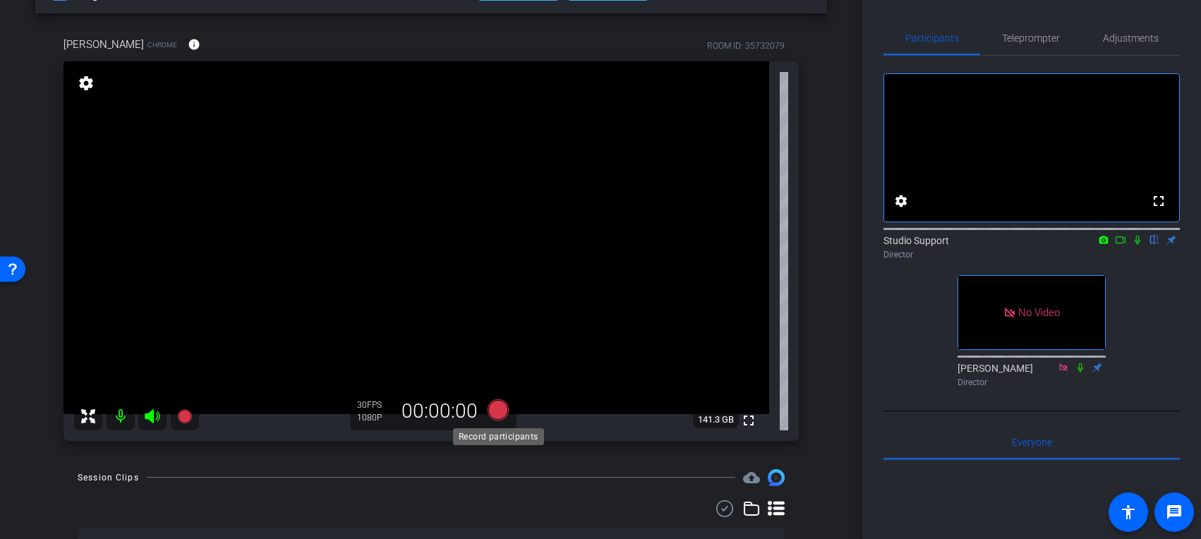
click at [504, 408] on icon at bounding box center [498, 409] width 21 height 21
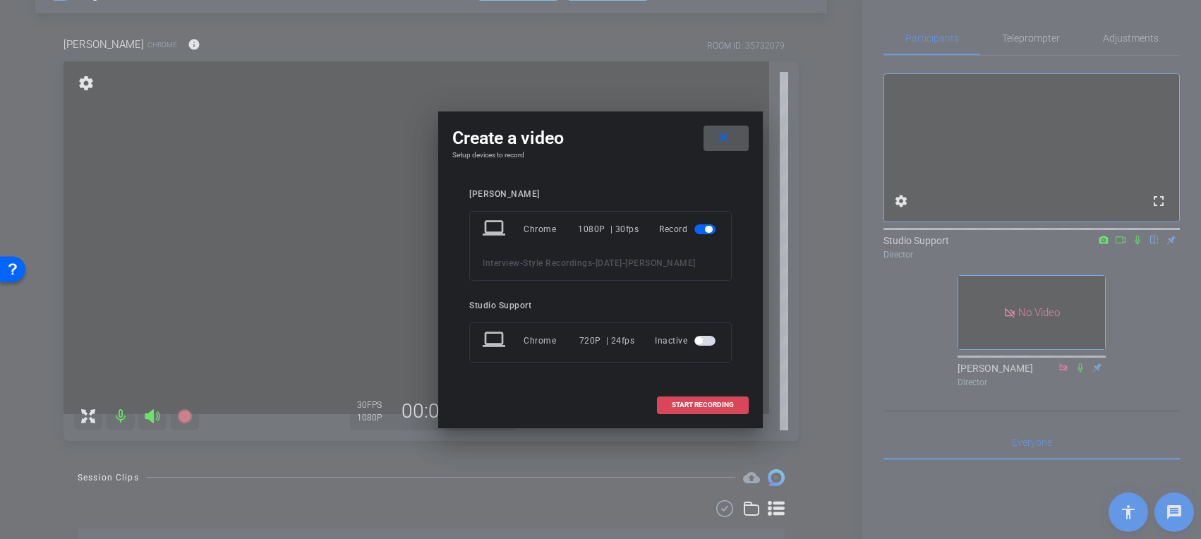
click at [736, 408] on span at bounding box center [703, 405] width 90 height 34
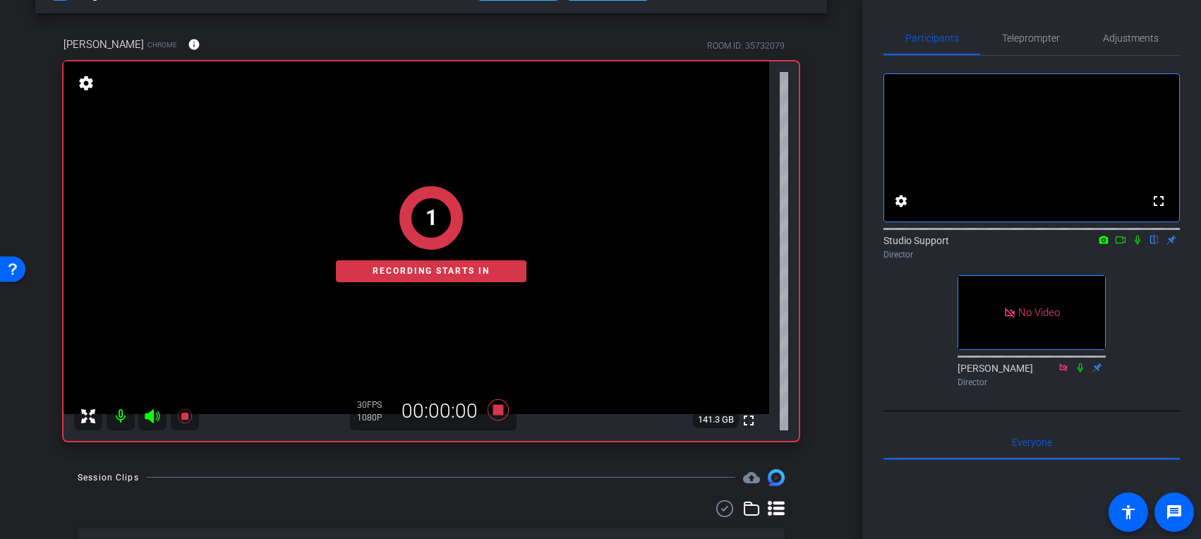
click at [1016, 286] on div "fullscreen settings Studio Support flip Director No Video Blake Cole Director" at bounding box center [1032, 224] width 296 height 337
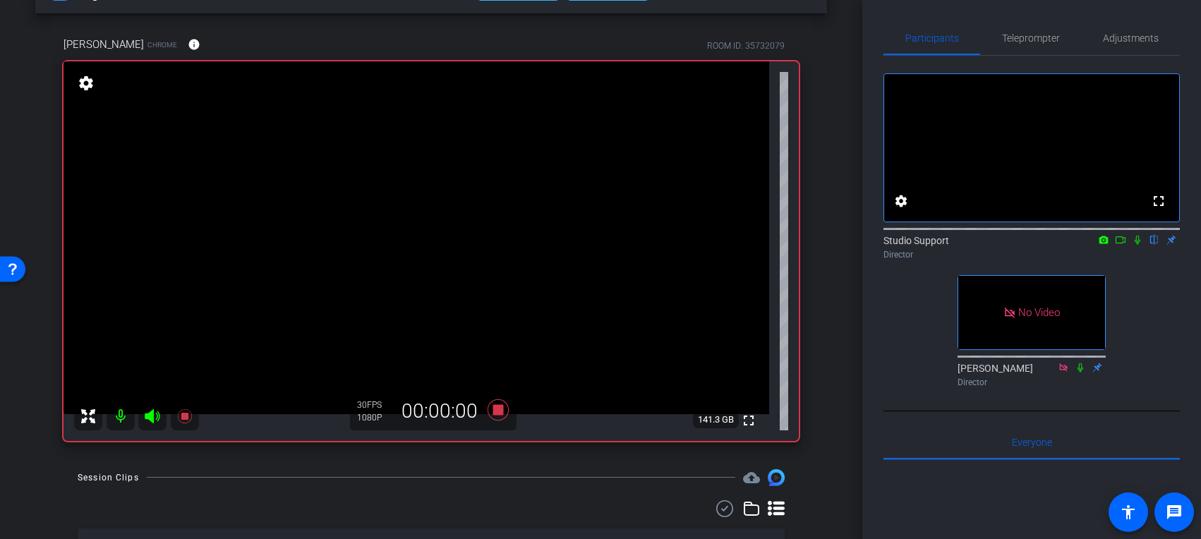
click at [1016, 245] on icon at bounding box center [1137, 240] width 11 height 10
click at [1016, 245] on icon at bounding box center [1120, 240] width 11 height 10
click at [1016, 245] on icon at bounding box center [1154, 240] width 11 height 10
click at [1016, 245] on icon at bounding box center [1137, 240] width 11 height 10
click at [505, 410] on icon at bounding box center [498, 409] width 34 height 25
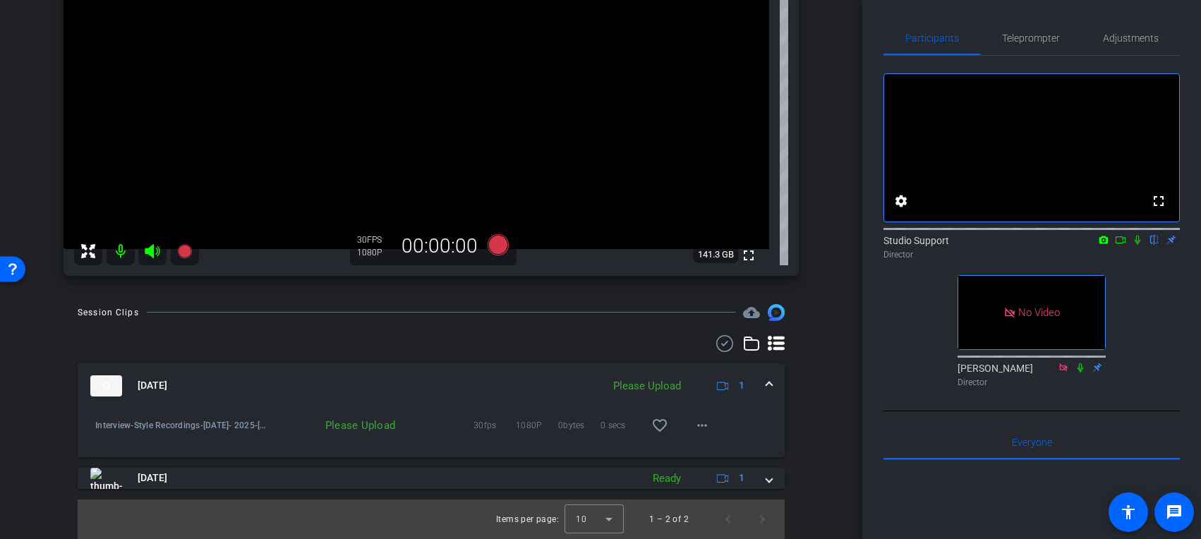
scroll to position [0, 0]
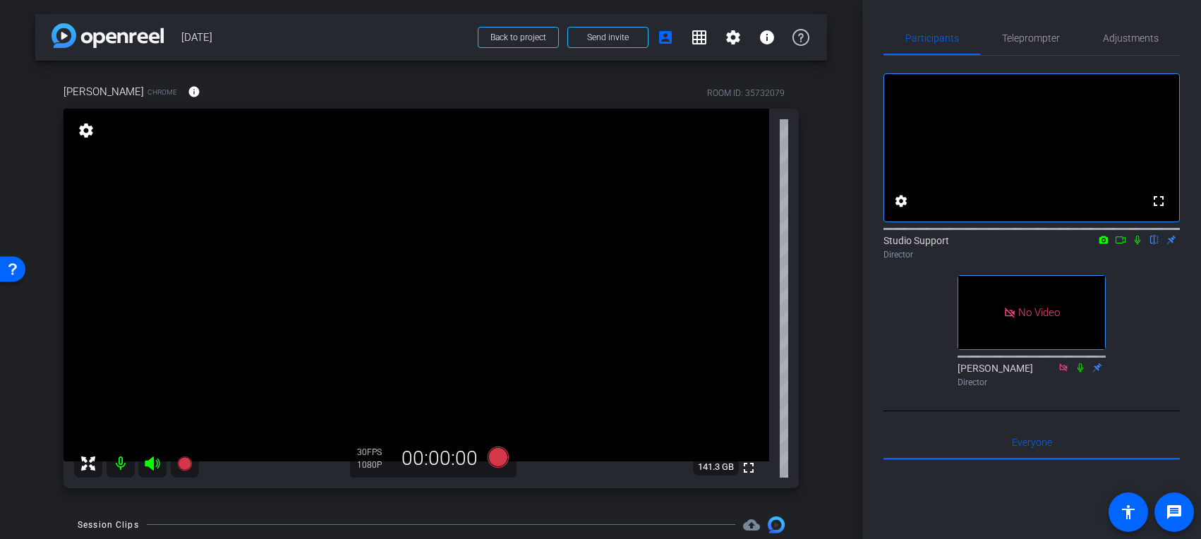
click at [1016, 245] on icon at bounding box center [1137, 240] width 11 height 10
click at [1016, 243] on icon at bounding box center [1121, 239] width 10 height 7
click at [1016, 245] on icon at bounding box center [1155, 240] width 8 height 9
click at [499, 457] on icon at bounding box center [498, 456] width 21 height 21
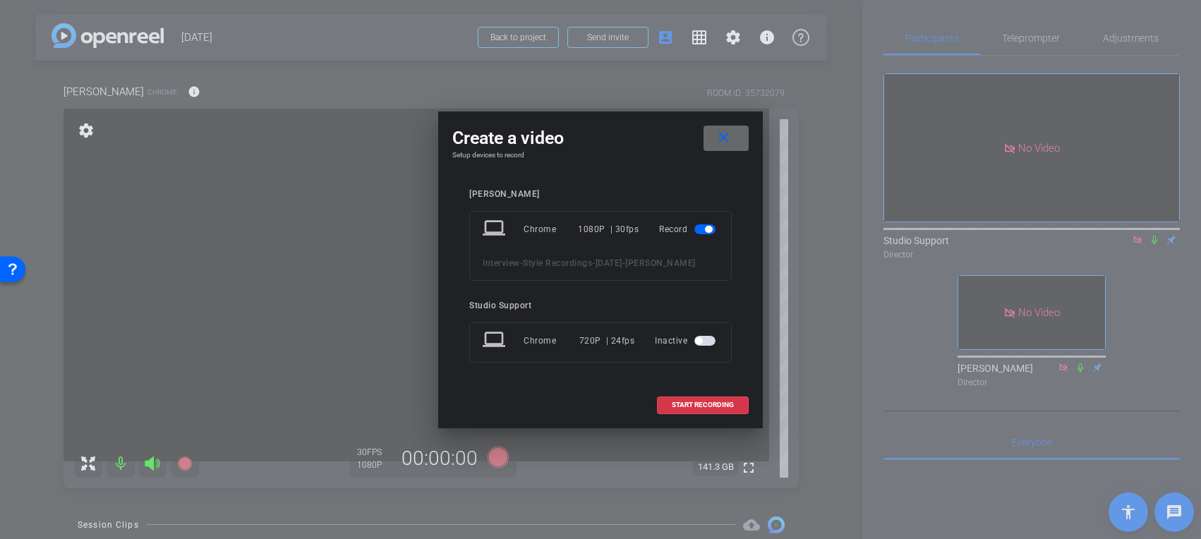
click at [719, 129] on mat-icon "close" at bounding box center [724, 138] width 18 height 18
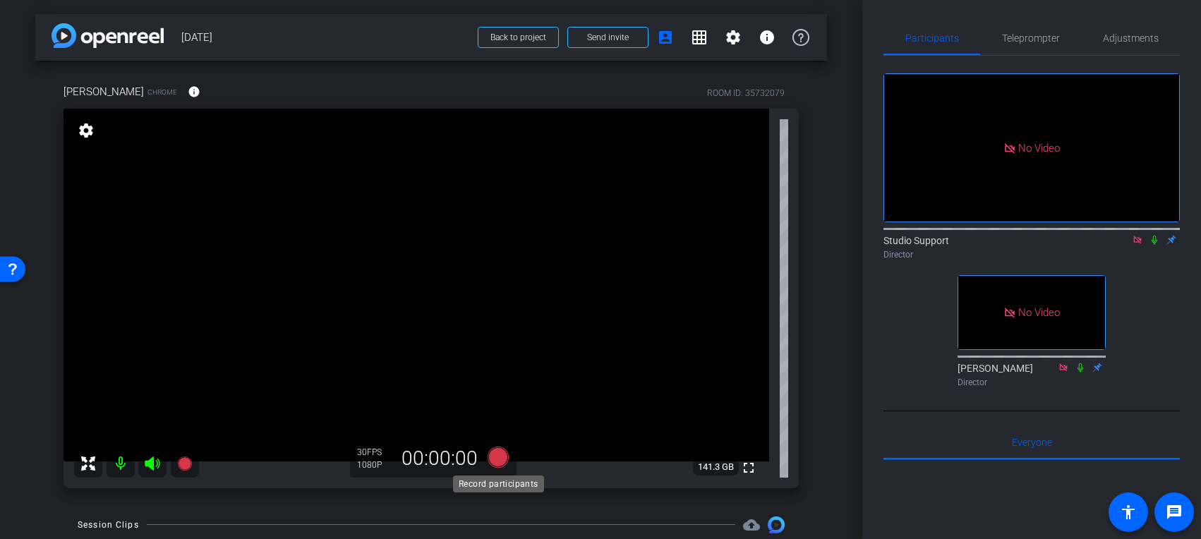
click at [498, 459] on icon at bounding box center [498, 456] width 21 height 21
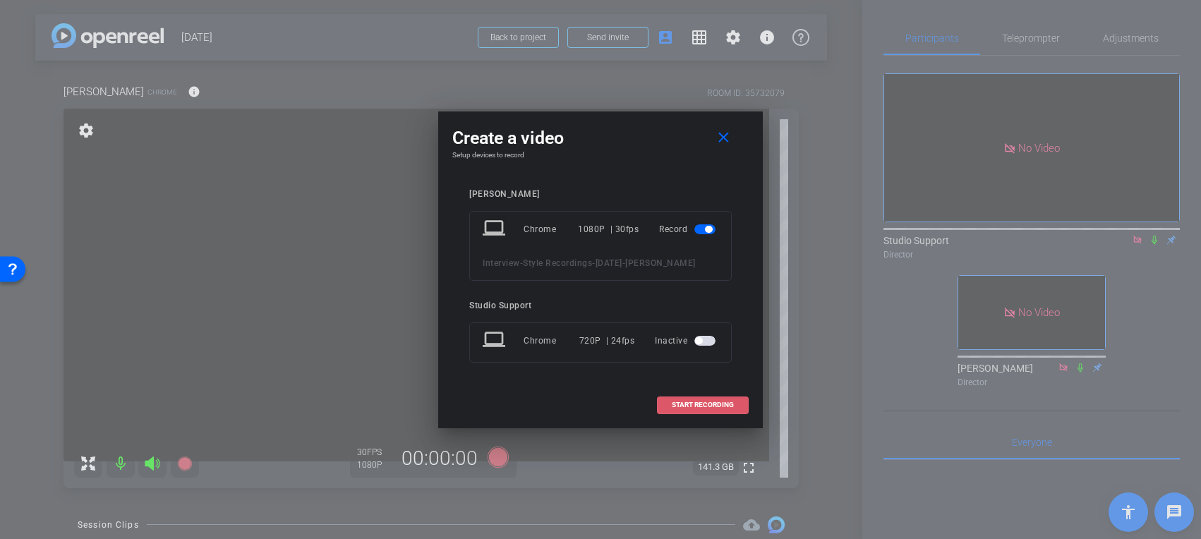
click at [737, 416] on span at bounding box center [703, 405] width 90 height 34
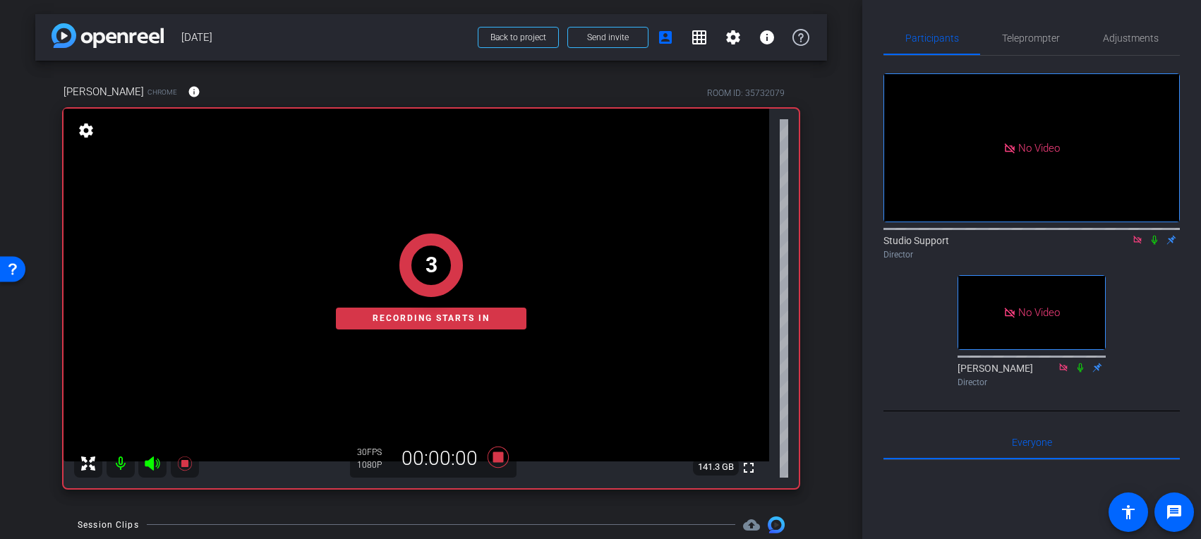
click at [1016, 245] on icon at bounding box center [1154, 240] width 11 height 10
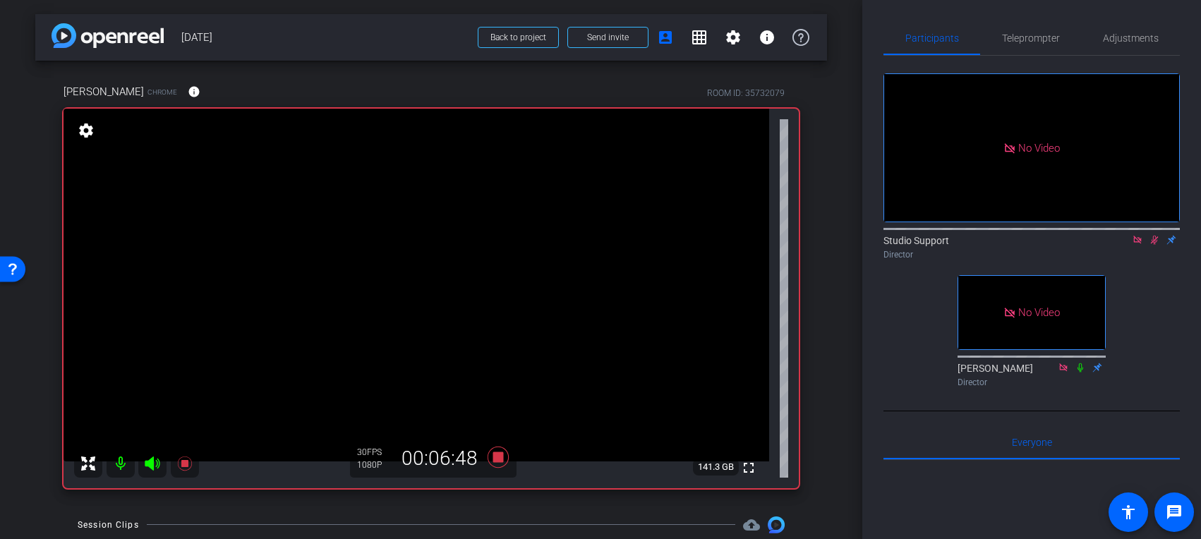
click at [1016, 245] on icon at bounding box center [1154, 240] width 11 height 10
click at [507, 455] on icon at bounding box center [498, 457] width 34 height 25
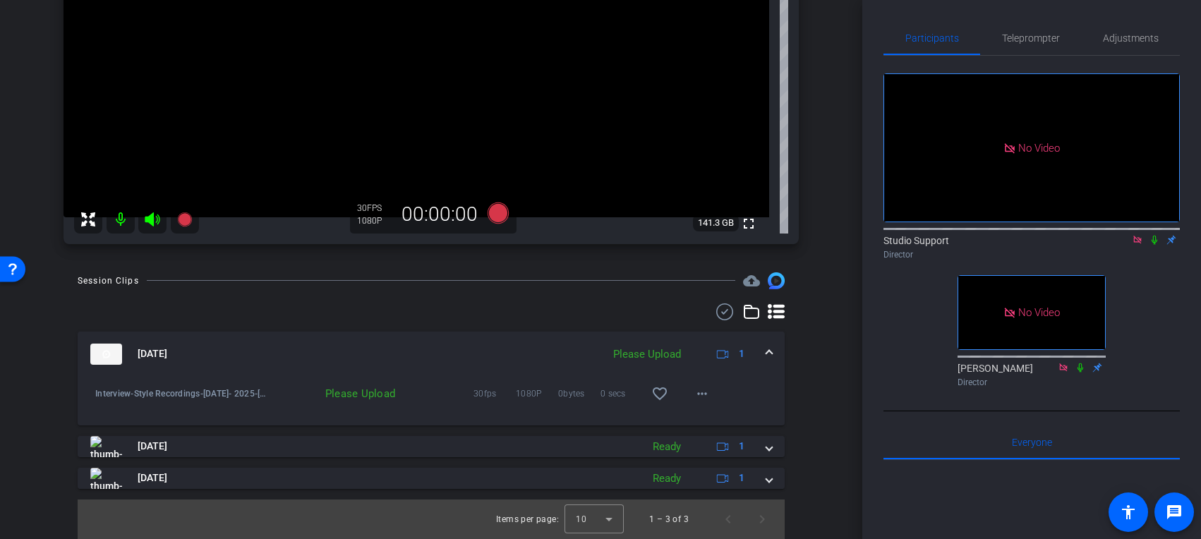
scroll to position [241, 0]
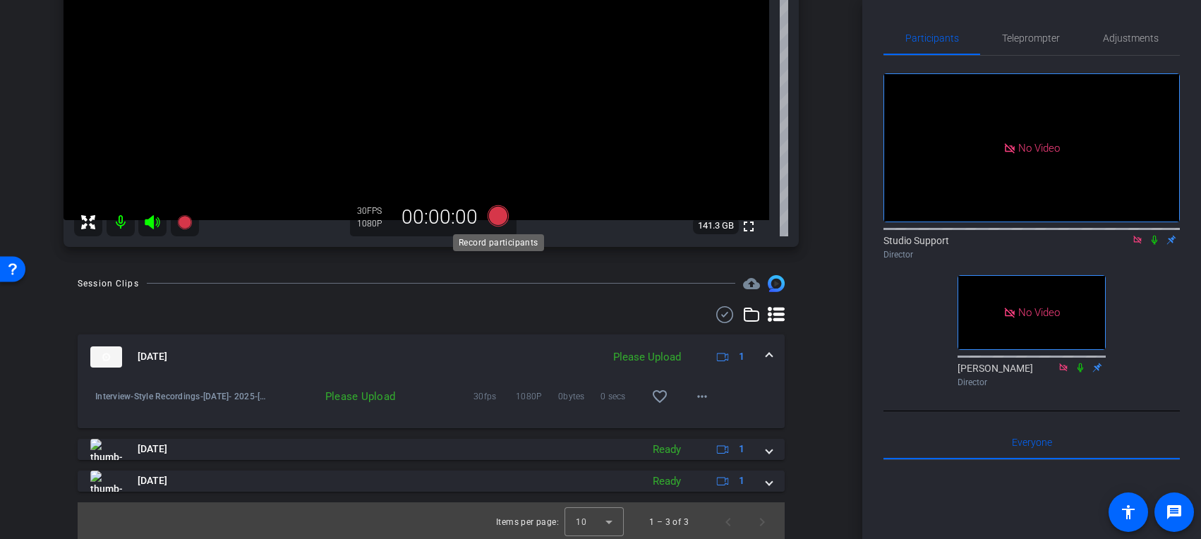
click at [501, 217] on icon at bounding box center [498, 215] width 21 height 21
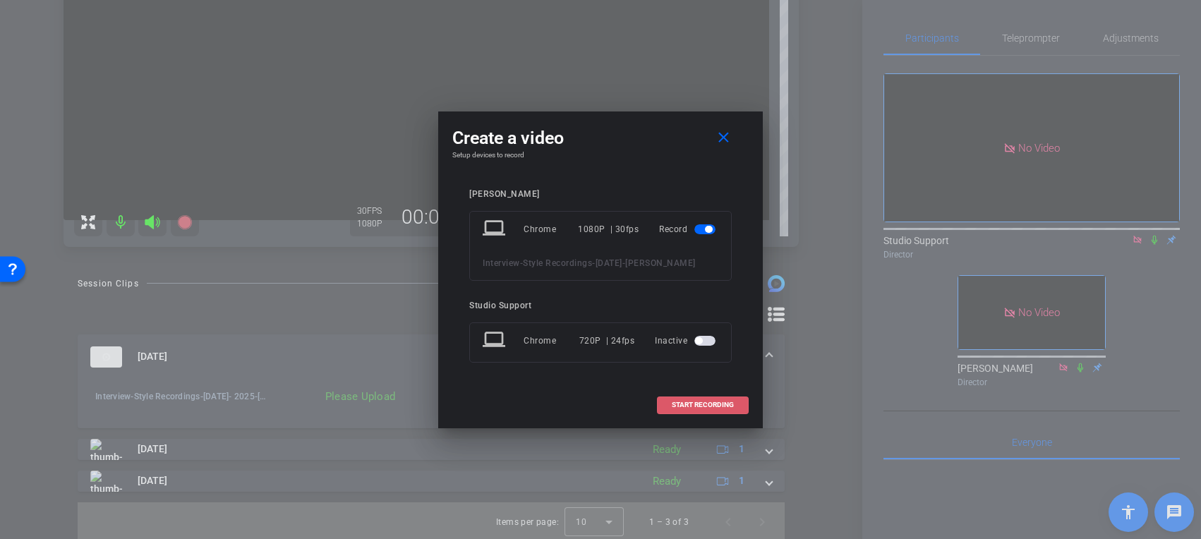
click at [692, 409] on span "START RECORDING" at bounding box center [703, 405] width 62 height 7
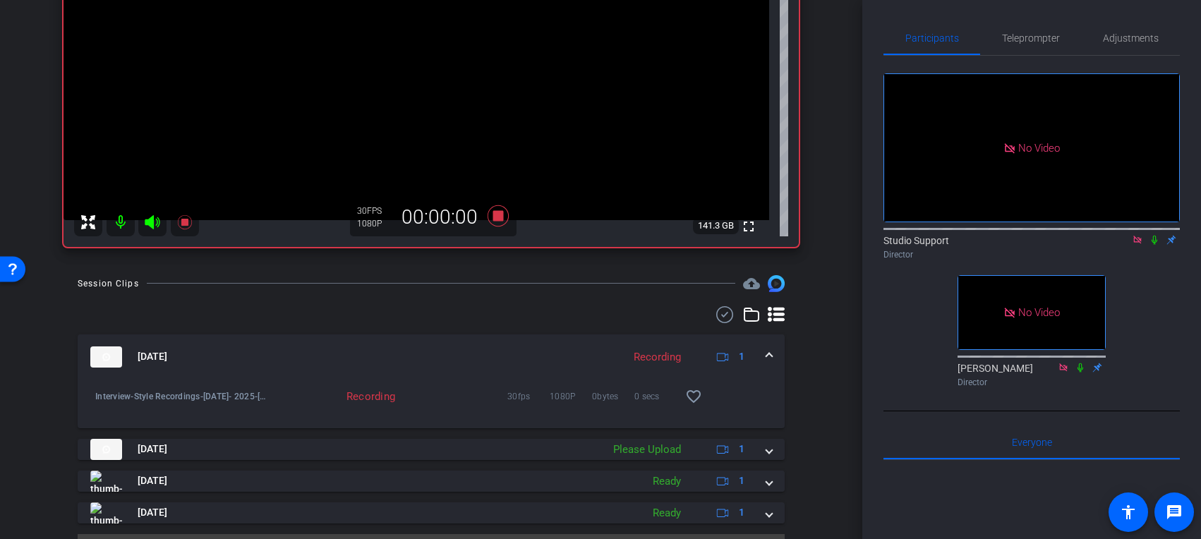
click at [1016, 245] on icon at bounding box center [1155, 240] width 6 height 9
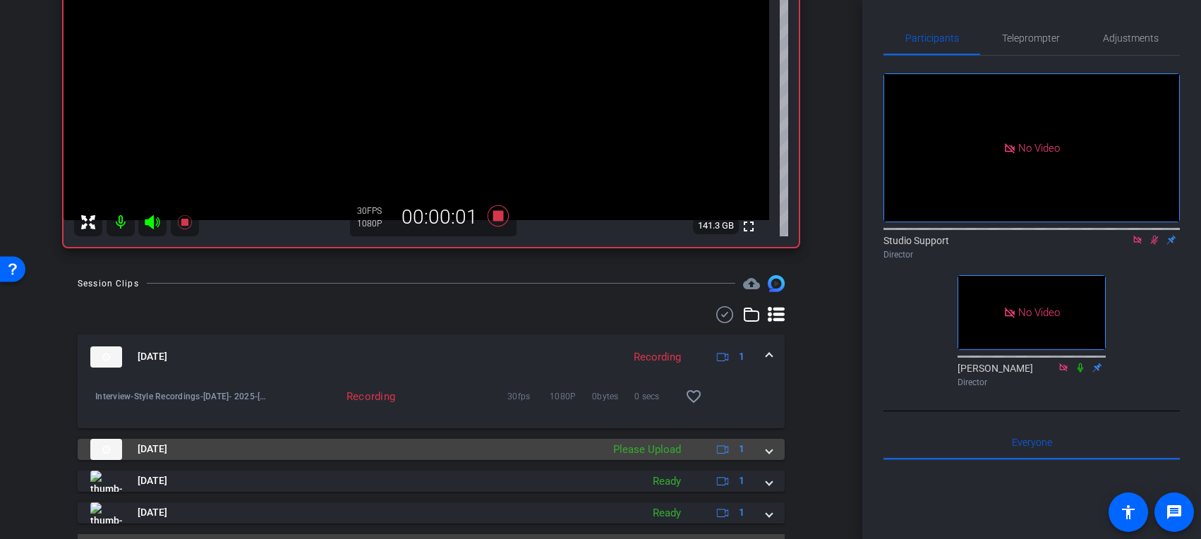
click at [694, 447] on mat-panel-description "Please Upload 1" at bounding box center [680, 449] width 149 height 21
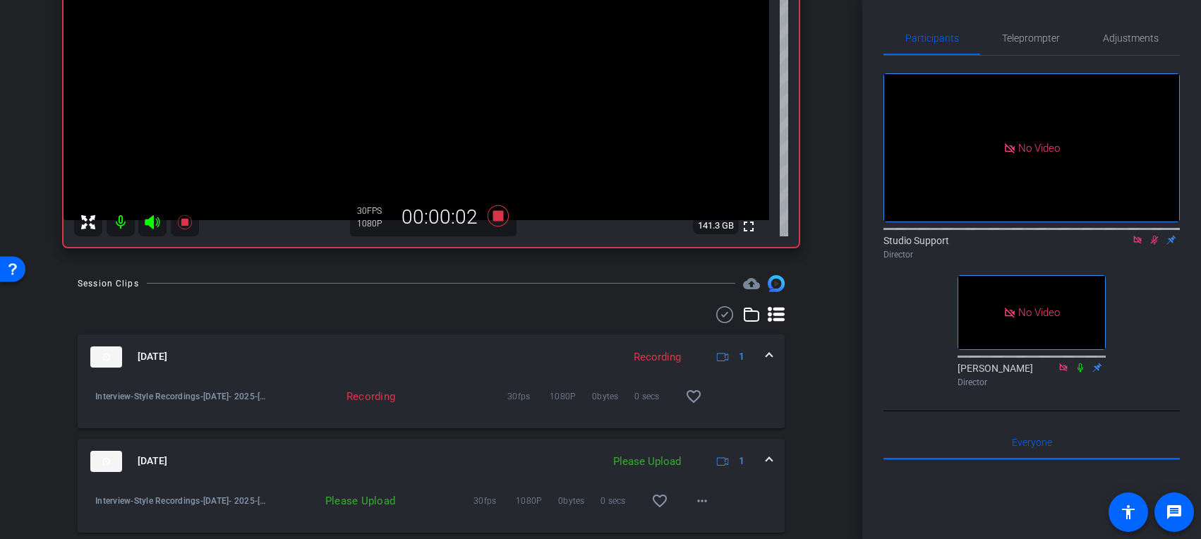
scroll to position [0, 0]
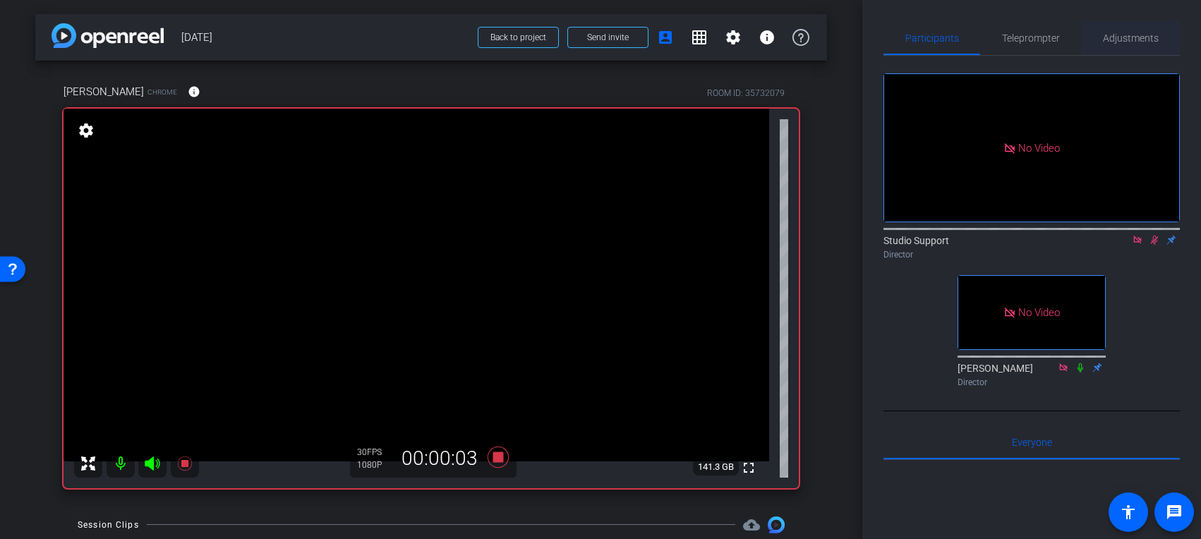
click at [1016, 44] on span "Adjustments" at bounding box center [1131, 38] width 56 height 34
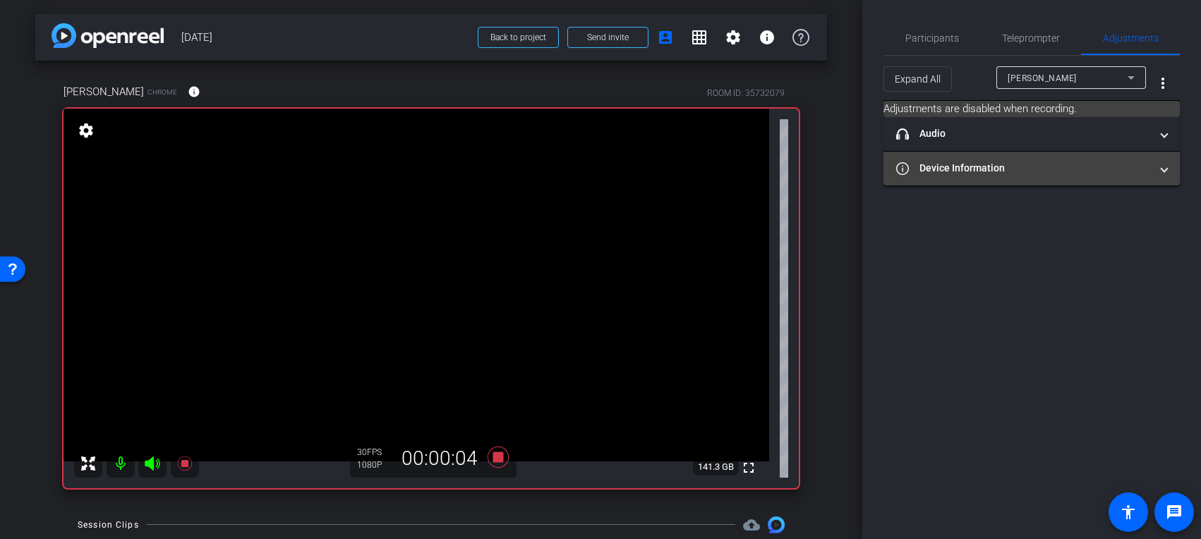
click at [973, 155] on mat-expansion-panel-header "Device Information" at bounding box center [1032, 169] width 296 height 34
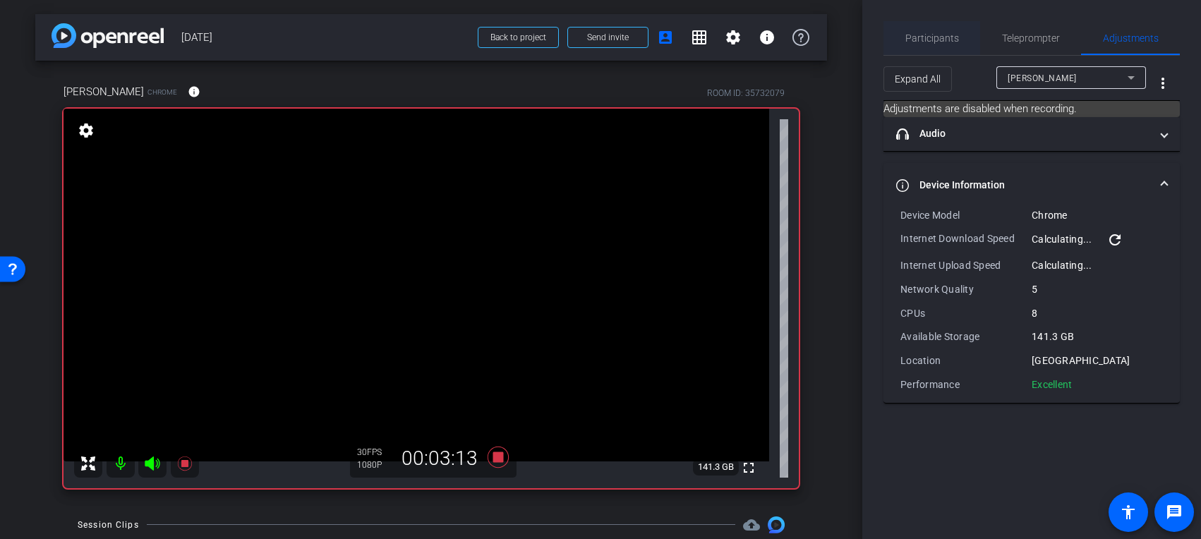
click at [955, 31] on span "Participants" at bounding box center [933, 38] width 54 height 34
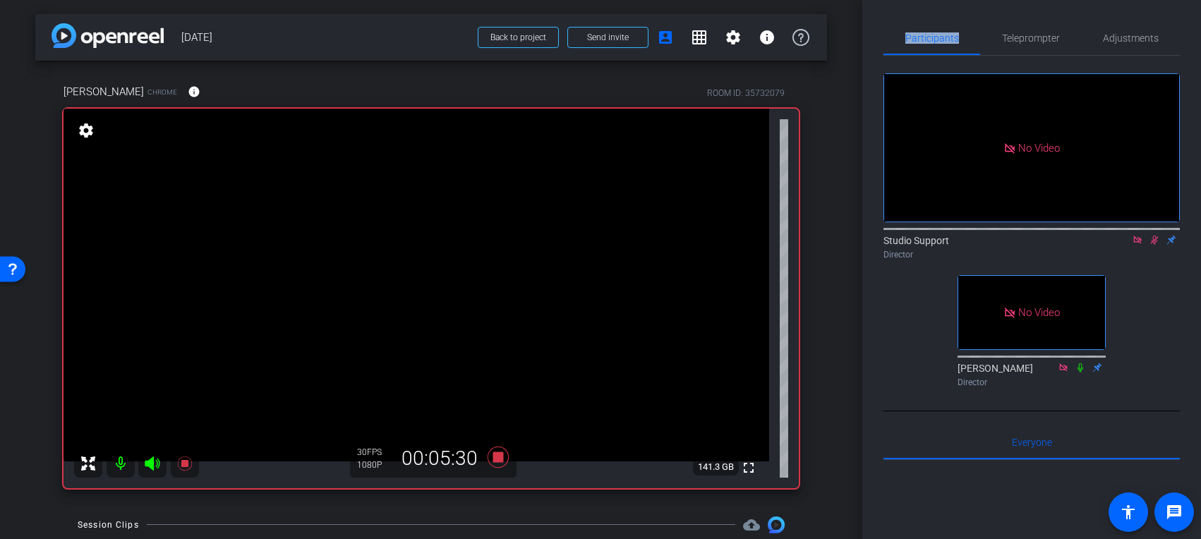
click at [1016, 235] on icon at bounding box center [1154, 240] width 11 height 10
click at [495, 455] on icon at bounding box center [498, 456] width 21 height 21
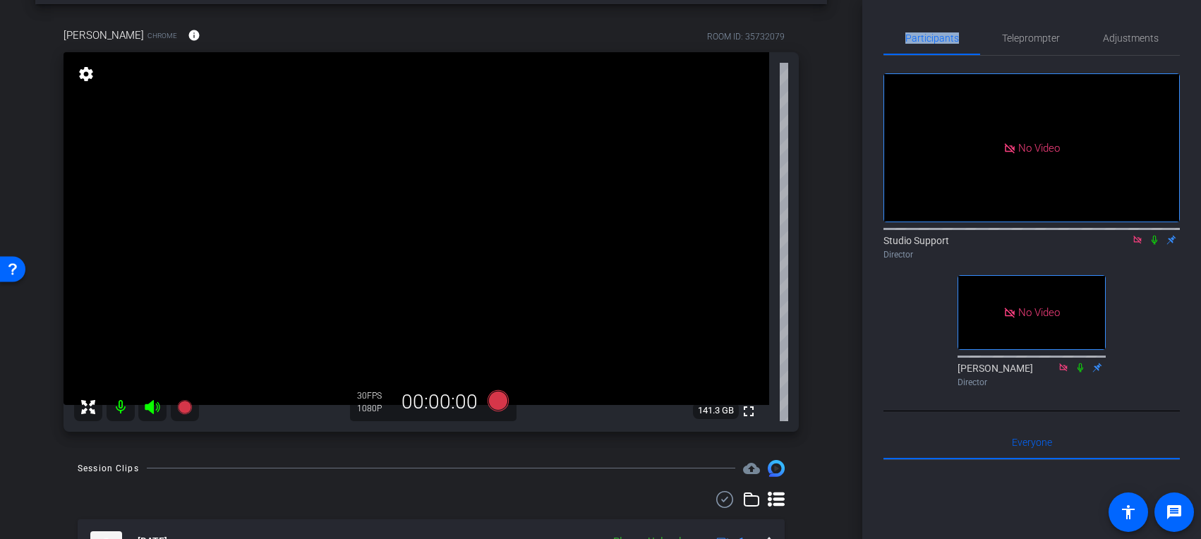
scroll to position [56, 0]
click at [1016, 40] on span "Adjustments" at bounding box center [1131, 38] width 56 height 10
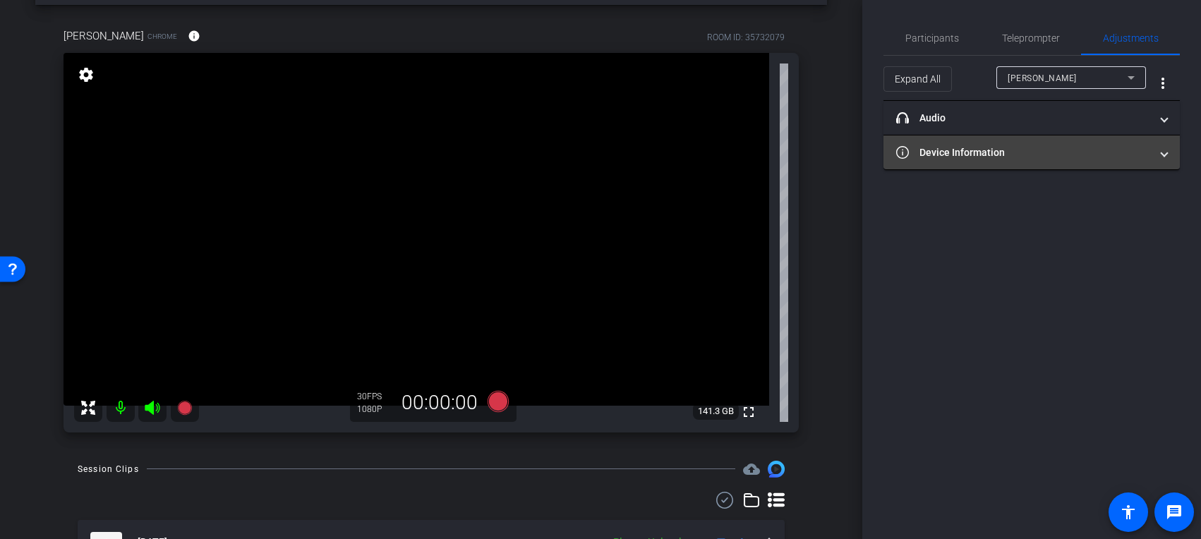
click at [1016, 145] on mat-panel-title "Device Information" at bounding box center [1023, 152] width 254 height 15
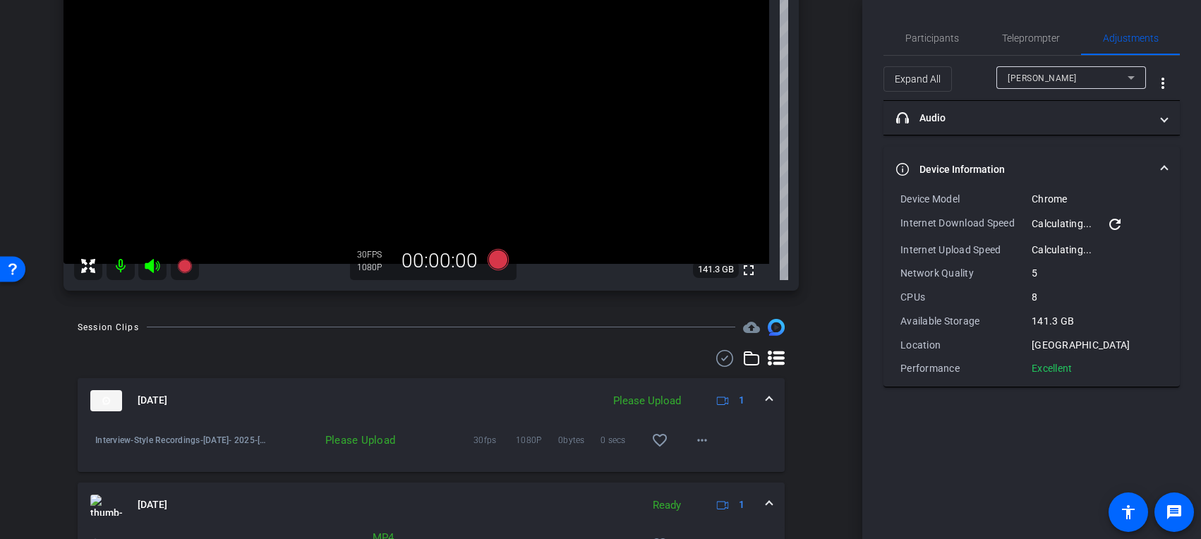
scroll to position [203, 0]
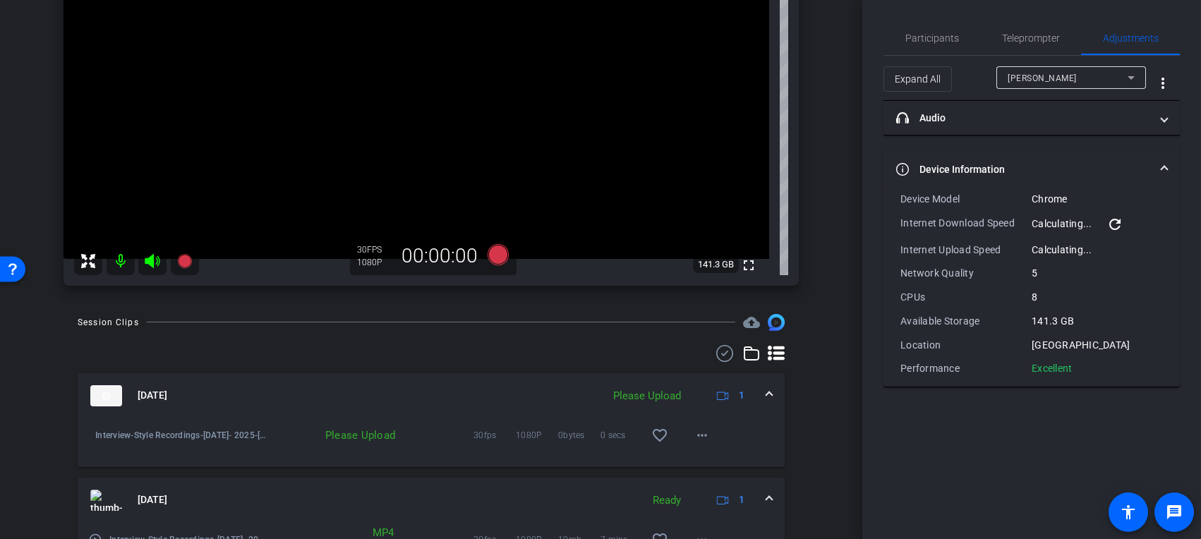
click at [448, 488] on mat-expansion-panel-header "Aug 13, 2025 Ready 1" at bounding box center [431, 500] width 707 height 45
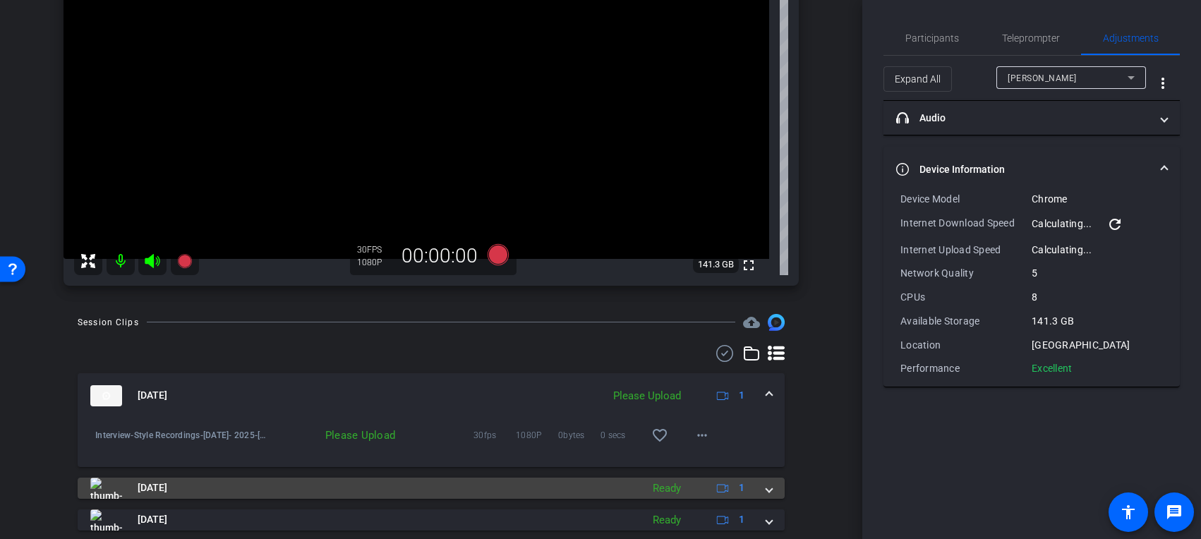
click at [537, 483] on mat-panel-title "Aug 13, 2025" at bounding box center [362, 488] width 544 height 21
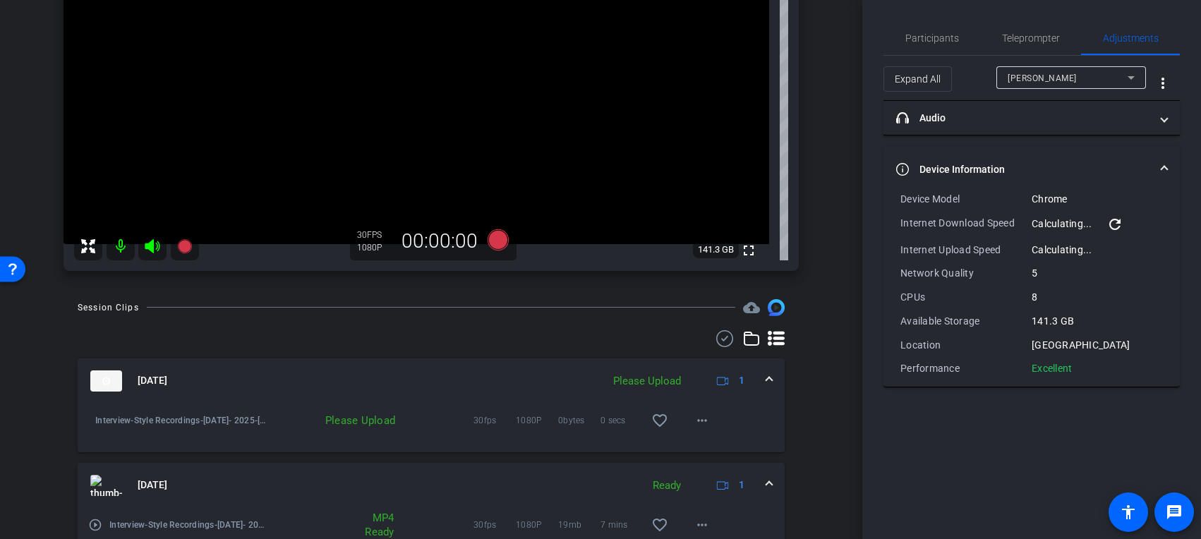
scroll to position [221, 0]
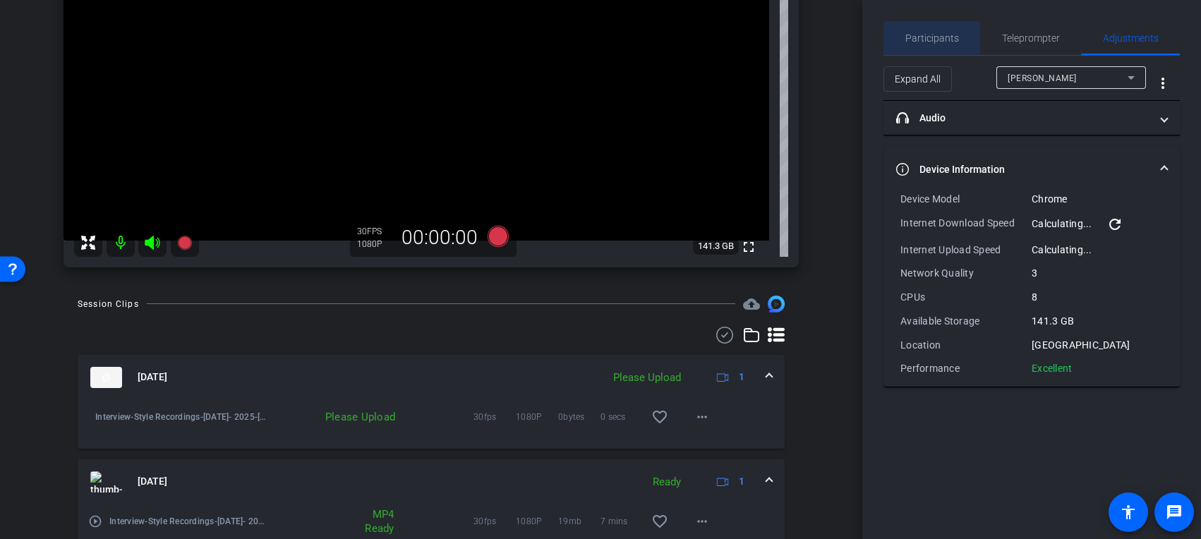
click at [931, 34] on span "Participants" at bounding box center [933, 38] width 54 height 10
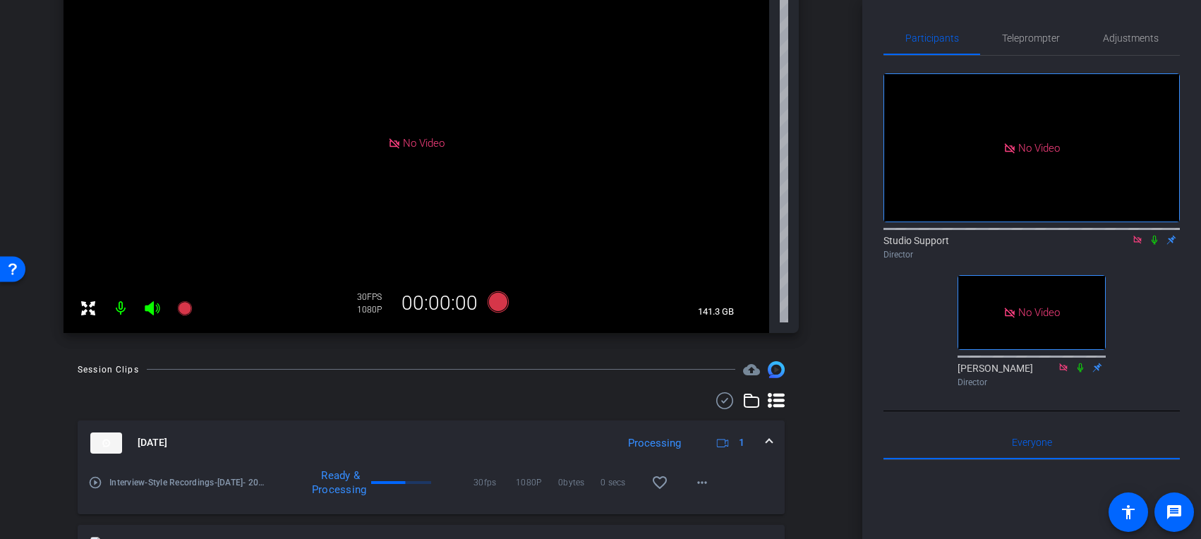
scroll to position [178, 0]
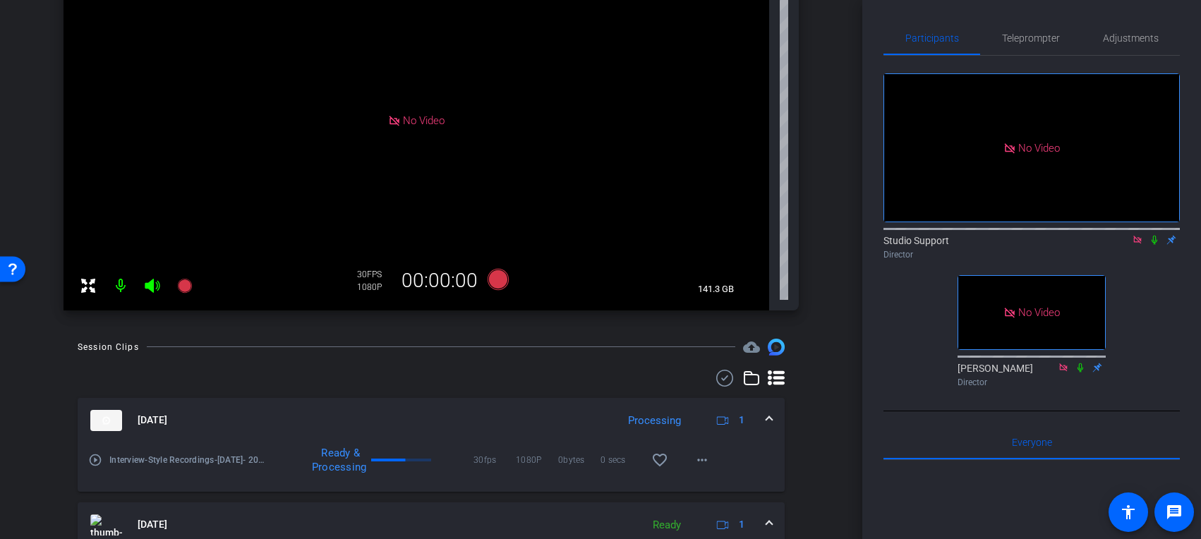
click at [99, 459] on mat-icon "play_circle_outline" at bounding box center [95, 460] width 14 height 14
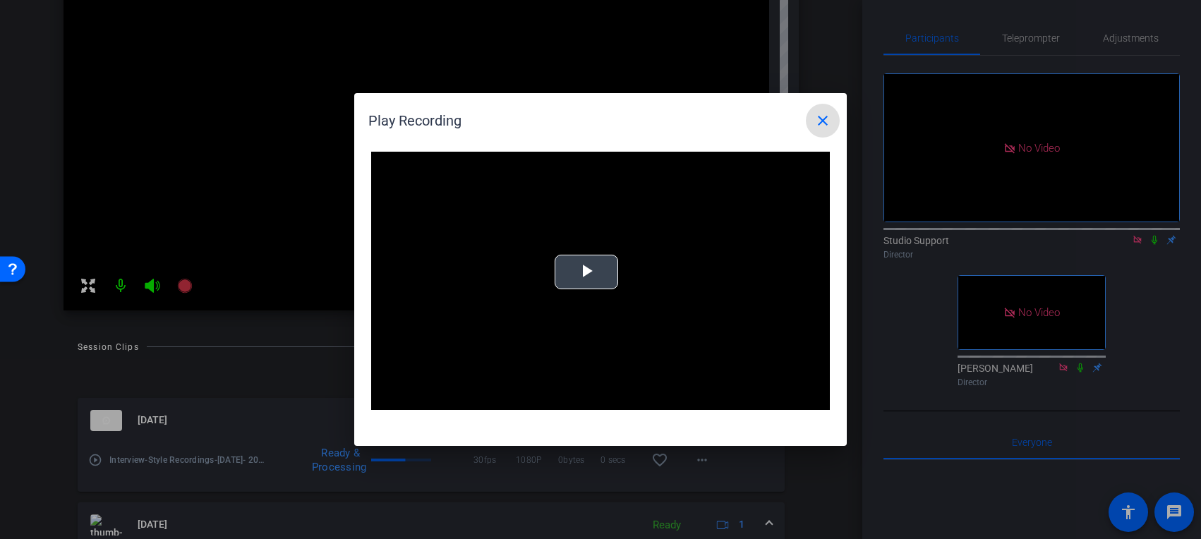
click at [592, 254] on video "Video Player" at bounding box center [600, 281] width 459 height 258
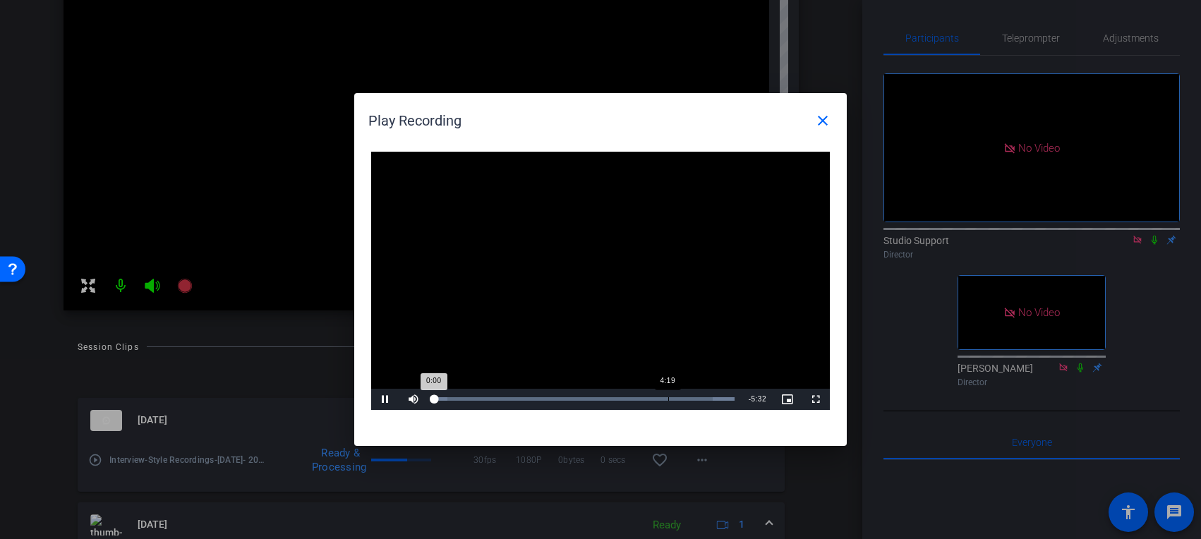
click at [670, 399] on div "Loaded : 100.00% 4:19 0:00" at bounding box center [585, 399] width 300 height 4
click at [825, 128] on mat-icon "close" at bounding box center [822, 120] width 17 height 17
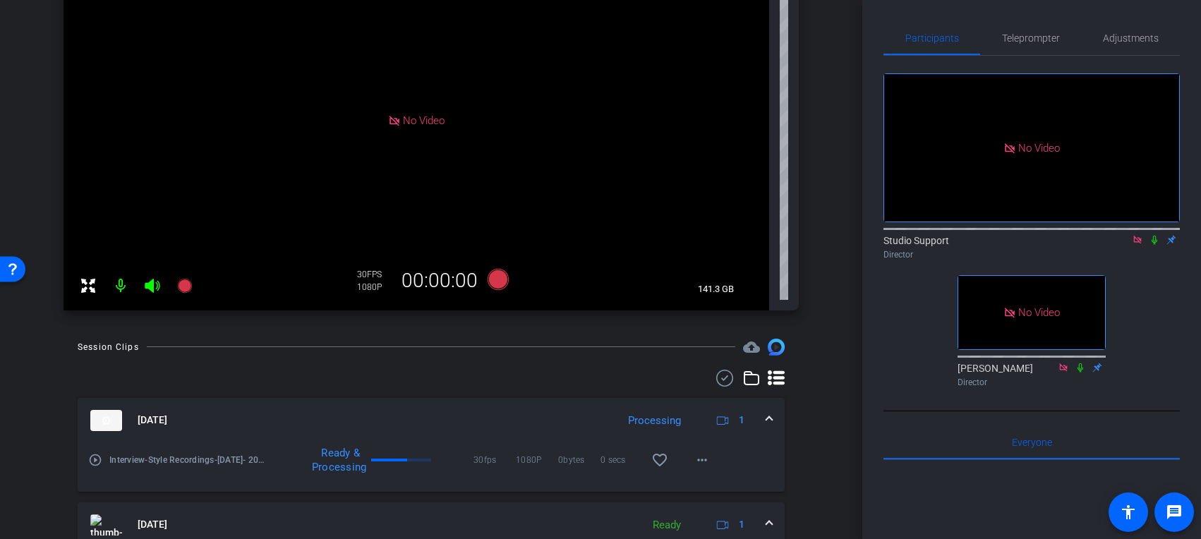
scroll to position [0, 0]
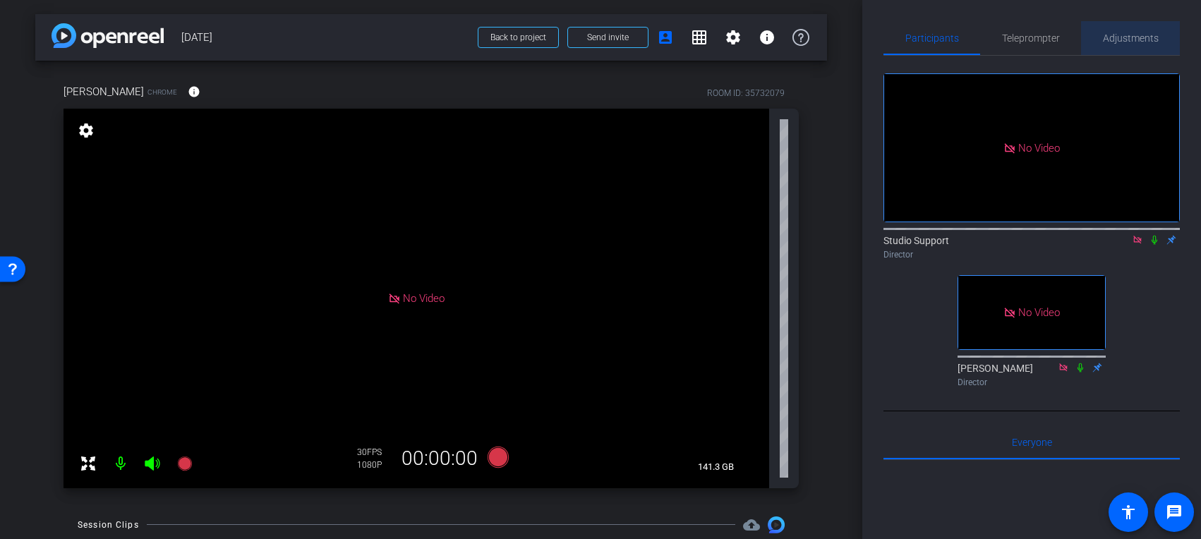
click at [1016, 44] on span "Adjustments" at bounding box center [1131, 38] width 56 height 34
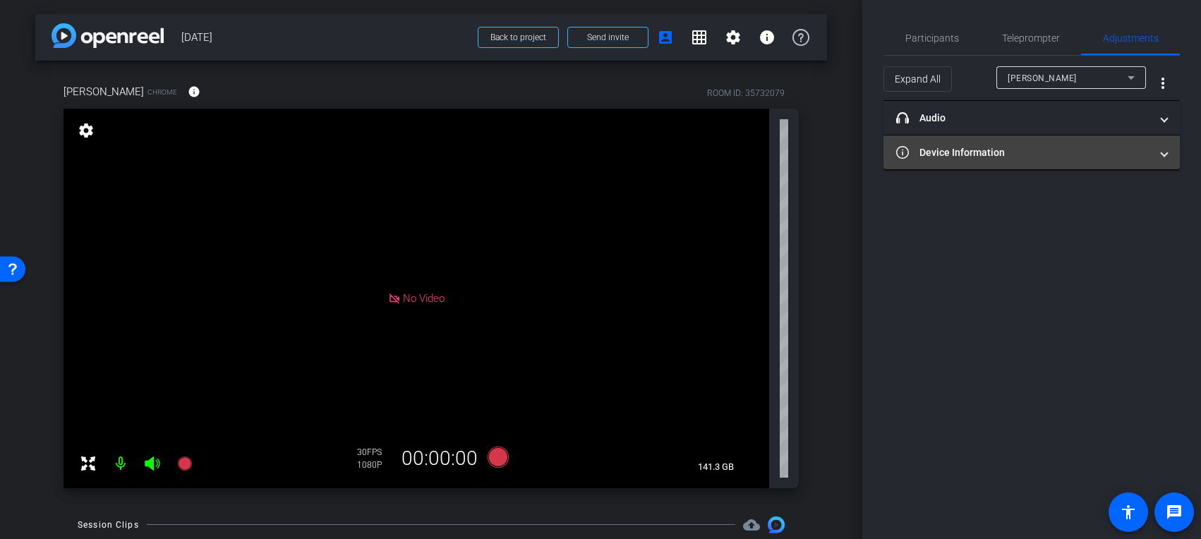
click at [1016, 144] on mat-expansion-panel-header "Device Information" at bounding box center [1032, 153] width 296 height 34
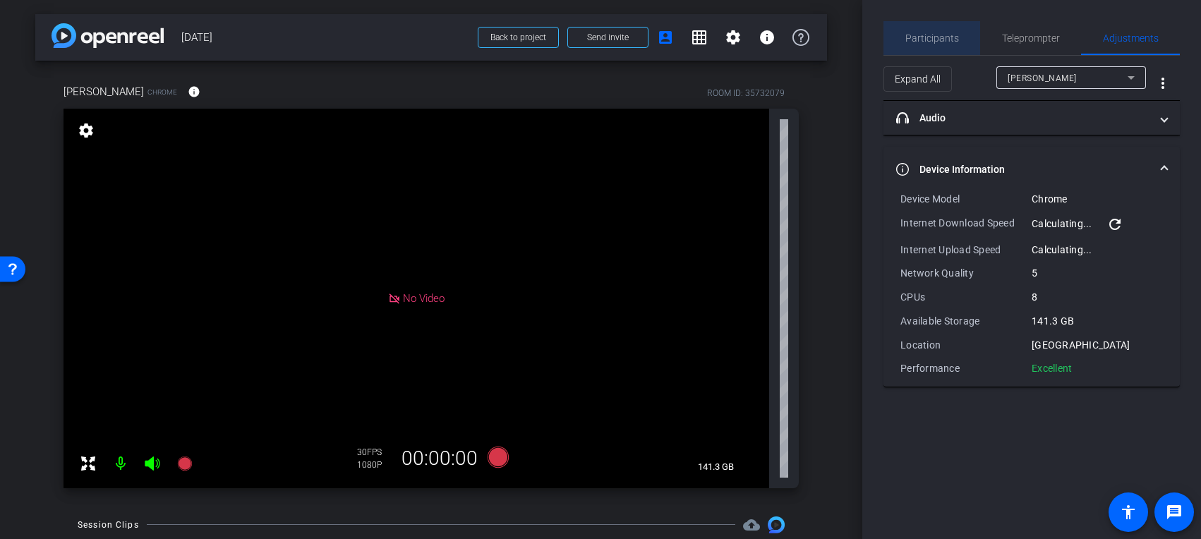
click at [956, 39] on span "Participants" at bounding box center [933, 38] width 54 height 10
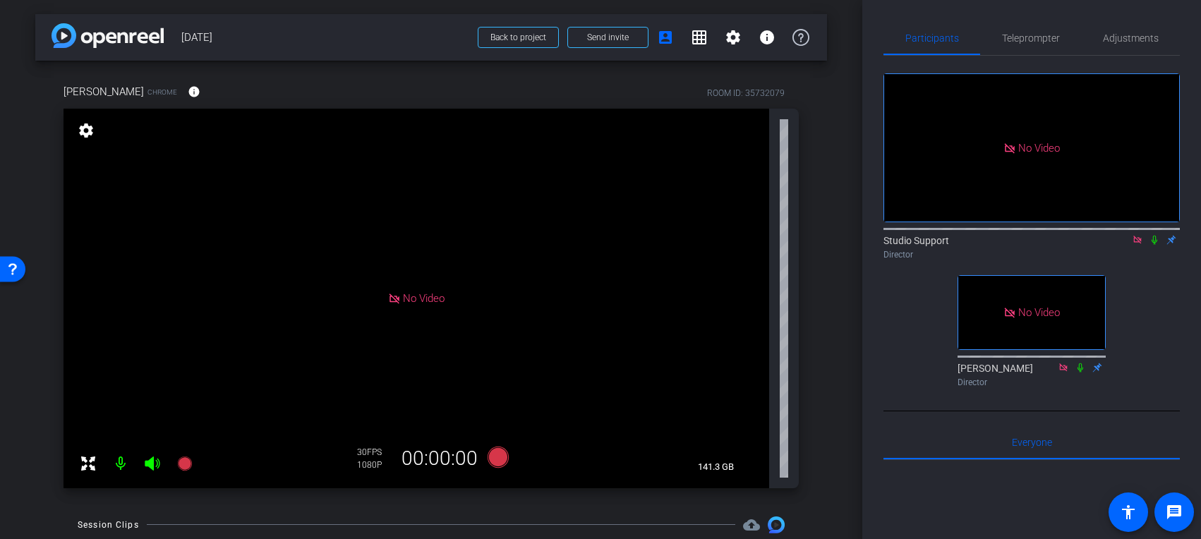
click at [1016, 20] on div "Participants Teleprompter Adjustments No Video Studio Support Director No Video…" at bounding box center [1031, 269] width 339 height 539
click at [1016, 27] on span "Adjustments" at bounding box center [1131, 38] width 56 height 34
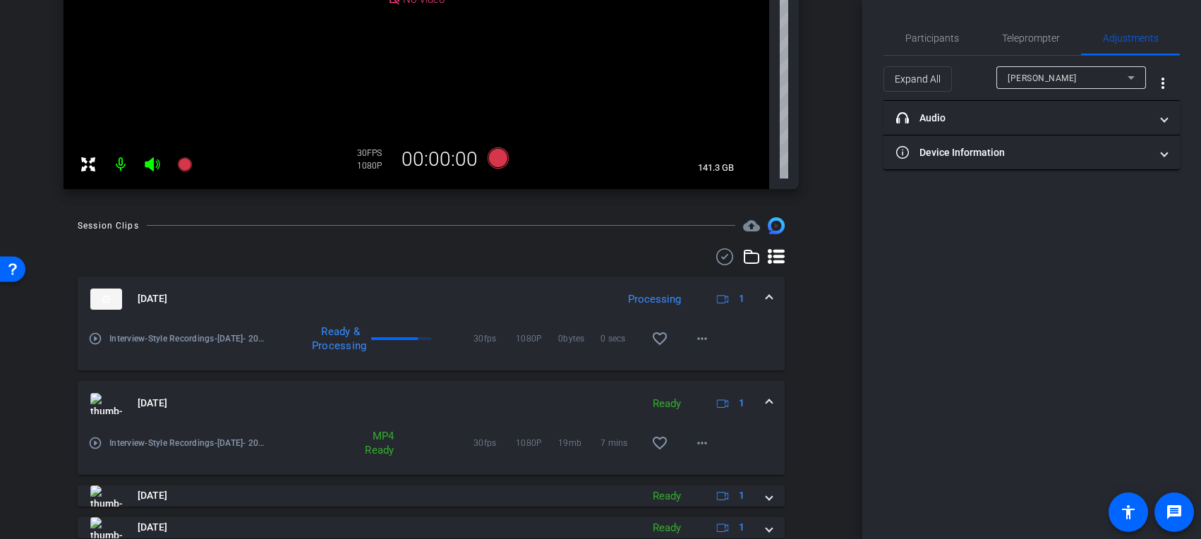
scroll to position [164, 0]
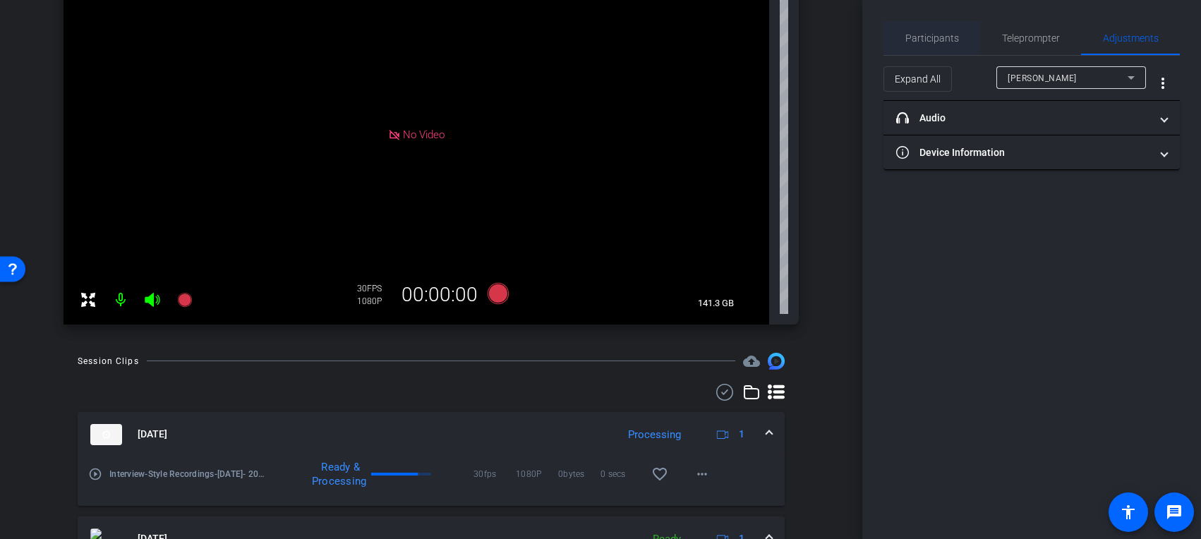
click at [924, 49] on span "Participants" at bounding box center [933, 38] width 54 height 34
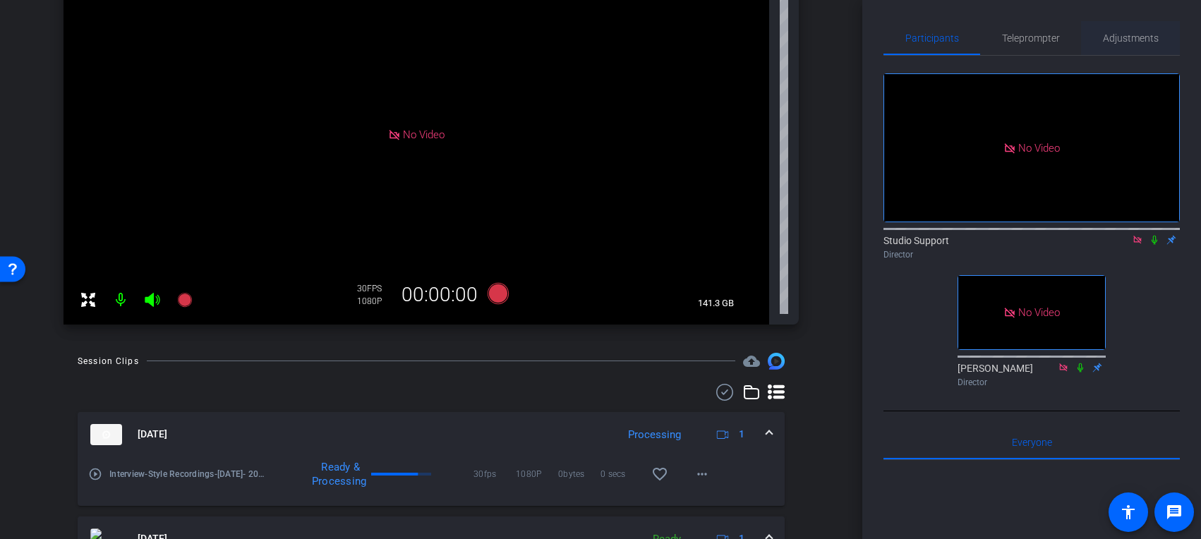
click at [1016, 35] on span "Adjustments" at bounding box center [1131, 38] width 56 height 10
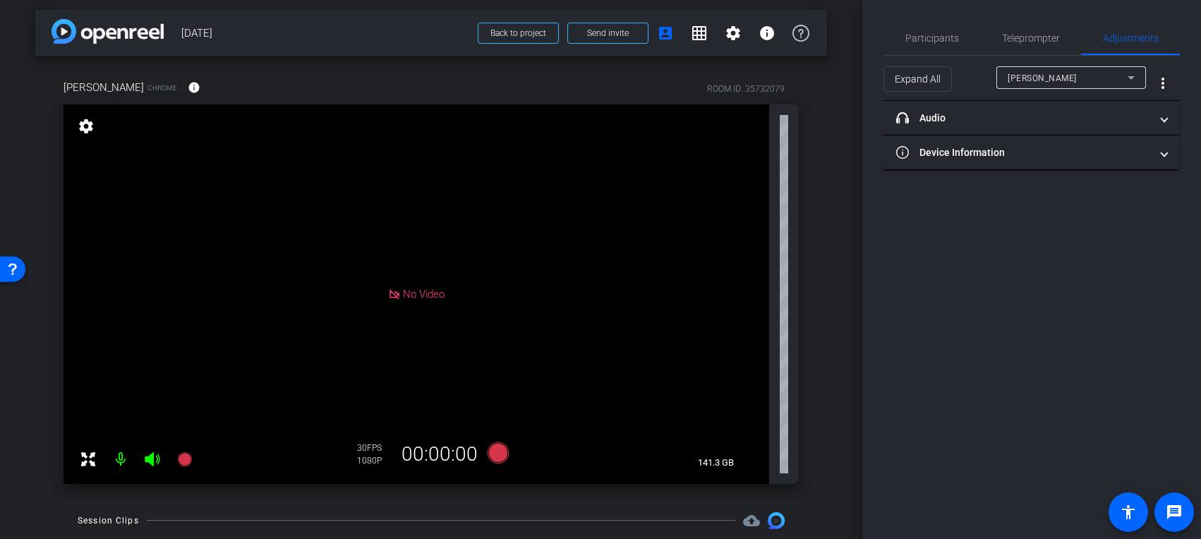
scroll to position [0, 0]
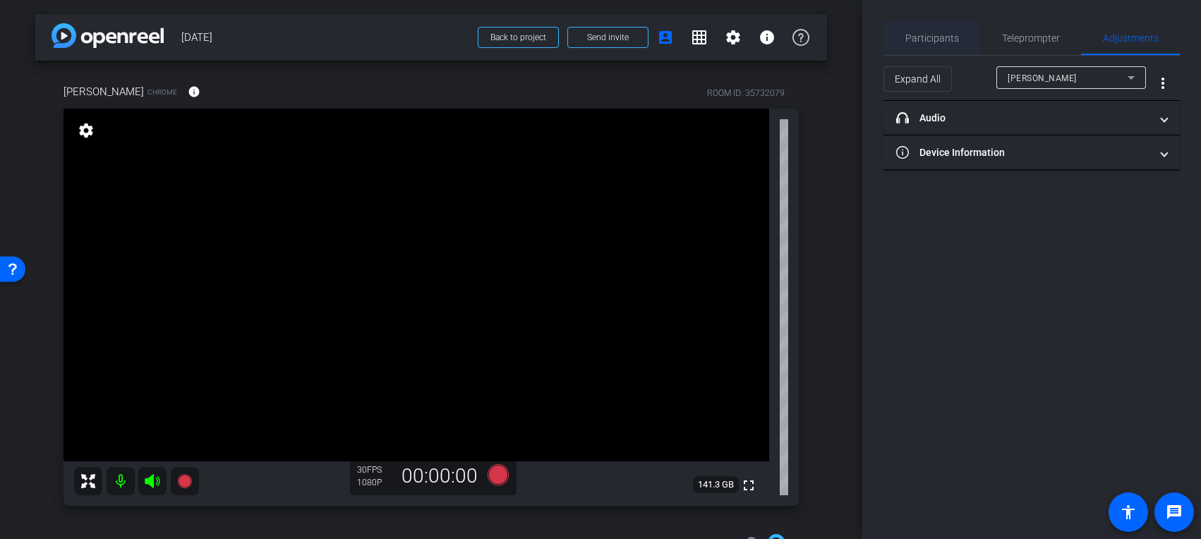
click at [951, 28] on span "Participants" at bounding box center [933, 38] width 54 height 34
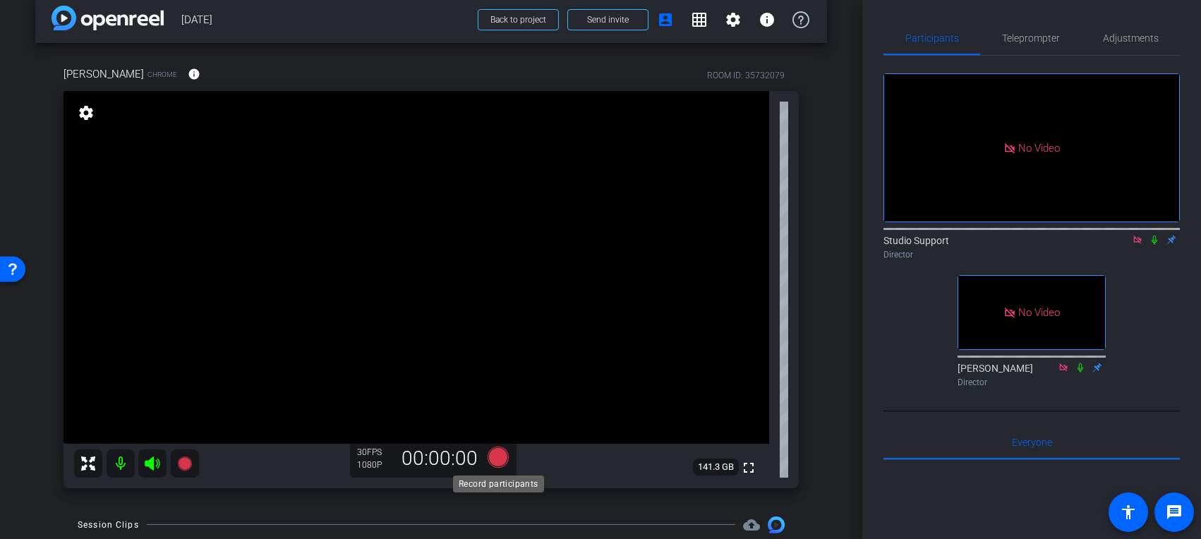
scroll to position [20, 0]
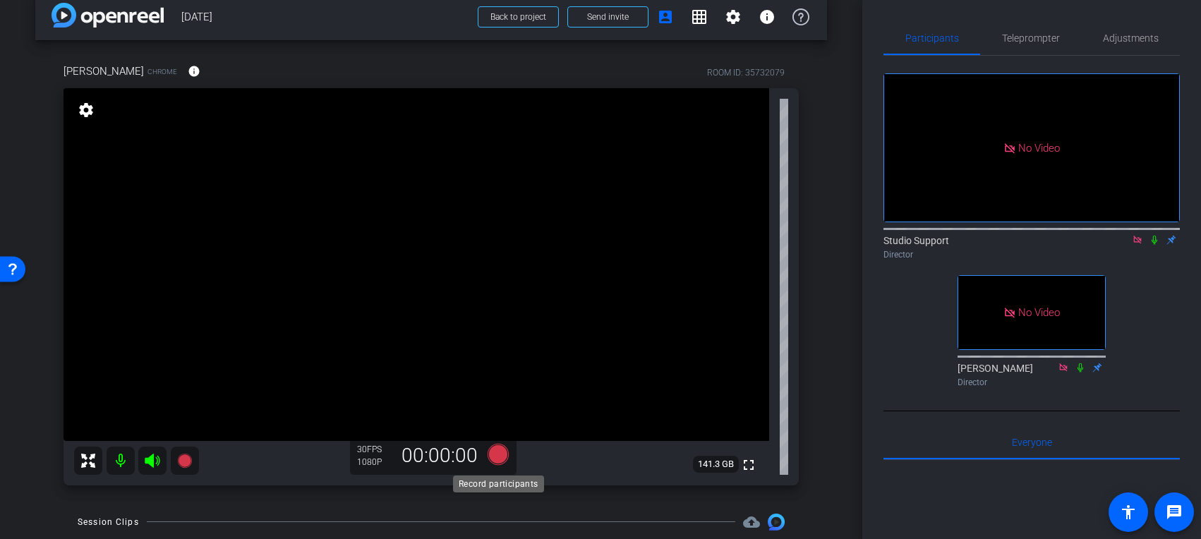
click at [503, 460] on icon at bounding box center [498, 453] width 21 height 21
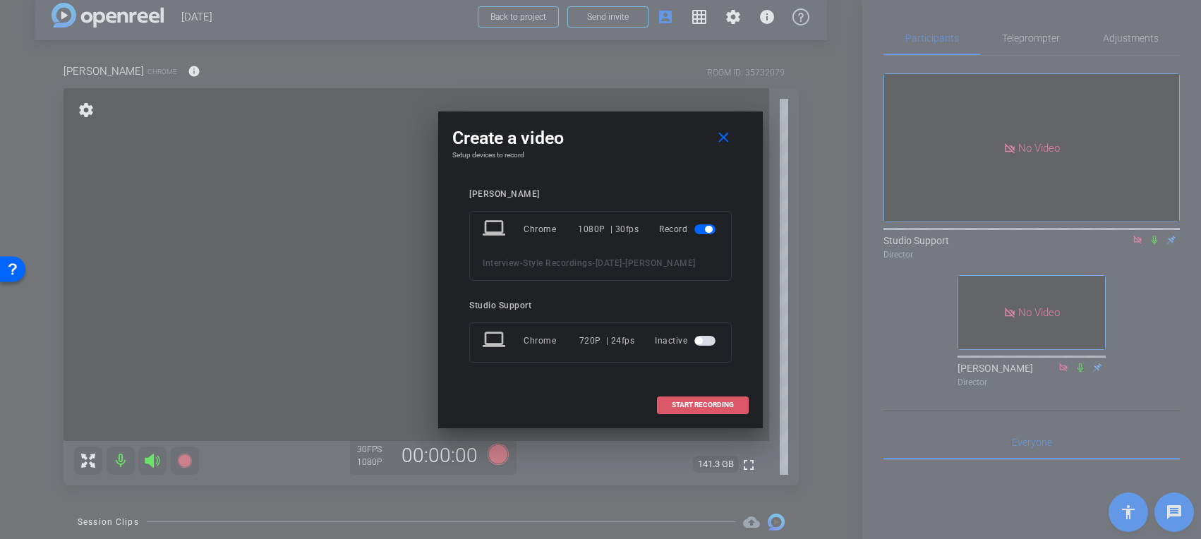
click at [673, 409] on span "START RECORDING" at bounding box center [703, 405] width 62 height 7
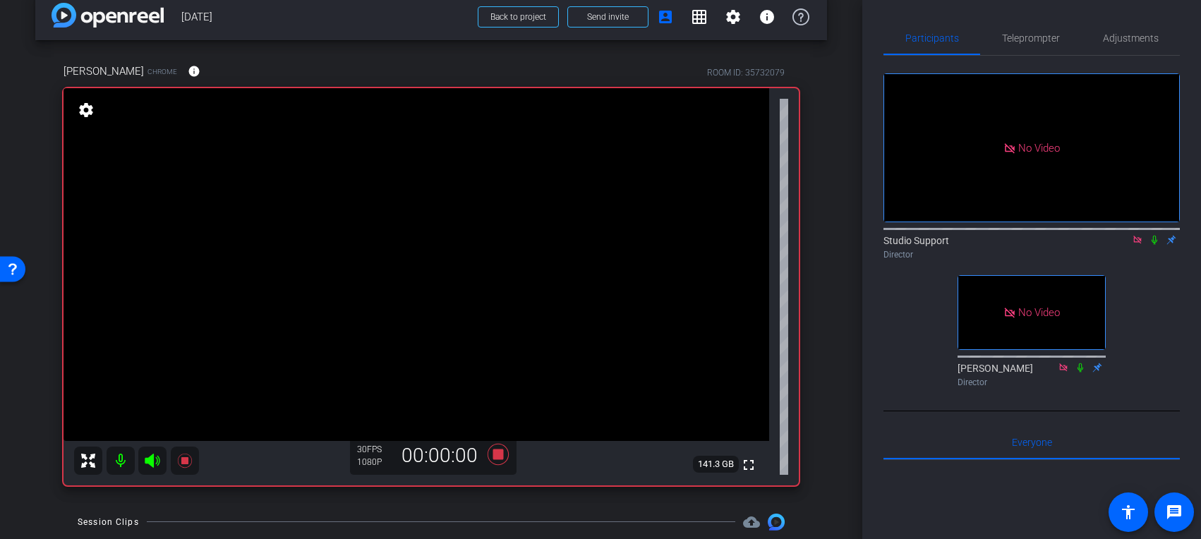
click at [1016, 235] on icon at bounding box center [1154, 240] width 11 height 10
click at [499, 452] on icon at bounding box center [498, 453] width 21 height 21
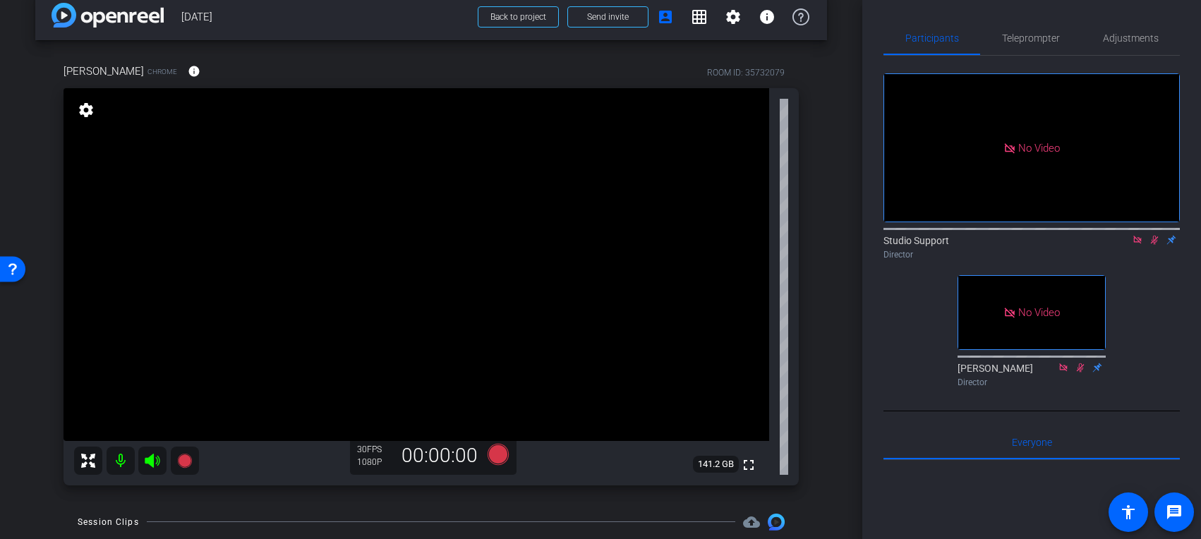
click at [1016, 235] on icon at bounding box center [1154, 240] width 11 height 10
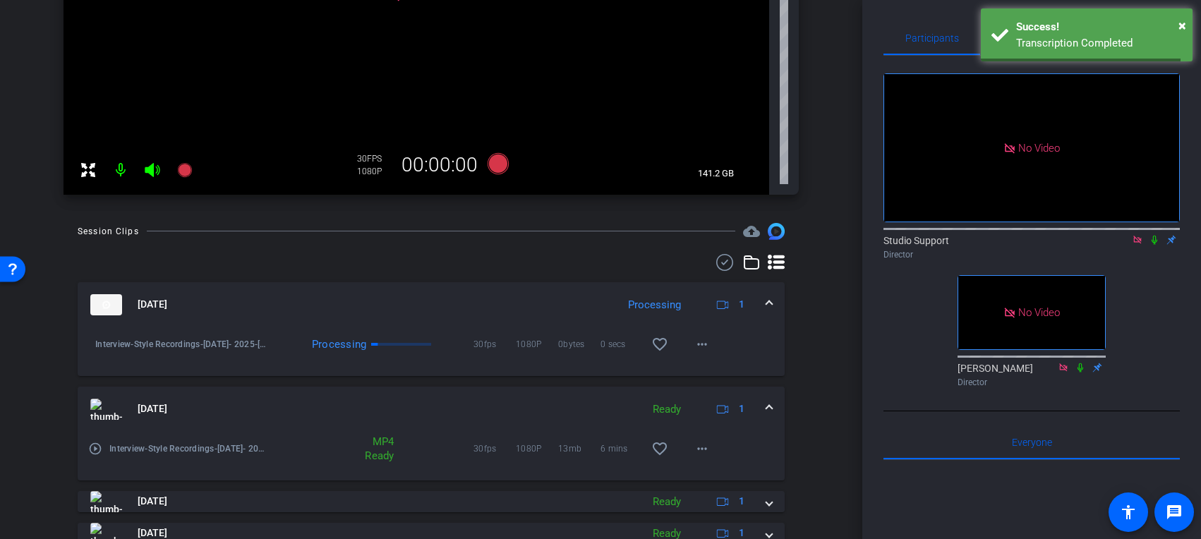
scroll to position [0, 0]
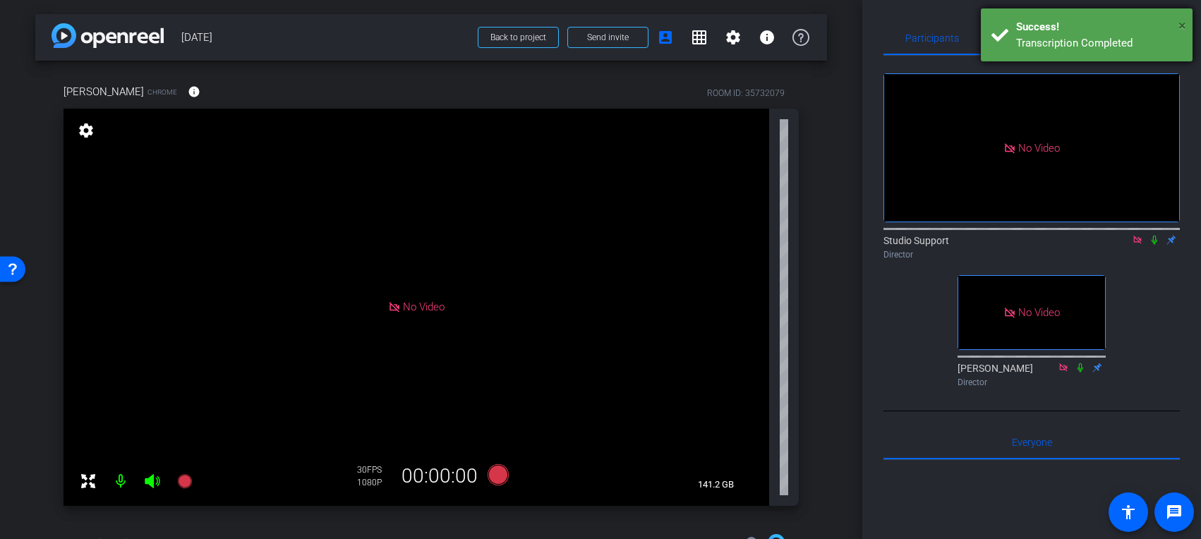
click at [1016, 21] on span "×" at bounding box center [1183, 25] width 8 height 17
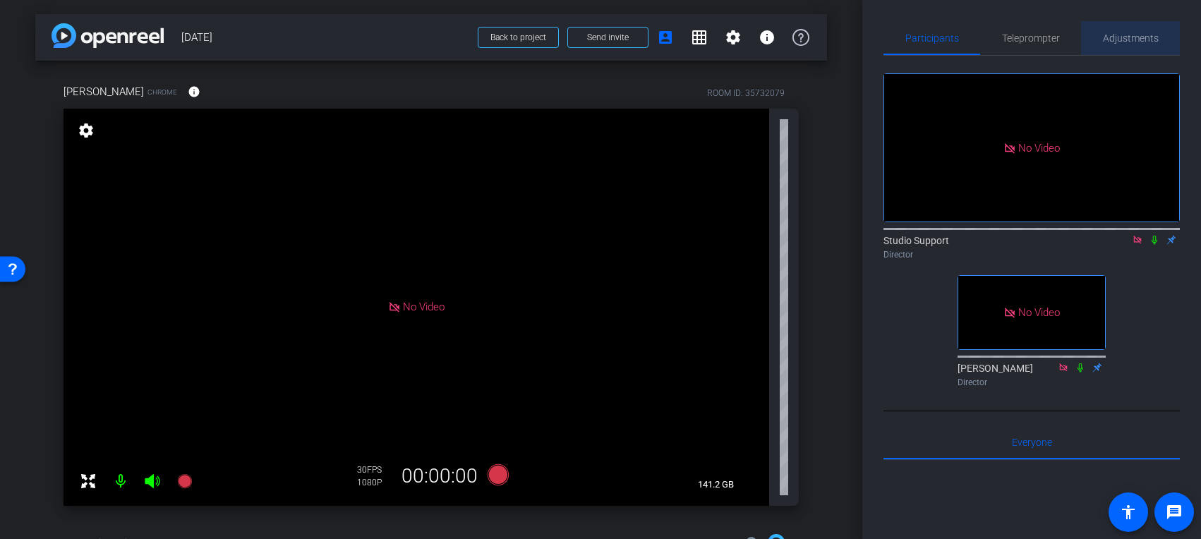
click at [1016, 36] on span "Adjustments" at bounding box center [1131, 38] width 56 height 10
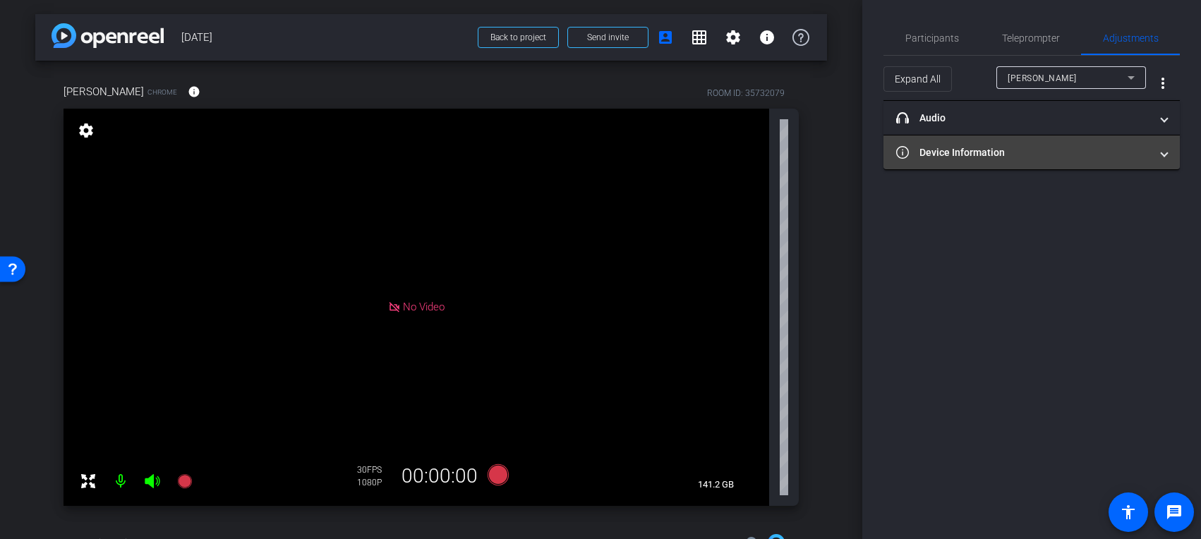
click at [1016, 161] on mat-expansion-panel-header "Device Information" at bounding box center [1032, 153] width 296 height 34
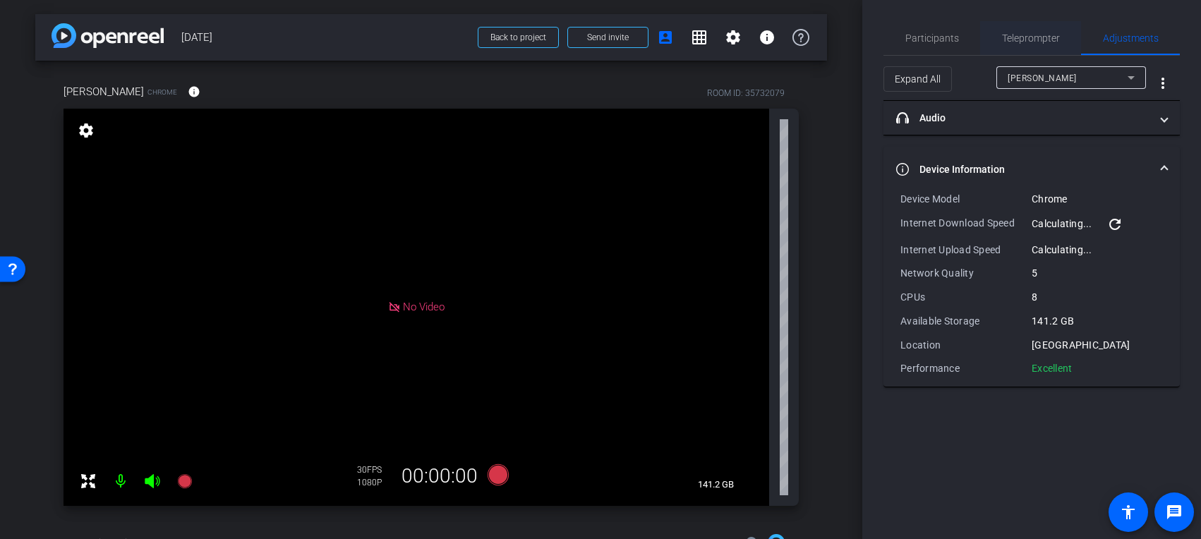
click at [1016, 35] on span "Teleprompter" at bounding box center [1031, 38] width 58 height 10
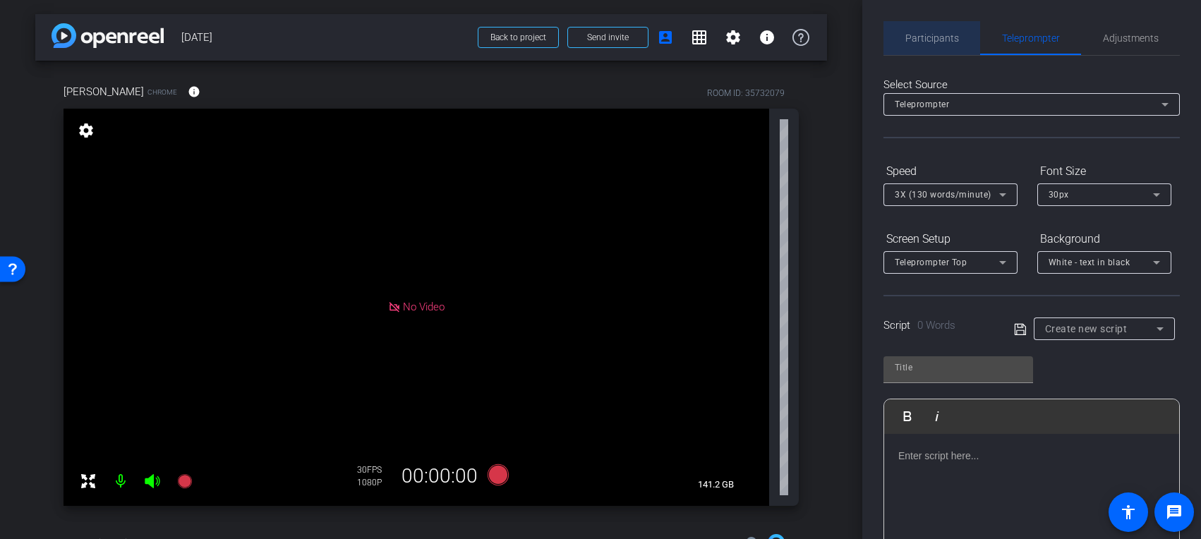
click at [946, 29] on span "Participants" at bounding box center [933, 38] width 54 height 34
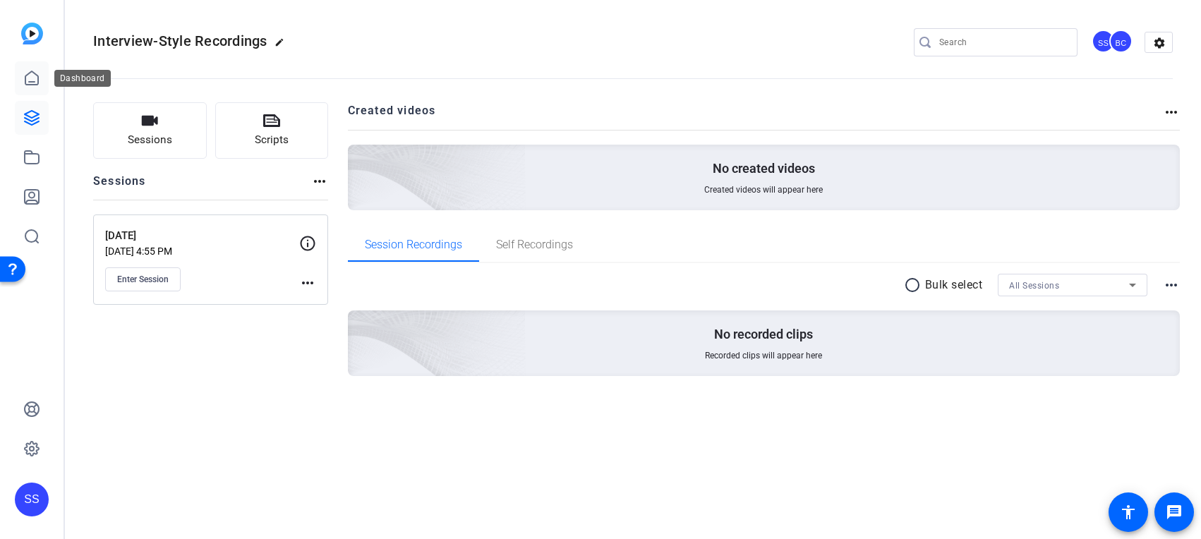
click at [27, 76] on icon at bounding box center [31, 78] width 17 height 17
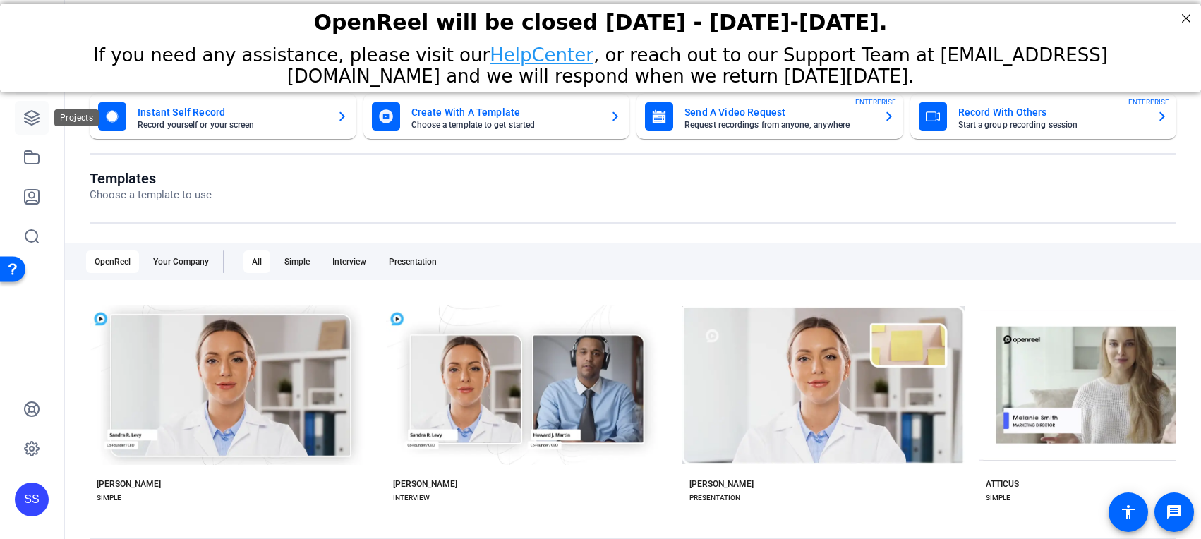
click at [25, 115] on icon at bounding box center [32, 118] width 14 height 14
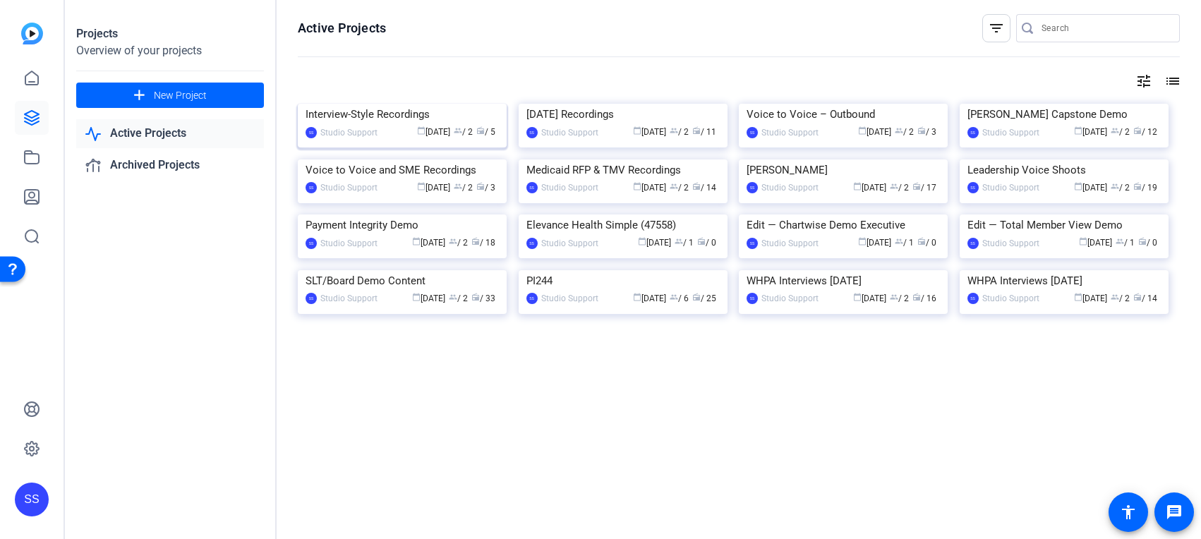
click at [405, 104] on img at bounding box center [402, 104] width 209 height 0
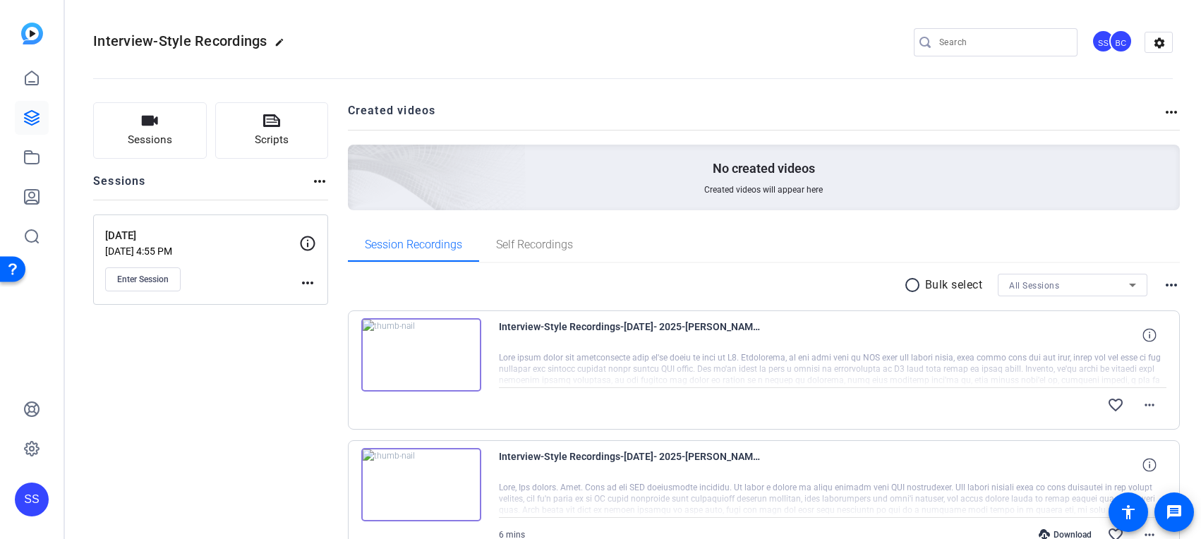
scroll to position [3, 0]
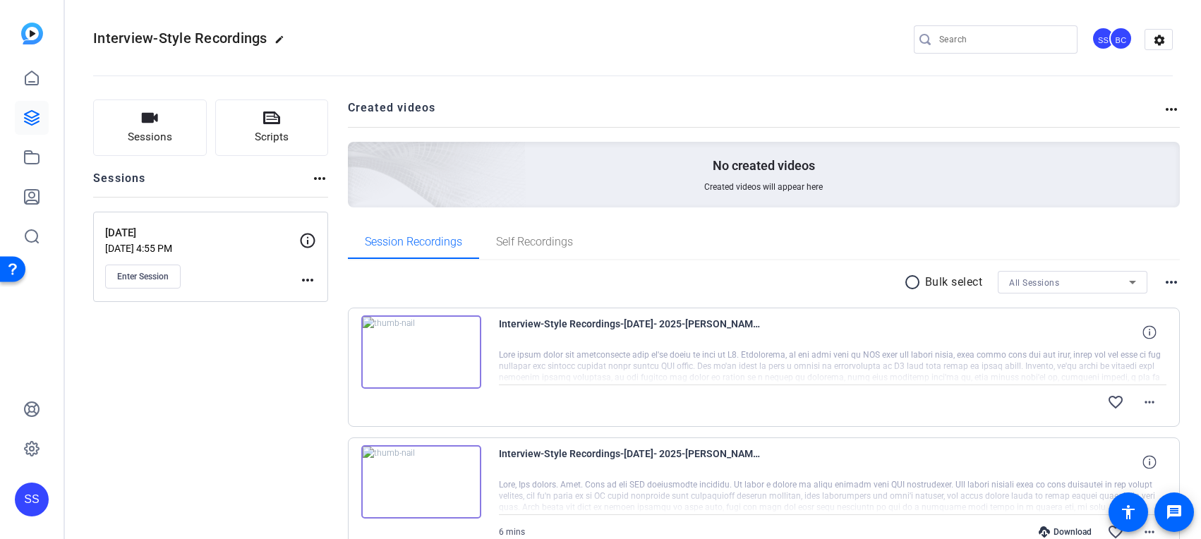
click at [1179, 329] on div "Interview-Style Recordings-August 13th- 2025-Michael Ruan-2025-08-13-14-57-21-6…" at bounding box center [764, 367] width 833 height 119
click at [1160, 333] on span at bounding box center [1150, 332] width 34 height 34
